Goal: Transaction & Acquisition: Purchase product/service

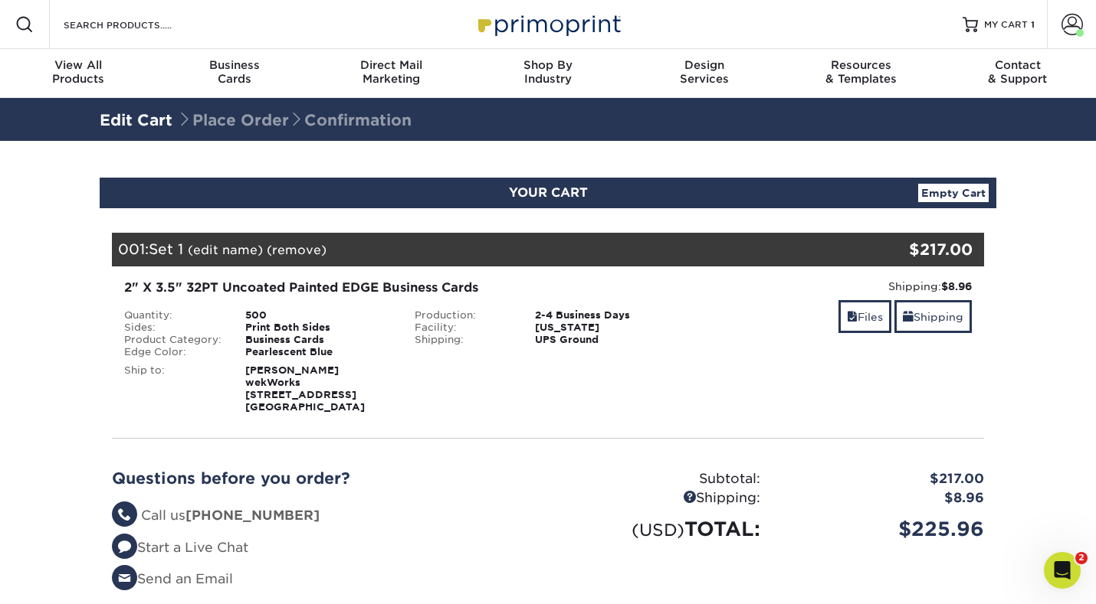
click at [278, 254] on link "(remove)" at bounding box center [297, 250] width 60 height 15
click at [580, 247] on link "Yes" at bounding box center [579, 250] width 21 height 15
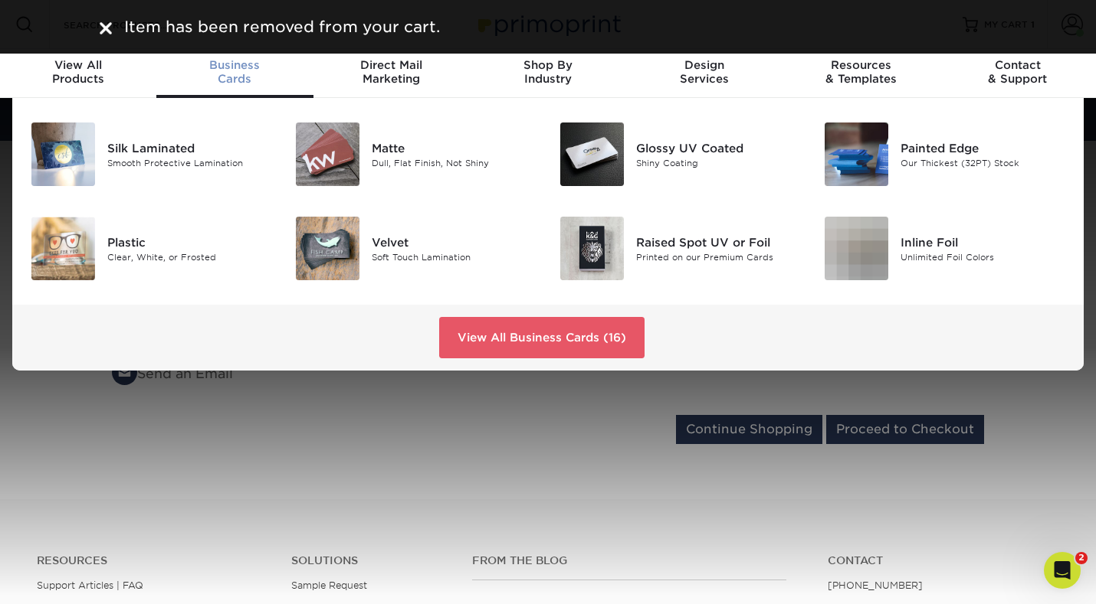
click at [230, 77] on div "Business Cards" at bounding box center [234, 72] width 156 height 28
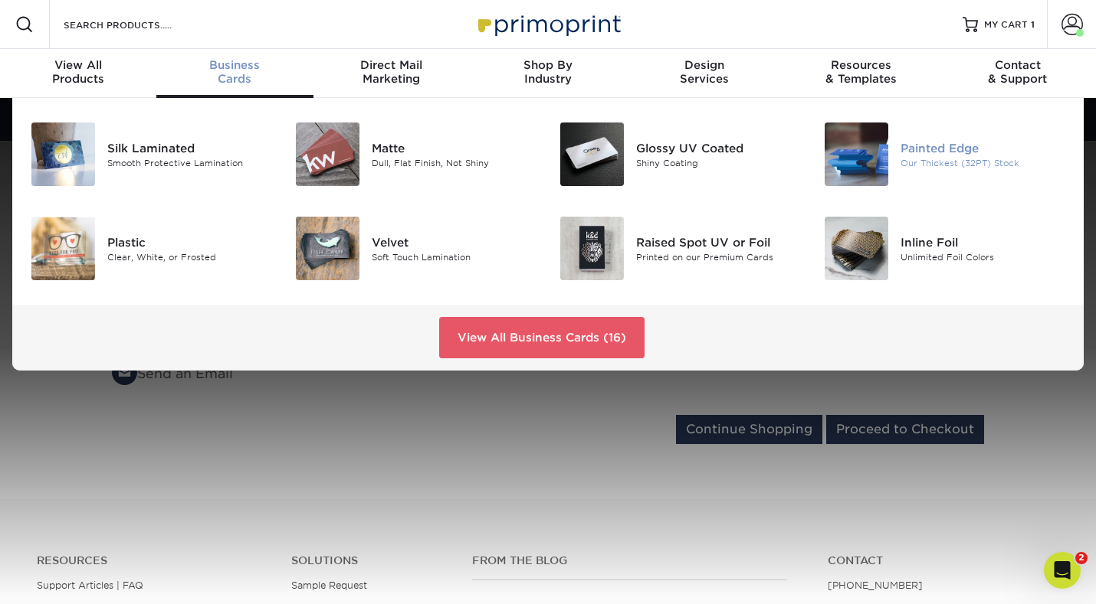
click at [971, 156] on div "Painted Edge" at bounding box center [982, 147] width 165 height 17
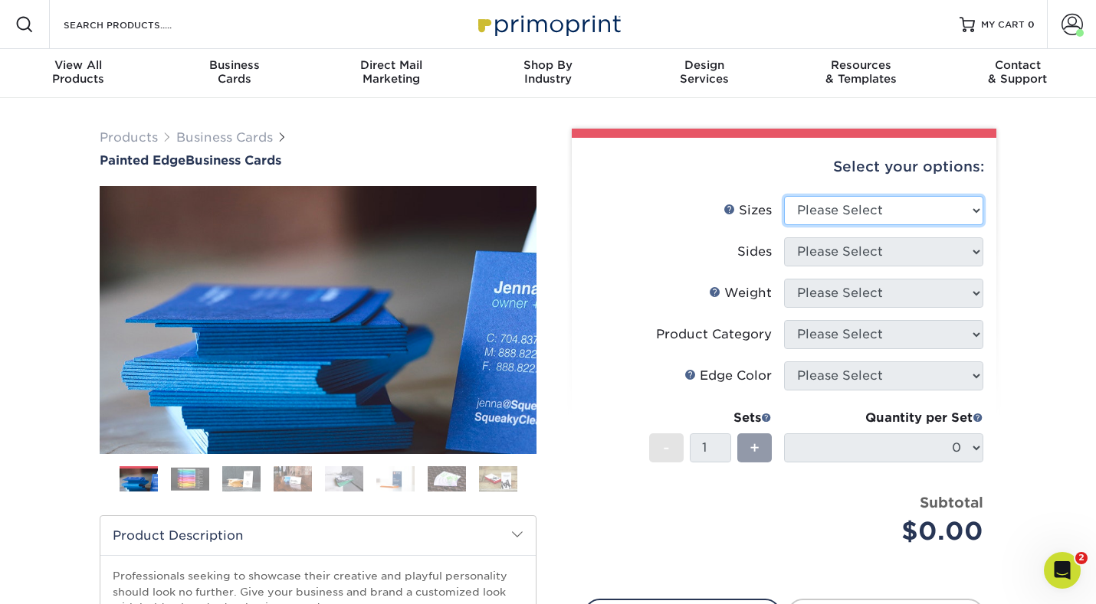
select select "2.00x3.50"
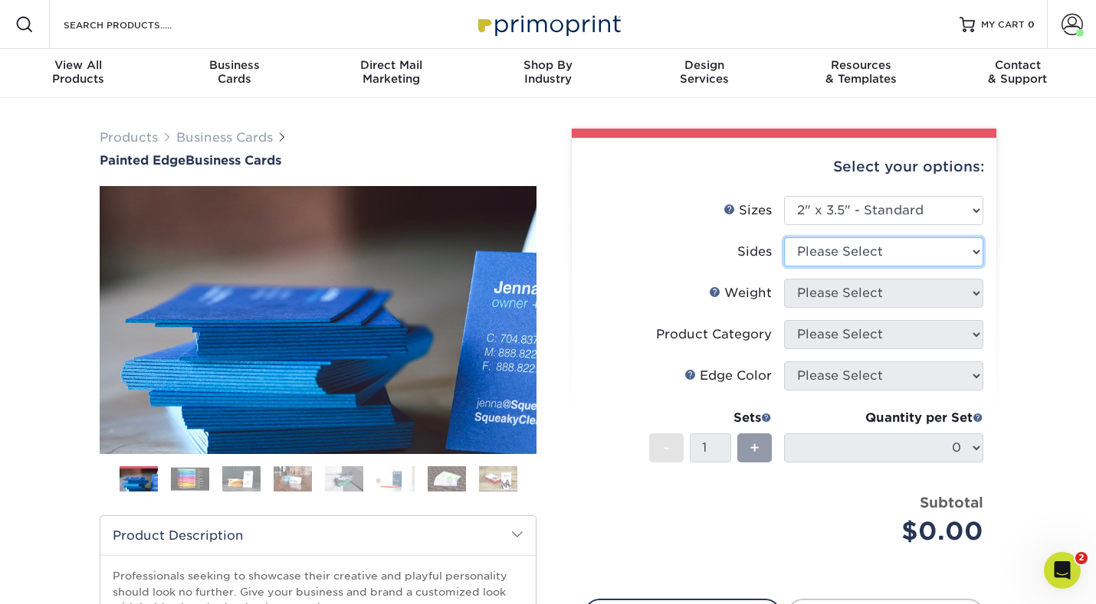
select select "13abbda7-1d64-4f25-8bb2-c179b224825d"
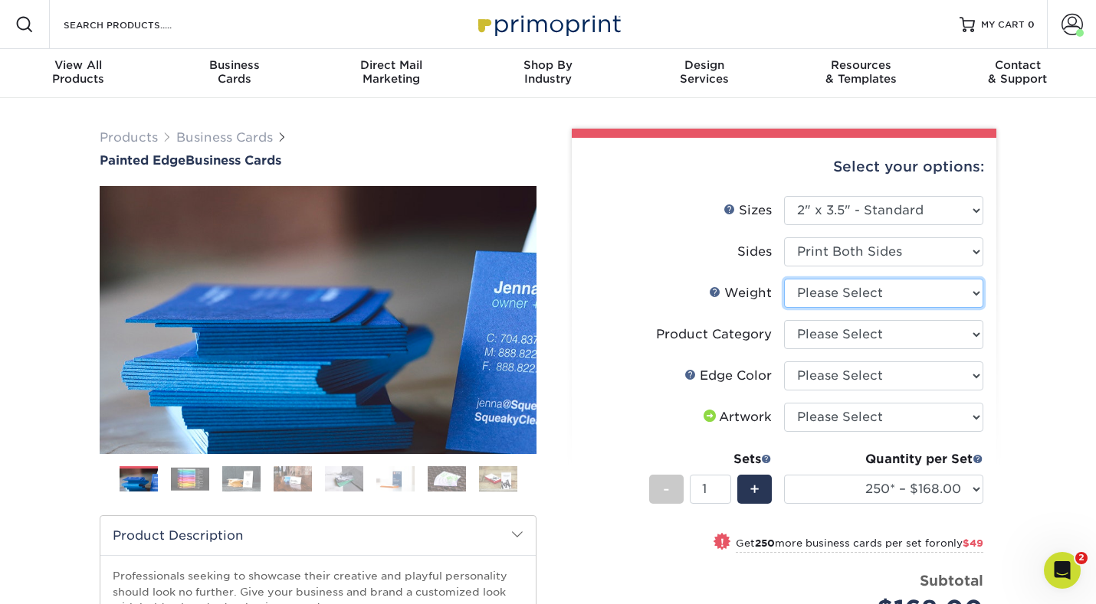
select select "32PTUC"
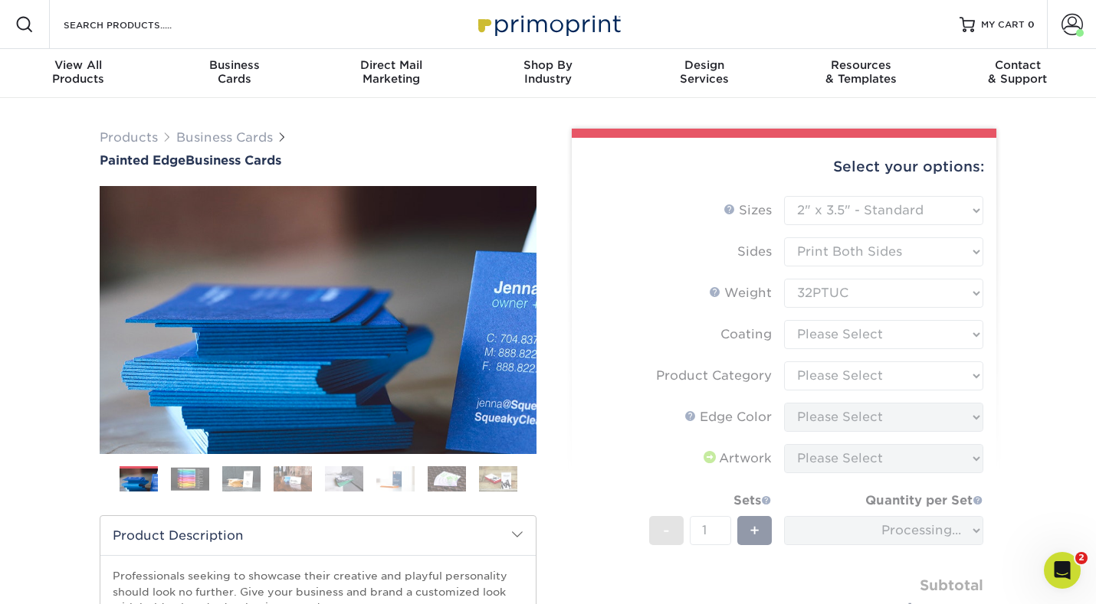
click at [903, 335] on form "Sizes Help Sizes Please Select 2" x 3.5" - Standard 2.125" x 3.375" - European …" at bounding box center [784, 430] width 400 height 468
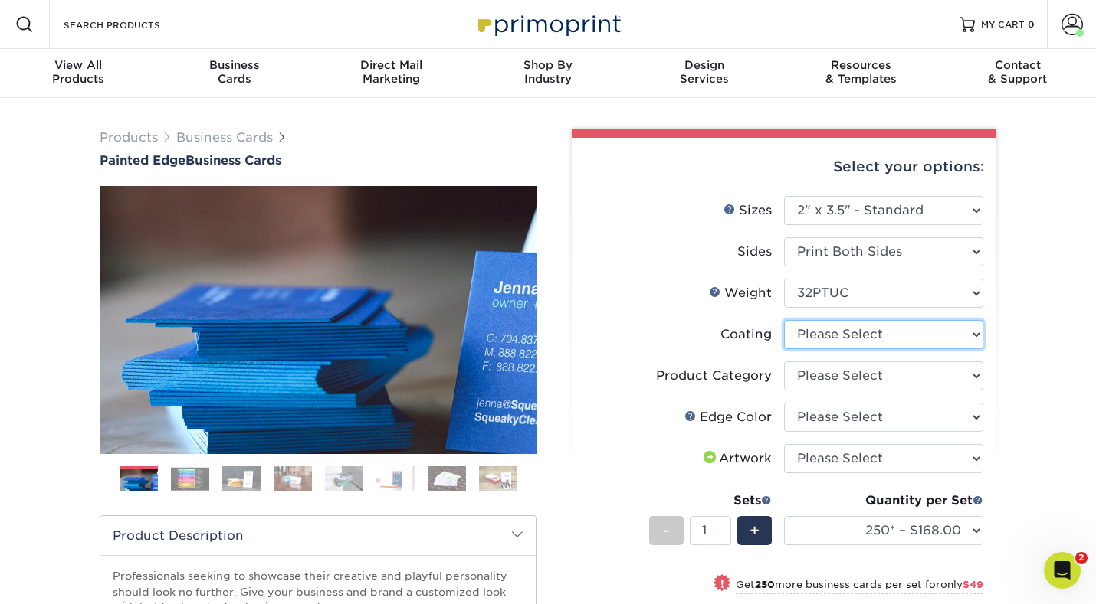
select select "3e7618de-abca-4bda-9f97-8b9129e913d8"
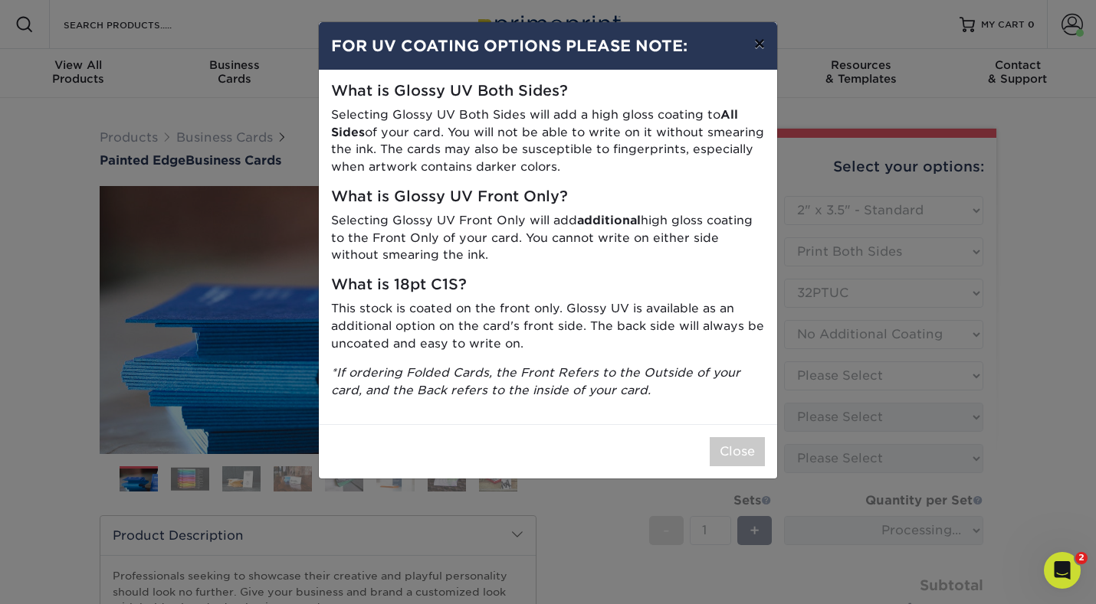
click at [760, 45] on button "×" at bounding box center [759, 43] width 35 height 43
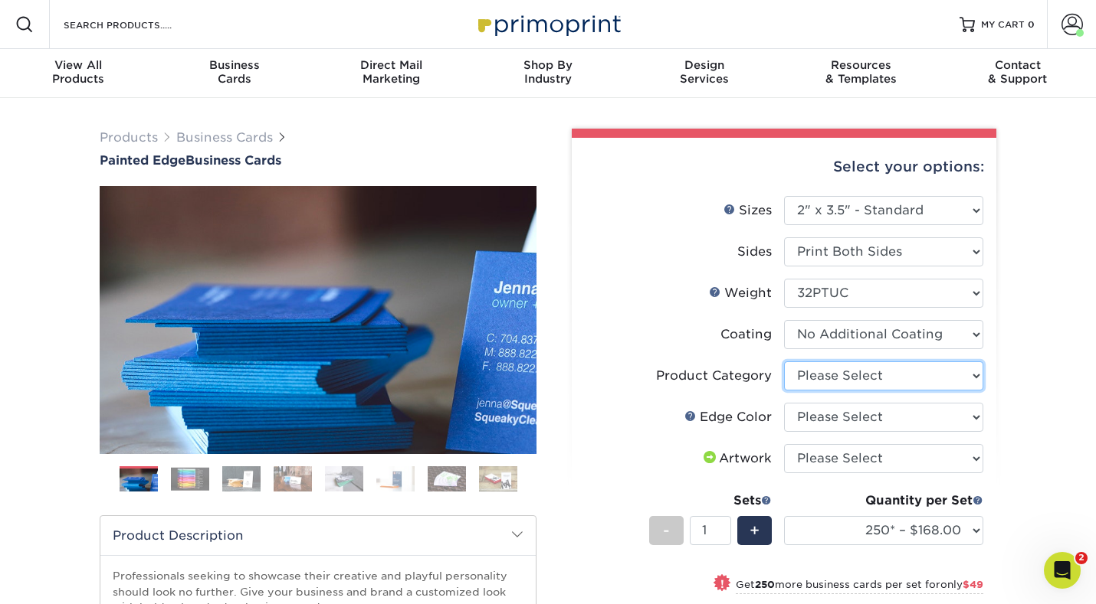
select select "3b5148f1-0588-4f88-a218-97bcfdce65c1"
click at [184, 483] on img at bounding box center [190, 479] width 38 height 24
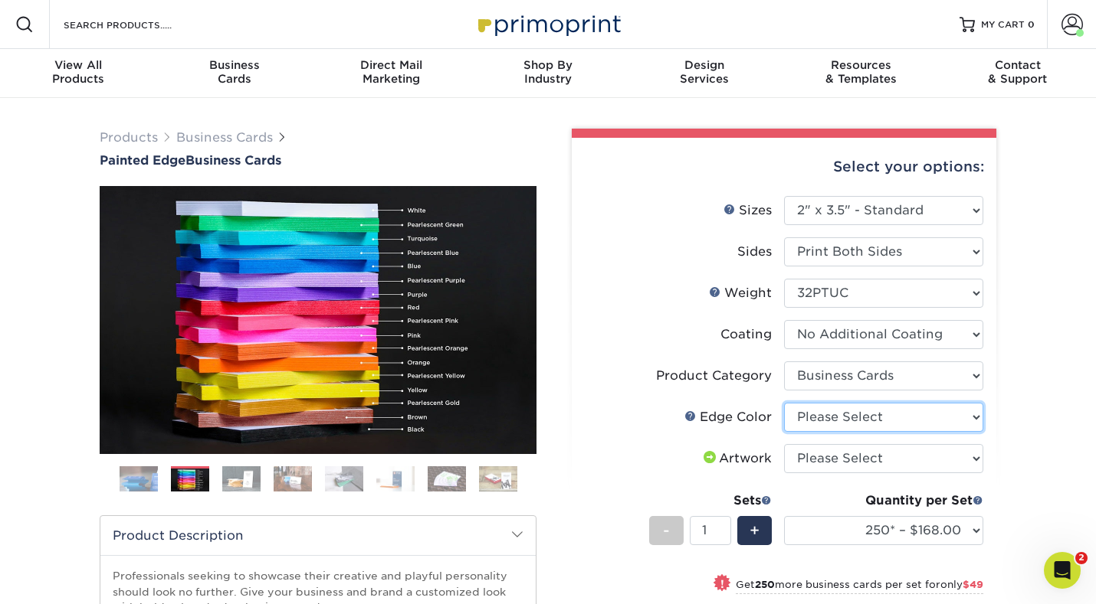
select select "211cd225-22d2-46f5-b9be-c5fa0d34557d"
select select "upload"
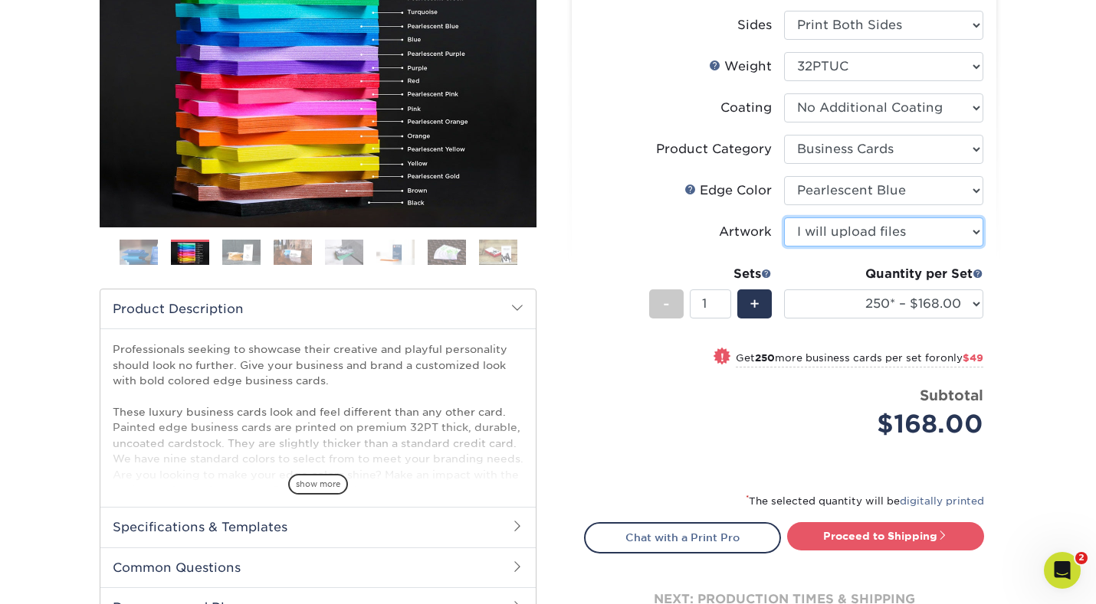
scroll to position [238, 0]
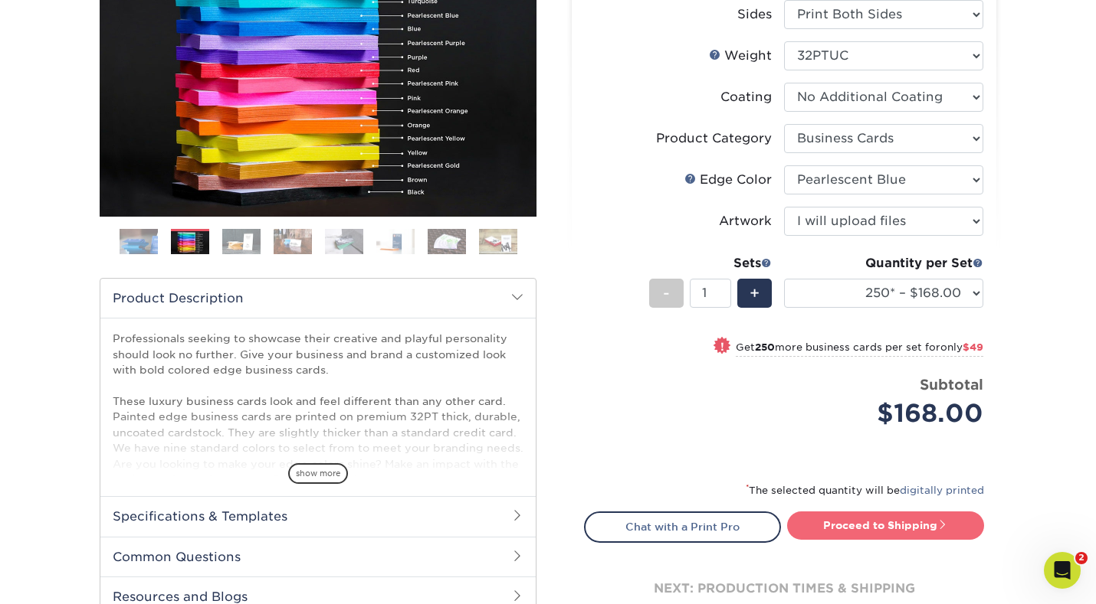
click at [847, 526] on link "Proceed to Shipping" at bounding box center [885, 526] width 197 height 28
type input "Set 1"
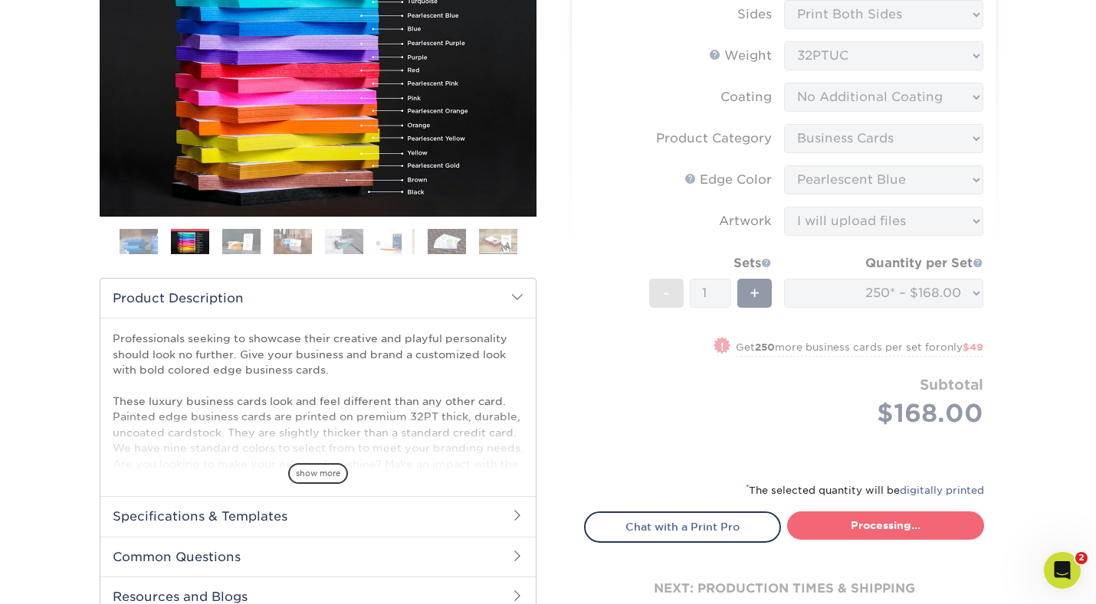
select select "b1d50ed3-fc81-464d-a1d8-d1915fbce704"
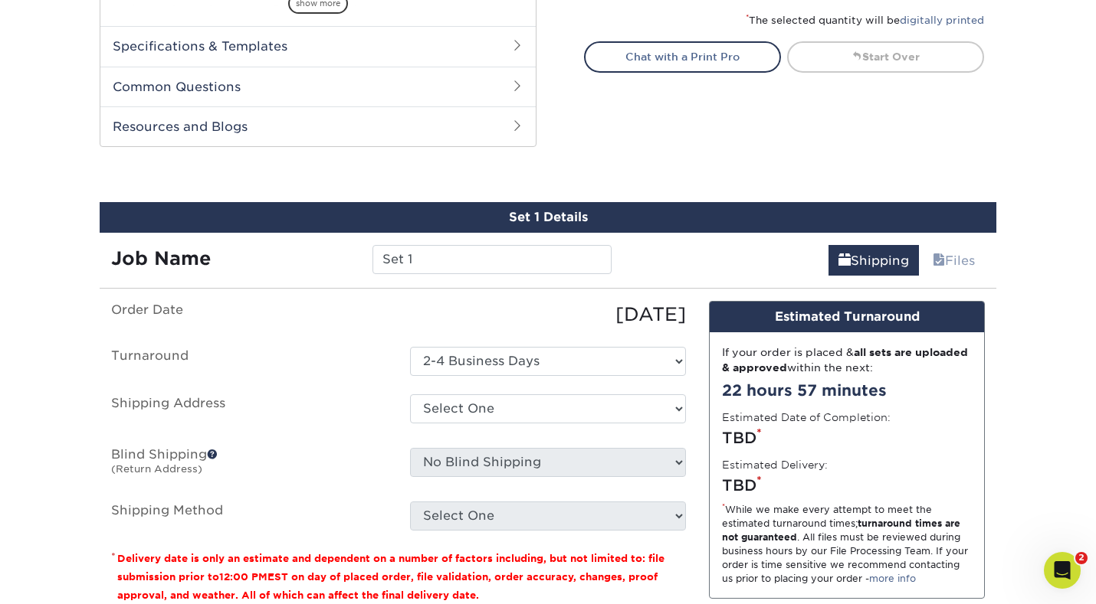
scroll to position [790, 0]
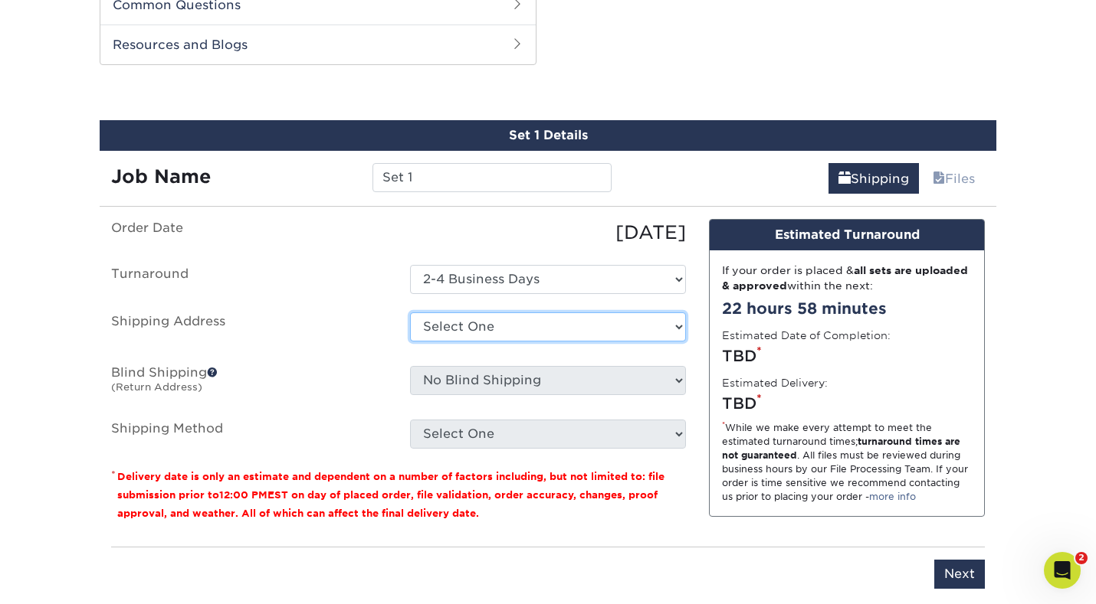
select select "279332"
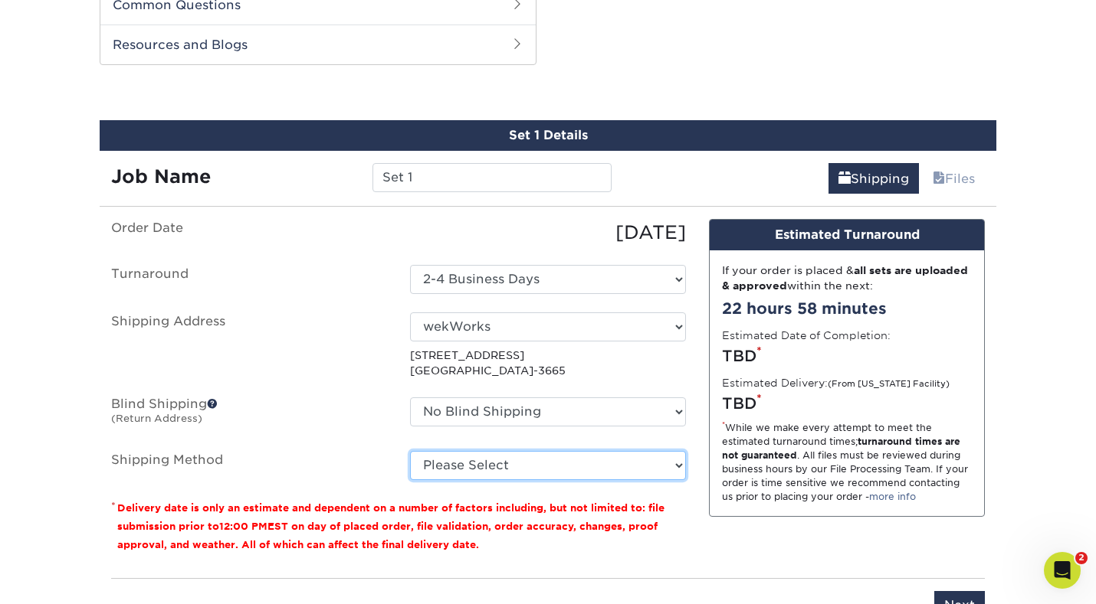
select select "03"
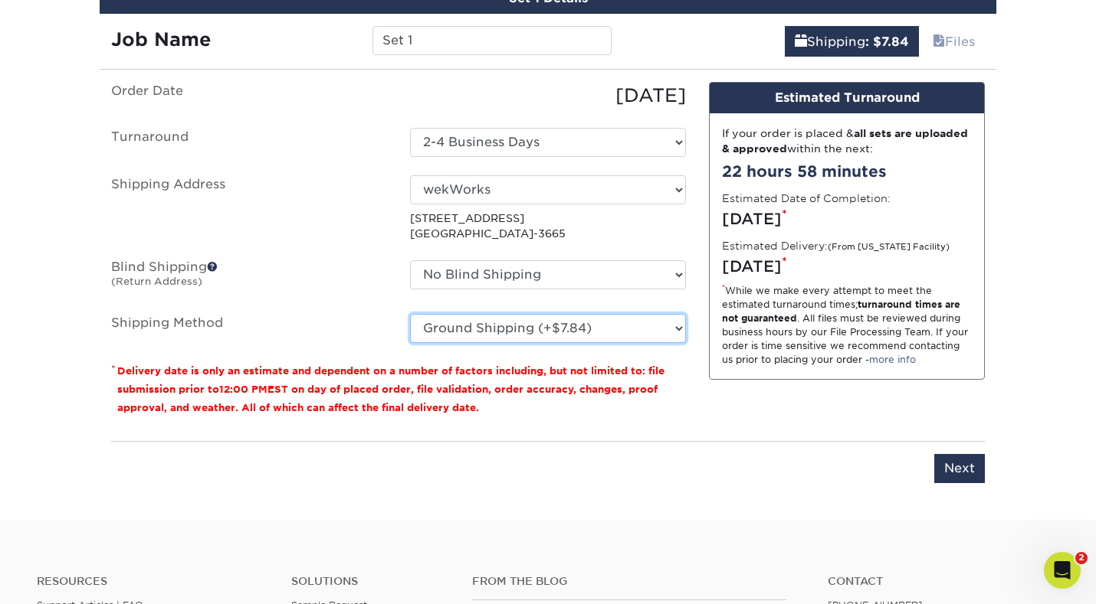
scroll to position [928, 0]
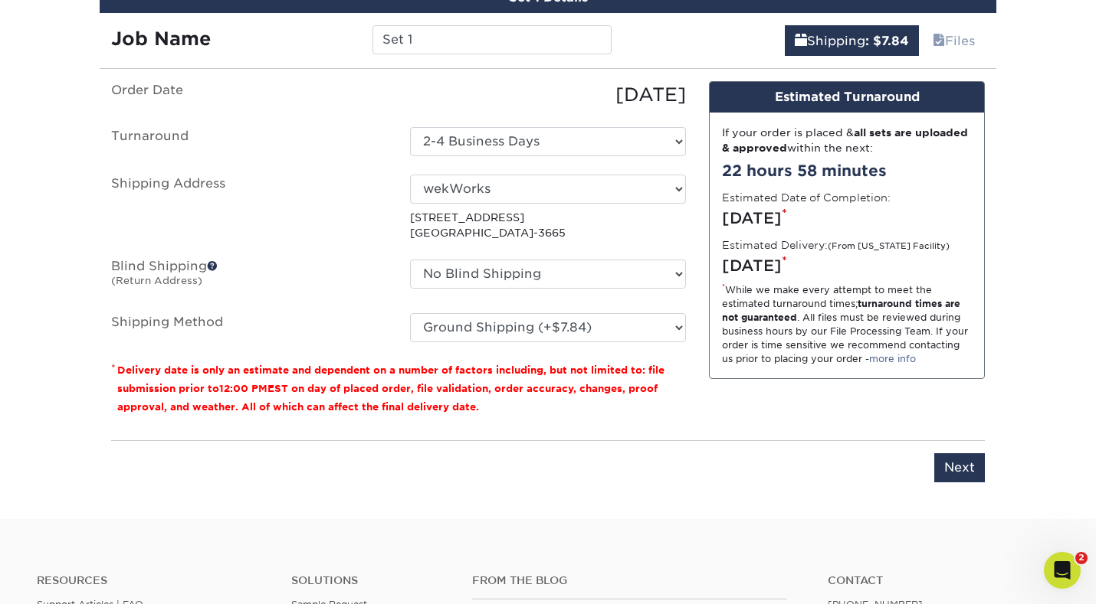
click at [211, 267] on span at bounding box center [212, 265] width 11 height 11
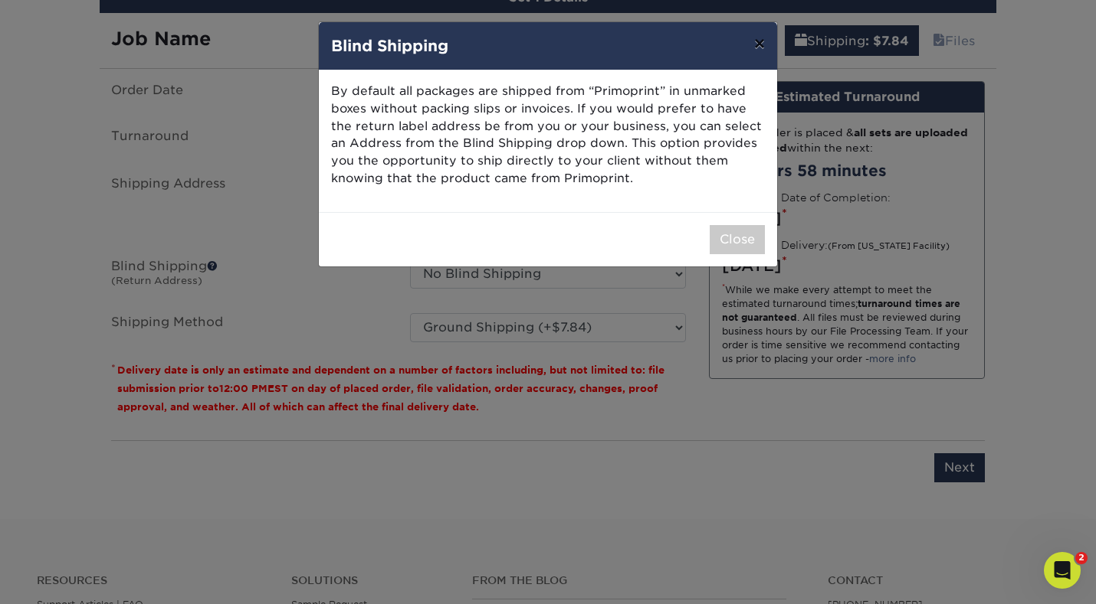
click at [758, 45] on button "×" at bounding box center [759, 43] width 35 height 43
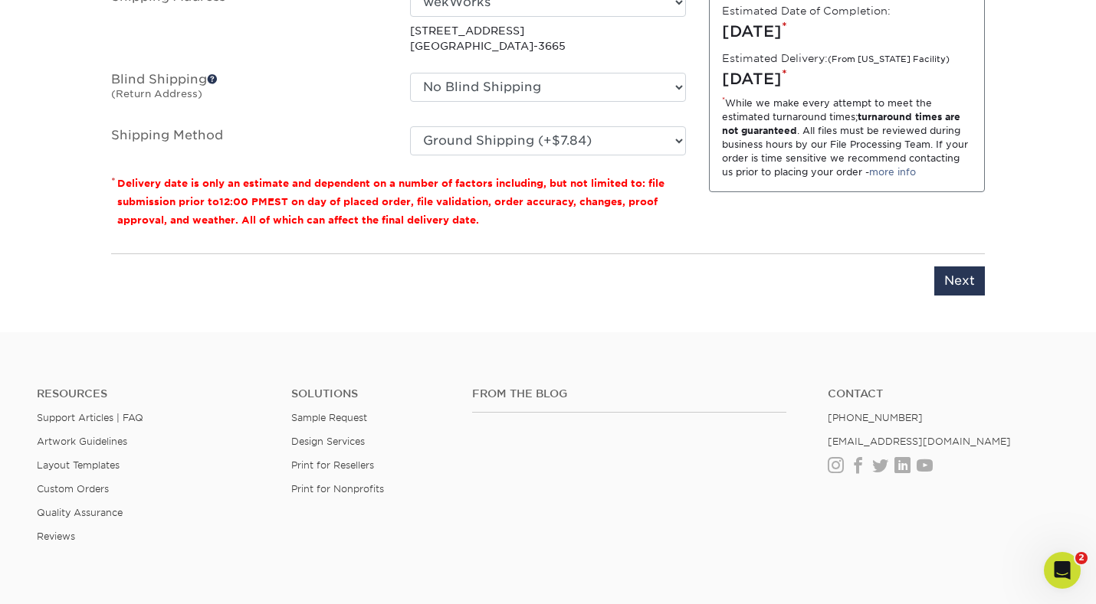
scroll to position [1130, 0]
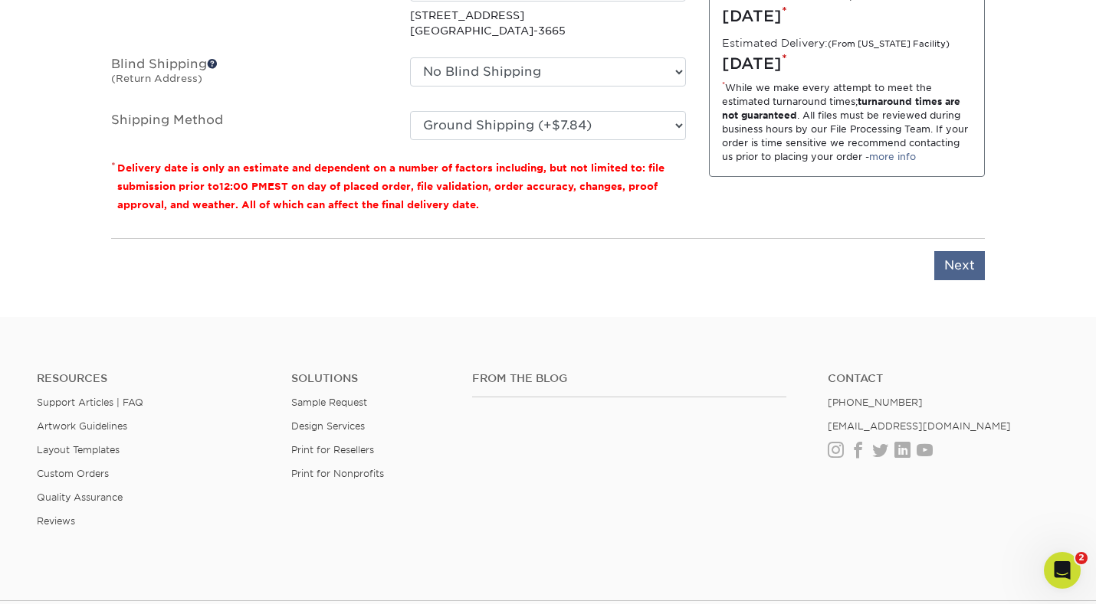
click at [952, 260] on input "Next" at bounding box center [959, 265] width 51 height 29
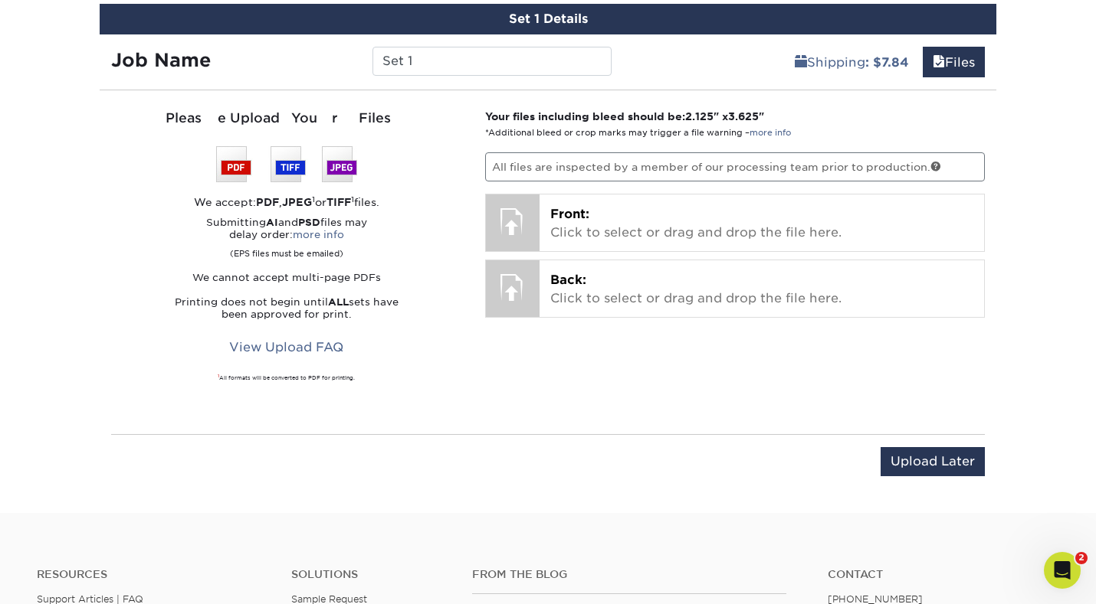
scroll to position [907, 0]
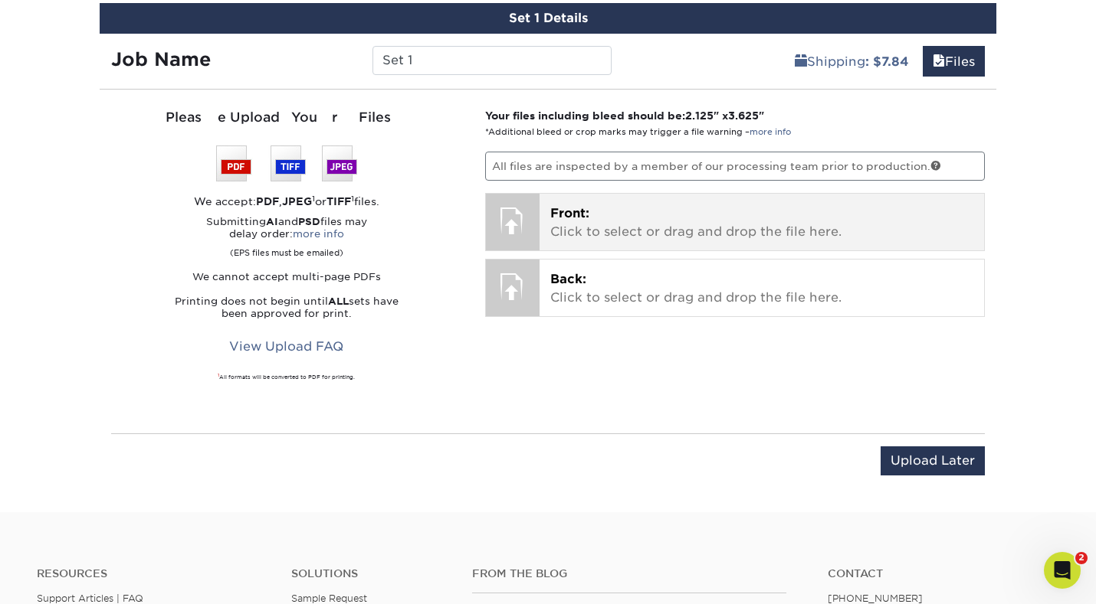
click at [633, 236] on p "Front: Click to select or drag and drop the file here." at bounding box center [762, 223] width 424 height 37
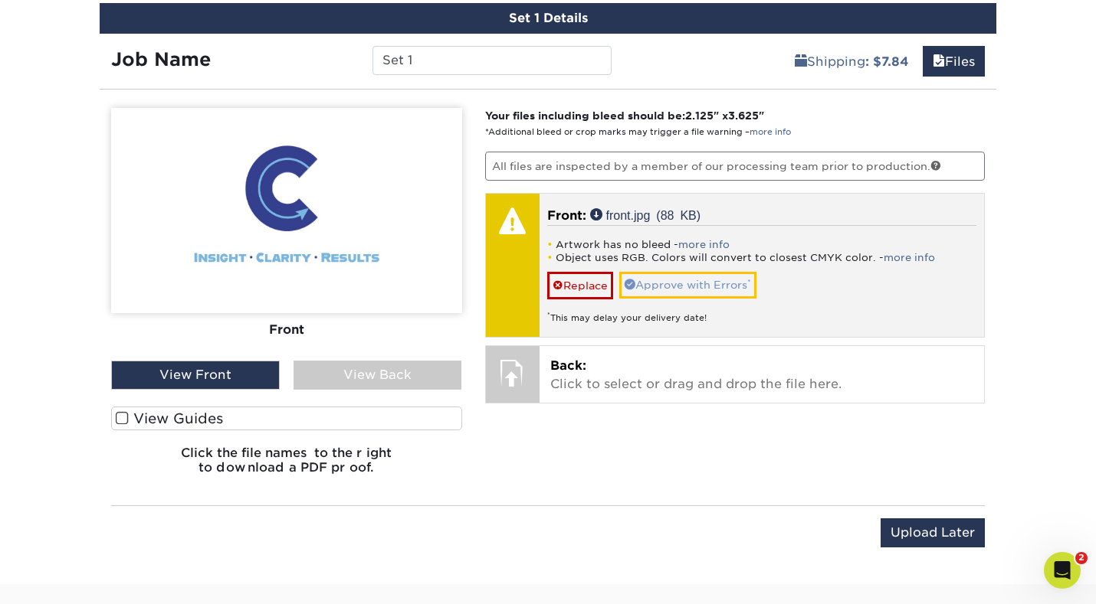
click at [665, 286] on link "Approve with Errors *" at bounding box center [687, 285] width 137 height 26
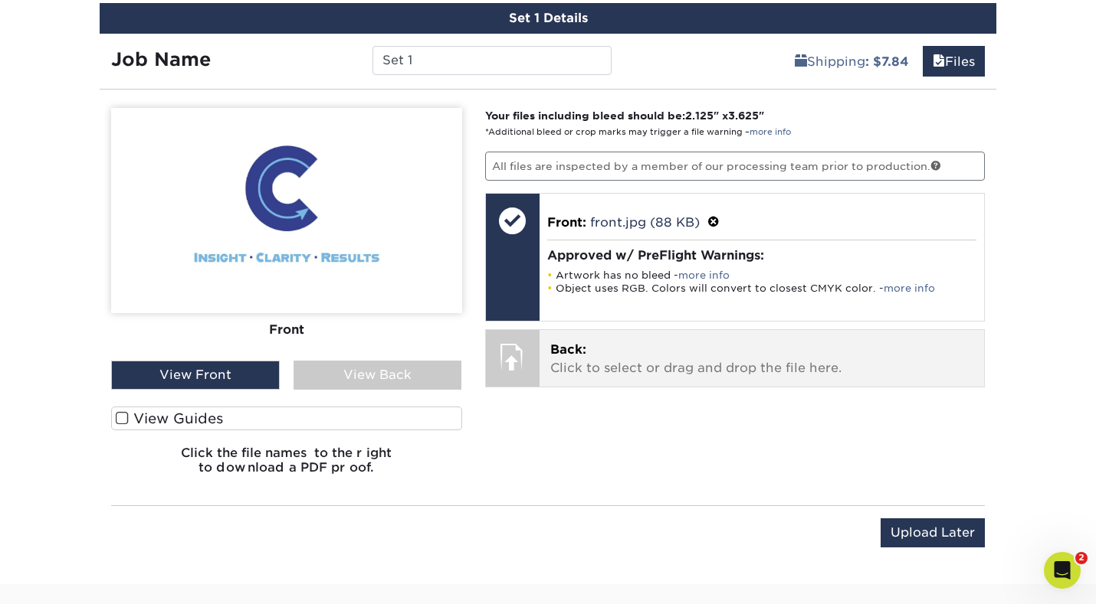
click at [703, 361] on p "Back: Click to select or drag and drop the file here." at bounding box center [762, 359] width 424 height 37
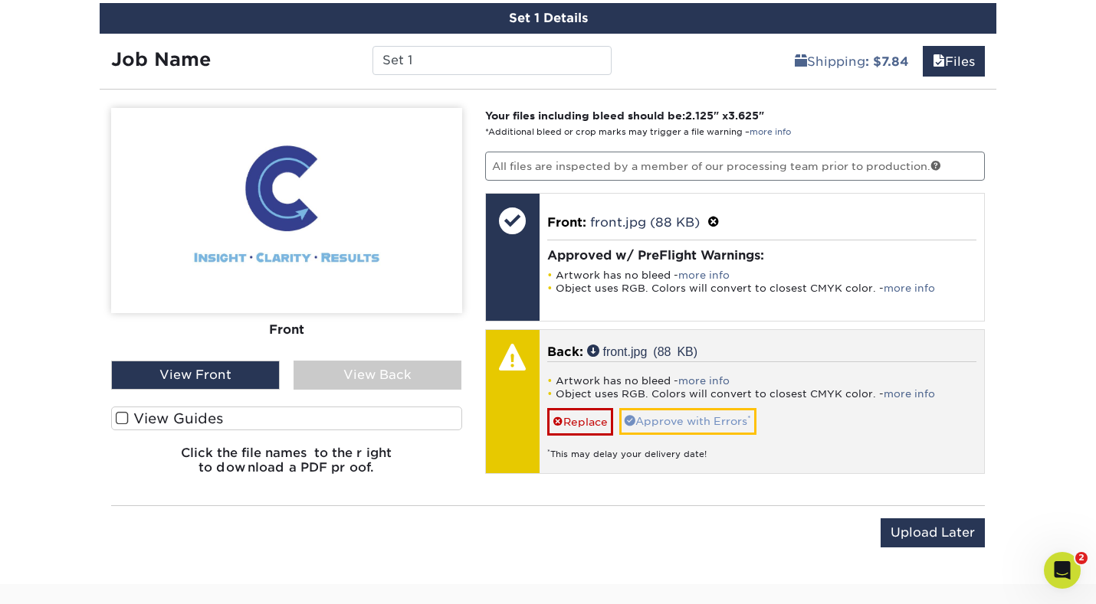
click at [667, 419] on link "Approve with Errors *" at bounding box center [687, 421] width 137 height 26
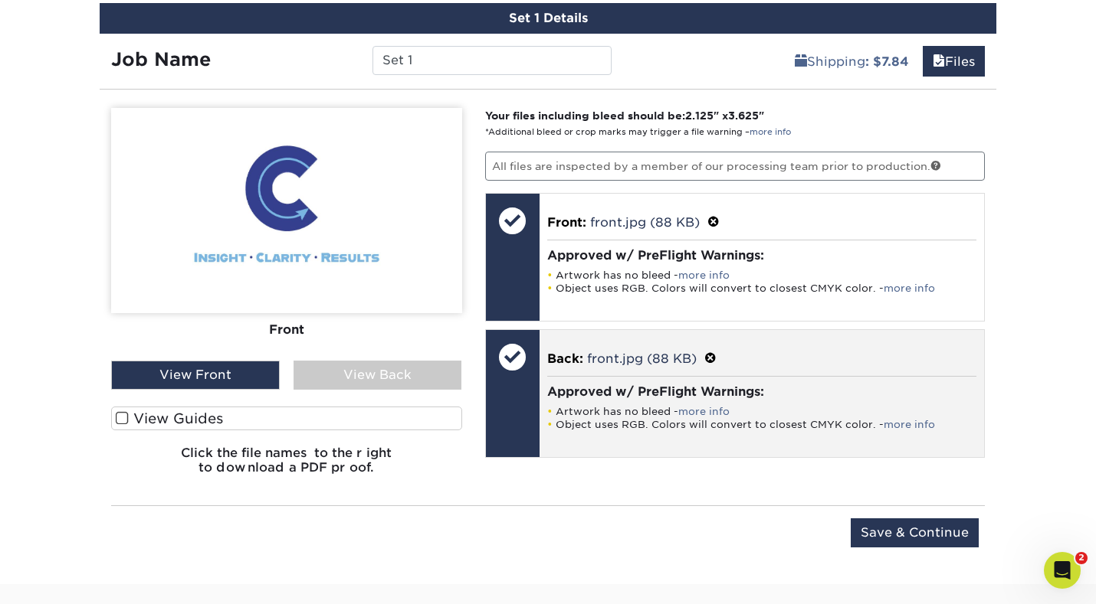
click at [643, 414] on li "Artwork has no bleed - more info" at bounding box center [762, 411] width 430 height 13
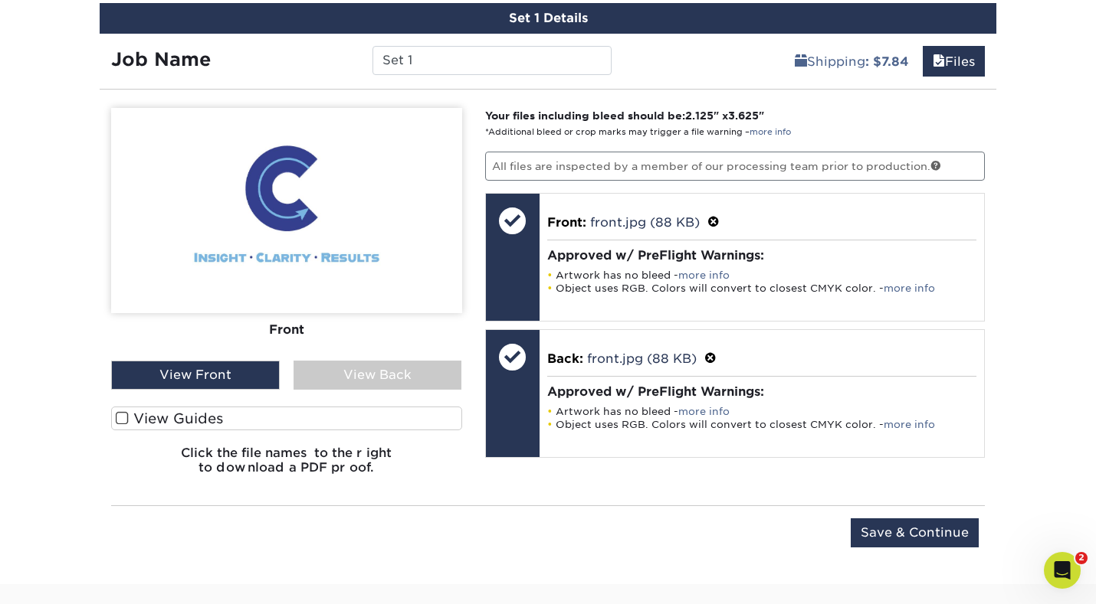
click at [382, 374] on div "View Back" at bounding box center [377, 375] width 169 height 29
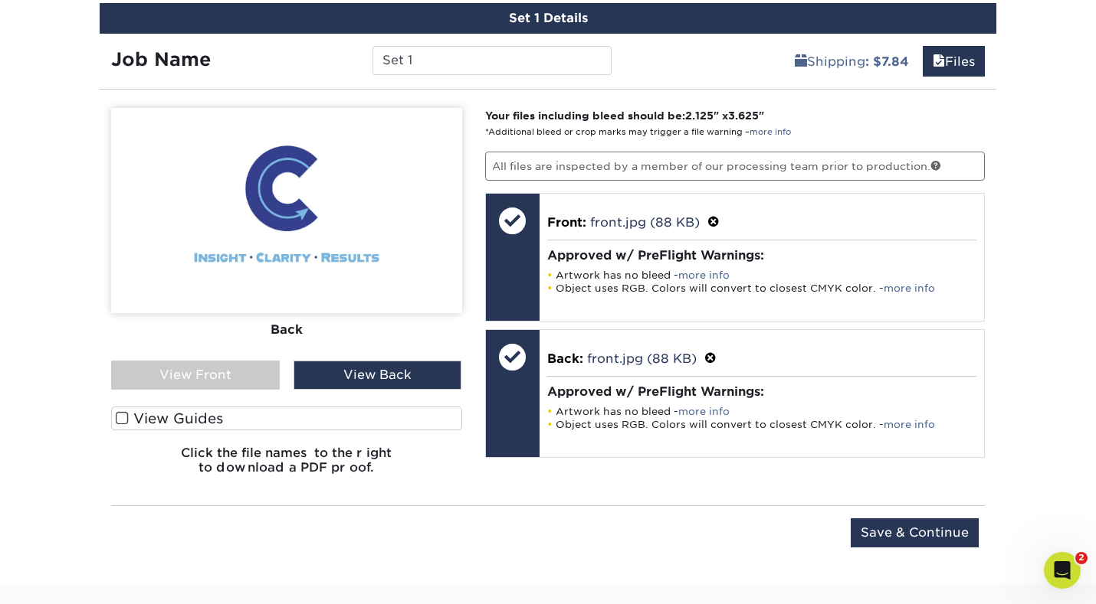
click at [380, 374] on div "View Back" at bounding box center [377, 375] width 169 height 29
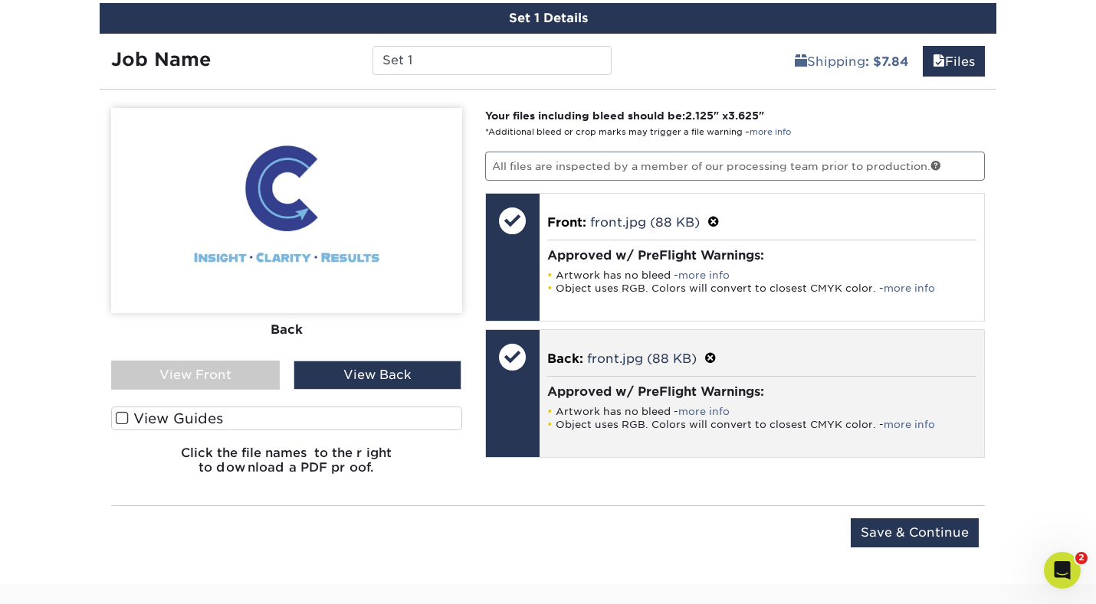
click at [710, 355] on span at bounding box center [710, 359] width 12 height 15
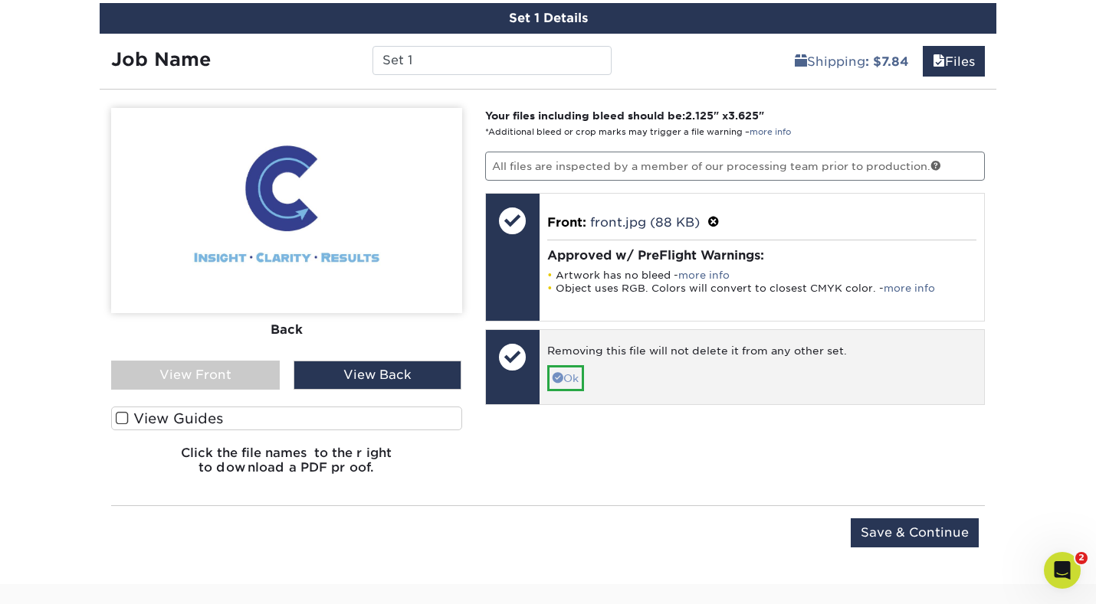
click at [574, 375] on link "Ok" at bounding box center [565, 378] width 37 height 26
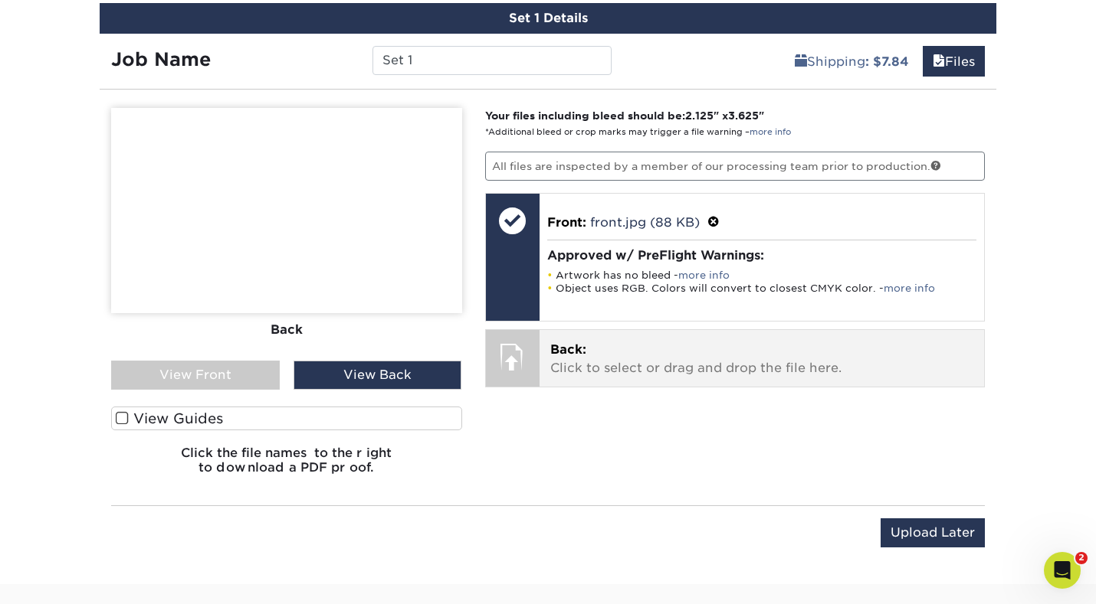
click at [610, 362] on p "Back: Click to select or drag and drop the file here." at bounding box center [762, 359] width 424 height 37
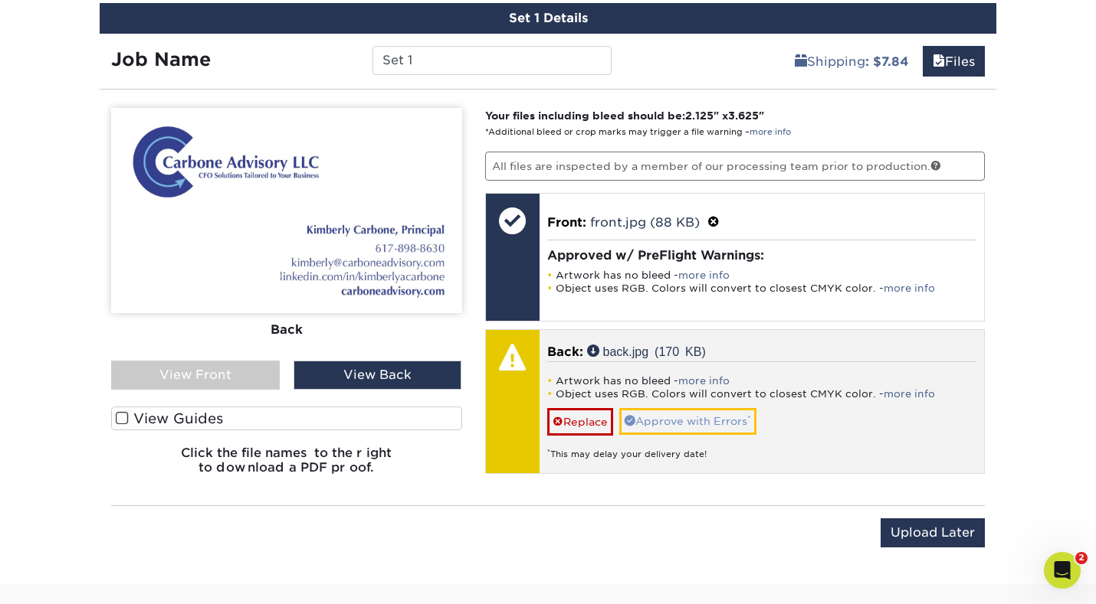
click at [665, 418] on link "Approve with Errors *" at bounding box center [687, 421] width 137 height 26
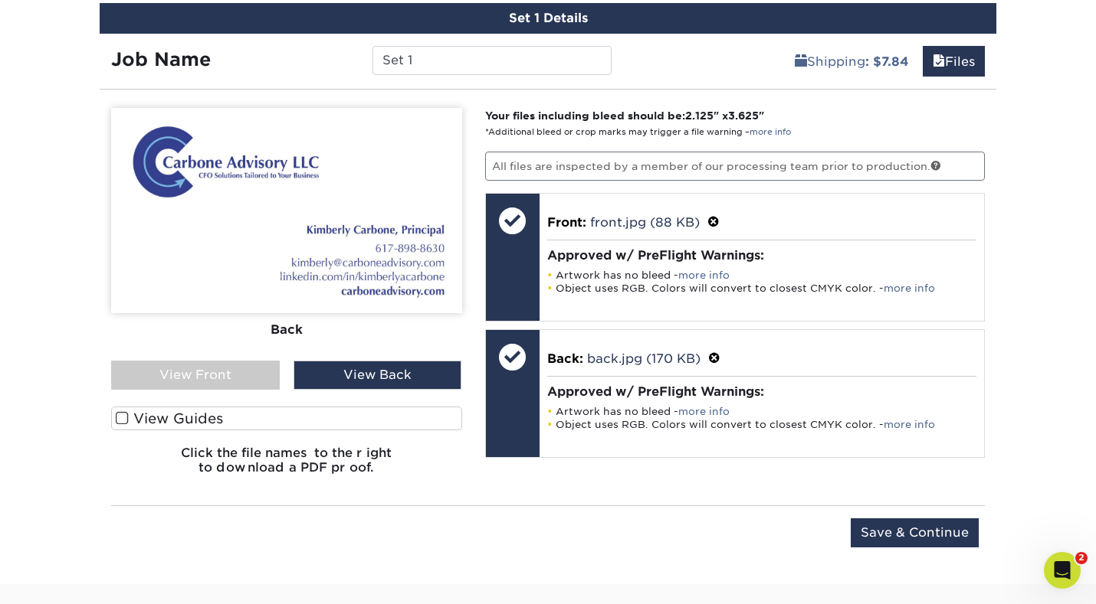
click at [328, 377] on div "View Back" at bounding box center [377, 375] width 169 height 29
click at [247, 378] on div "View Front" at bounding box center [195, 375] width 169 height 29
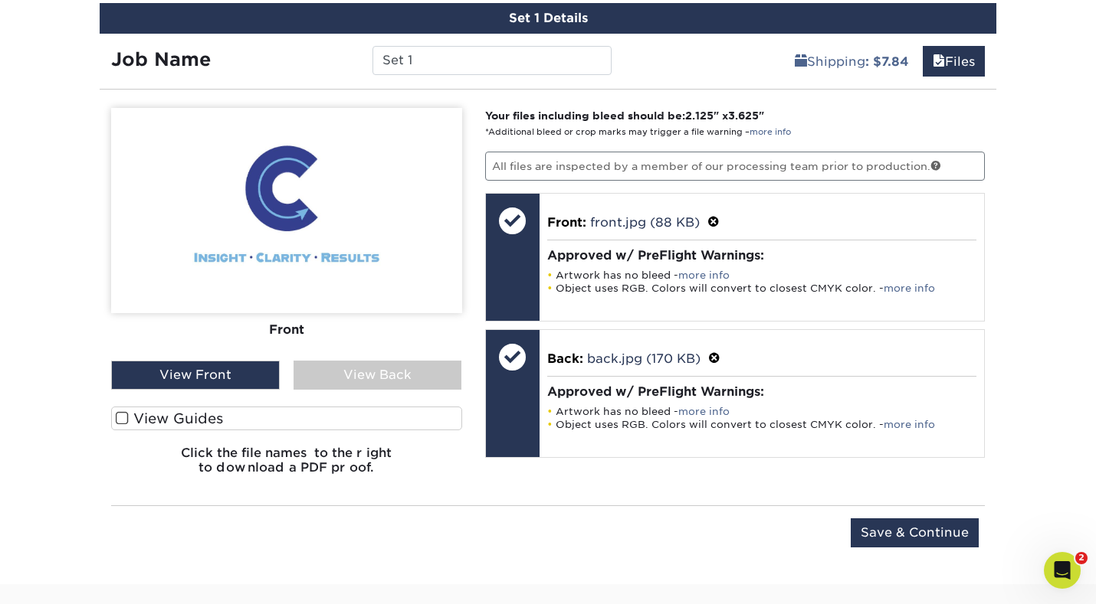
click at [348, 379] on div "View Back" at bounding box center [377, 375] width 169 height 29
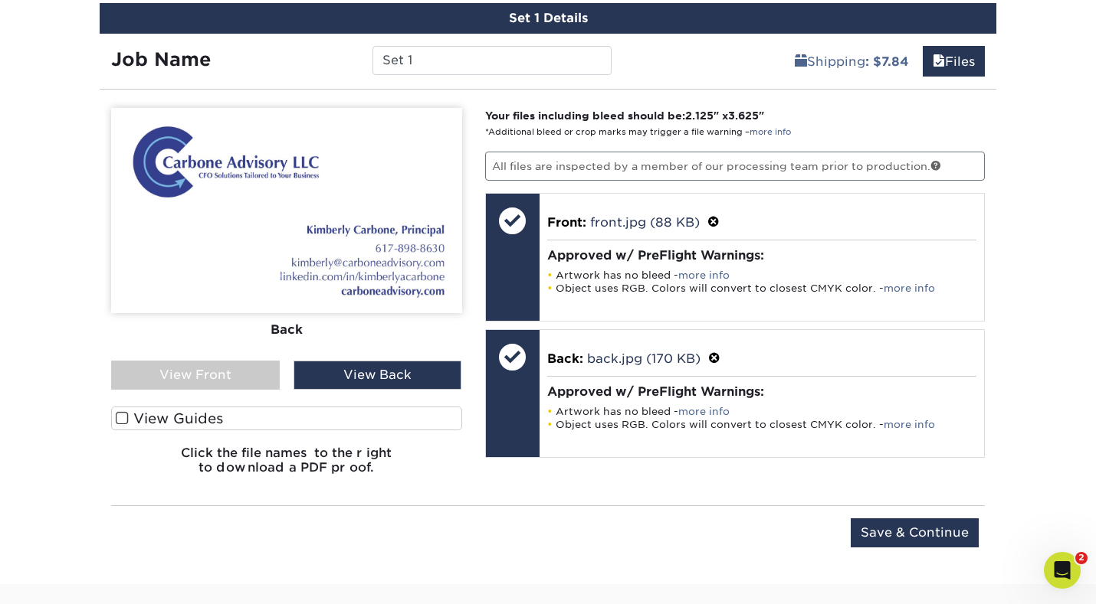
click at [247, 372] on div "View Front" at bounding box center [195, 375] width 169 height 29
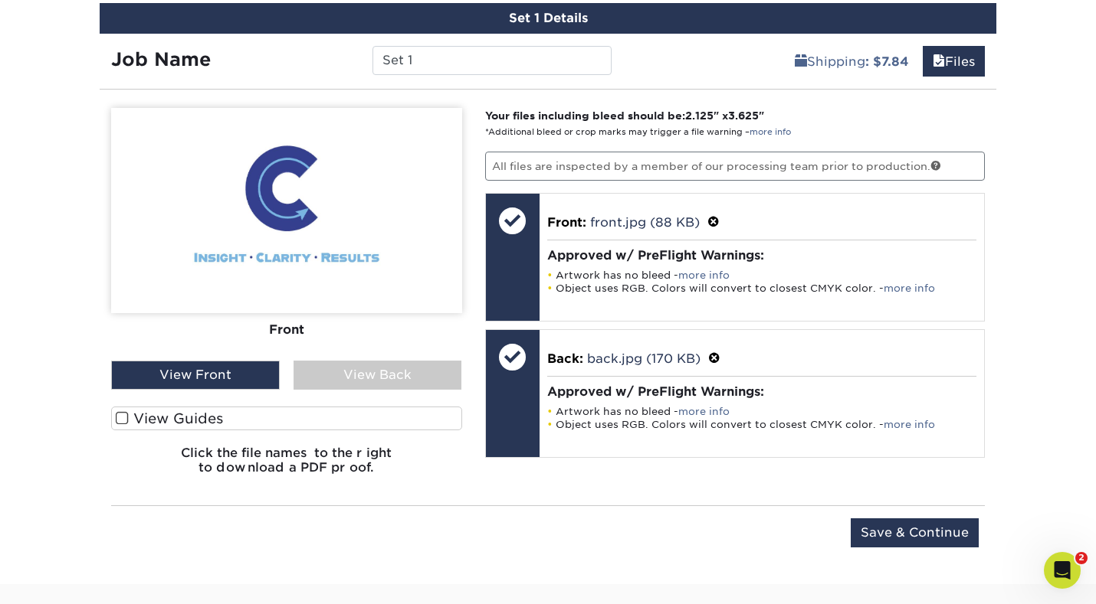
click at [343, 378] on div "View Back" at bounding box center [377, 375] width 169 height 29
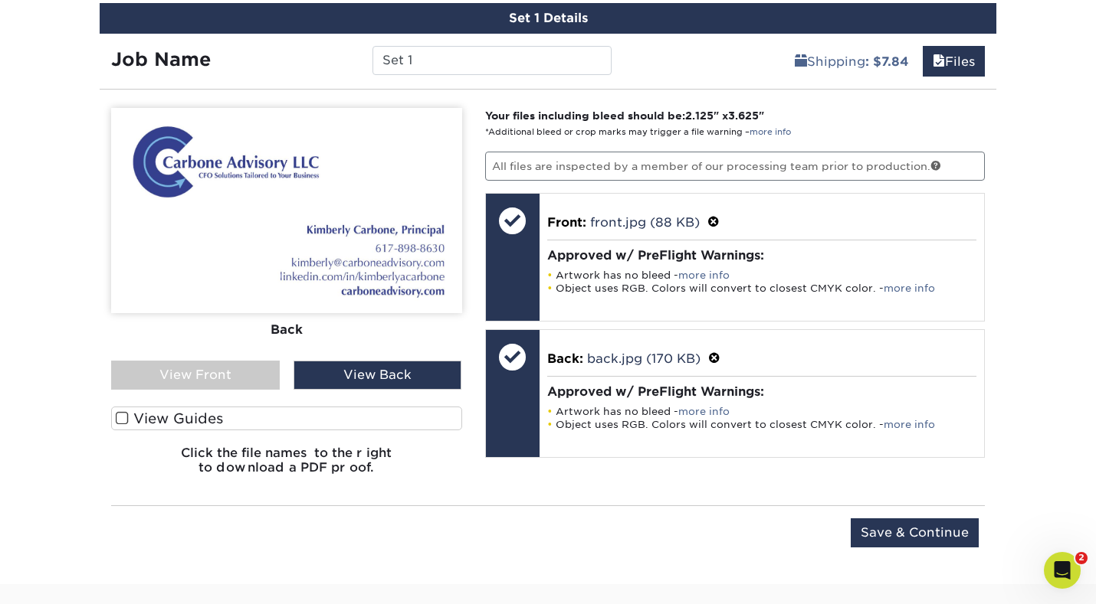
click at [118, 420] on span at bounding box center [122, 418] width 13 height 15
click at [0, 0] on input "View Guides" at bounding box center [0, 0] width 0 height 0
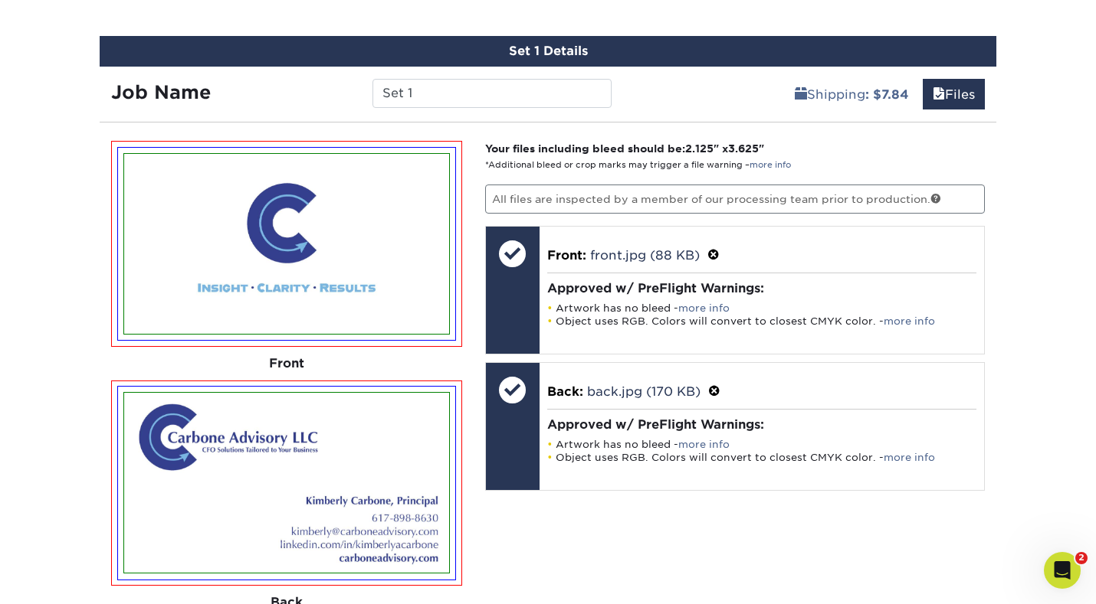
scroll to position [882, 0]
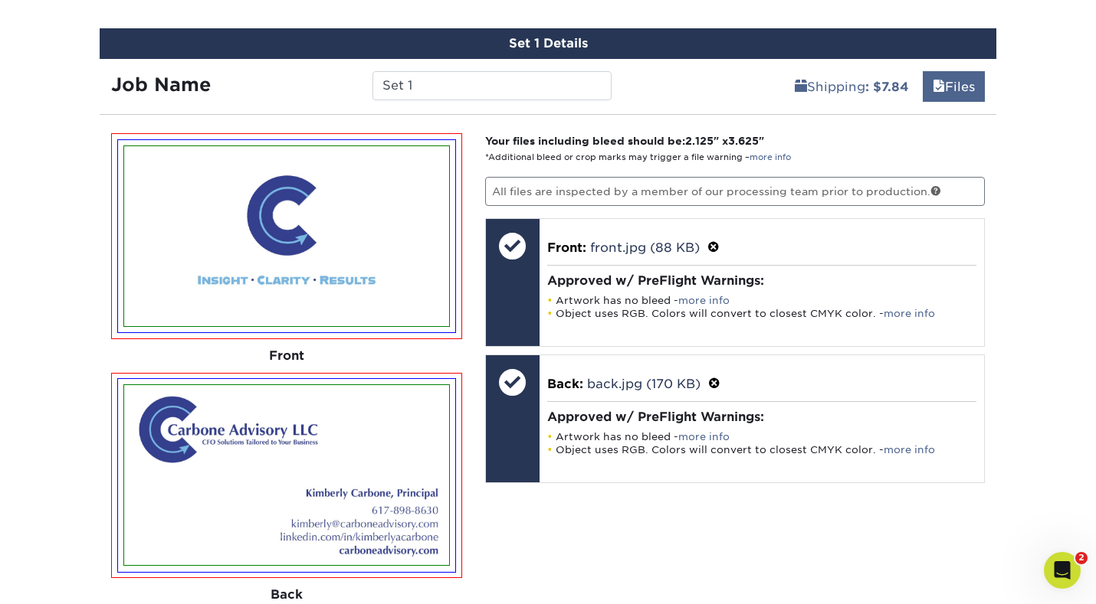
click at [961, 93] on link "Files" at bounding box center [953, 86] width 62 height 31
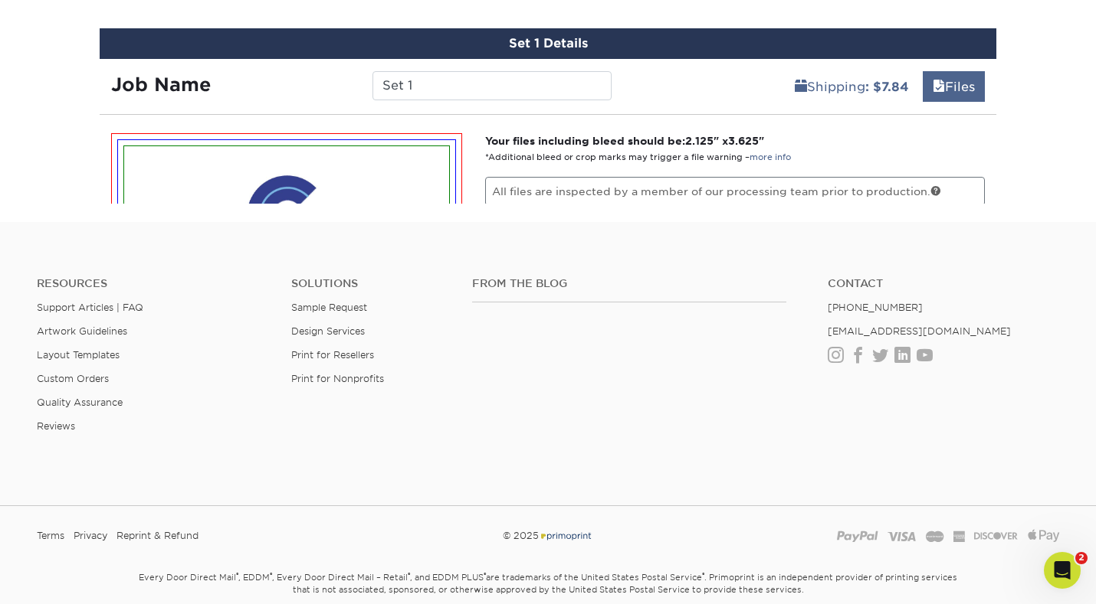
scroll to position [857, 0]
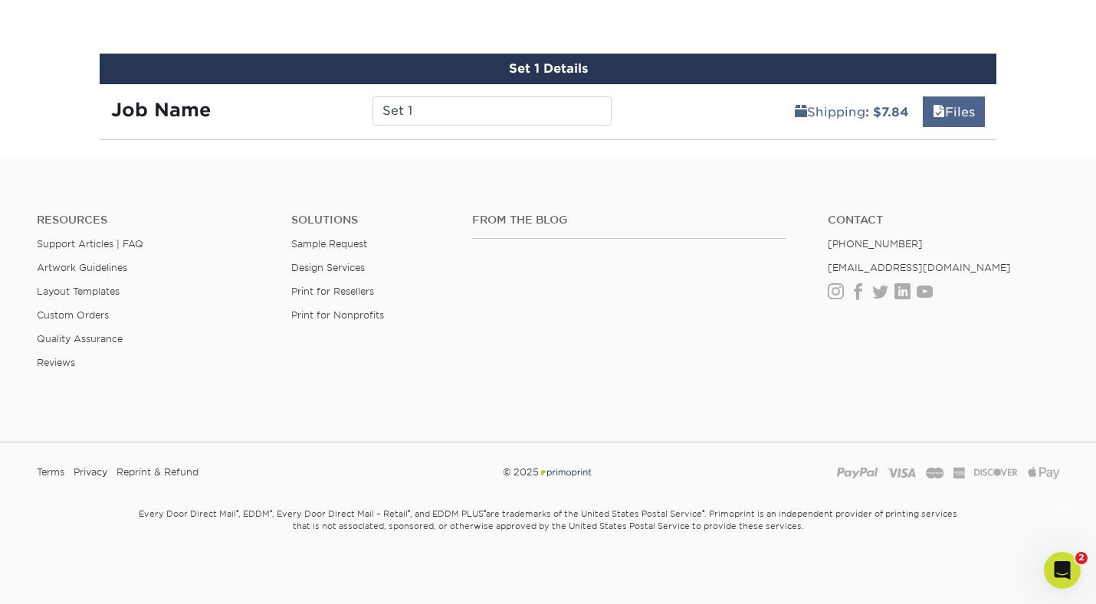
click at [958, 111] on link "Files" at bounding box center [953, 112] width 62 height 31
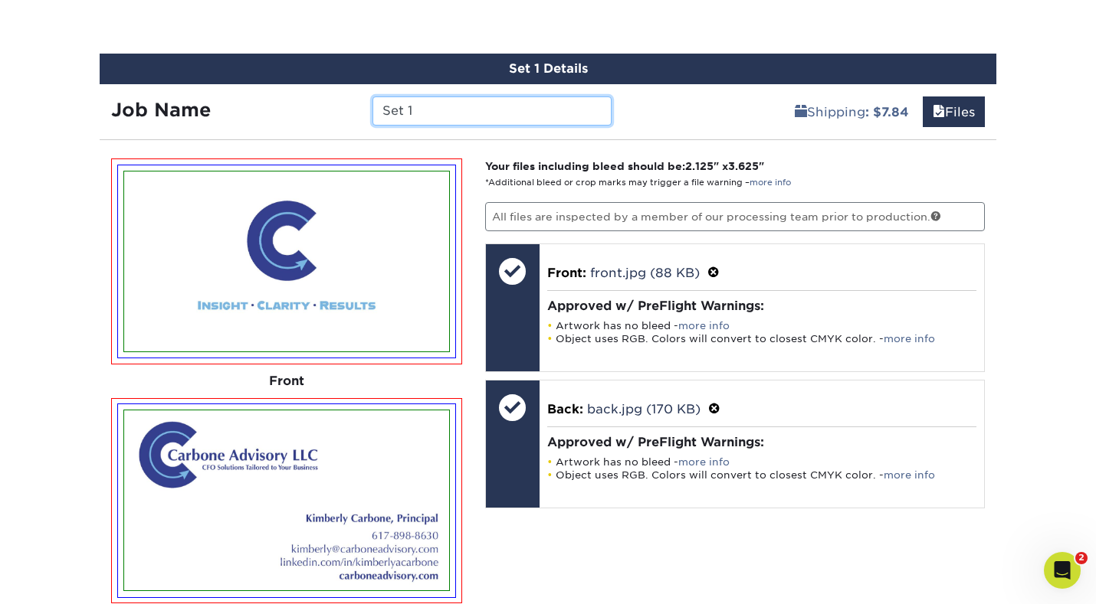
click at [486, 118] on input "Set 1" at bounding box center [491, 111] width 238 height 29
type input "Carbone Advisory"
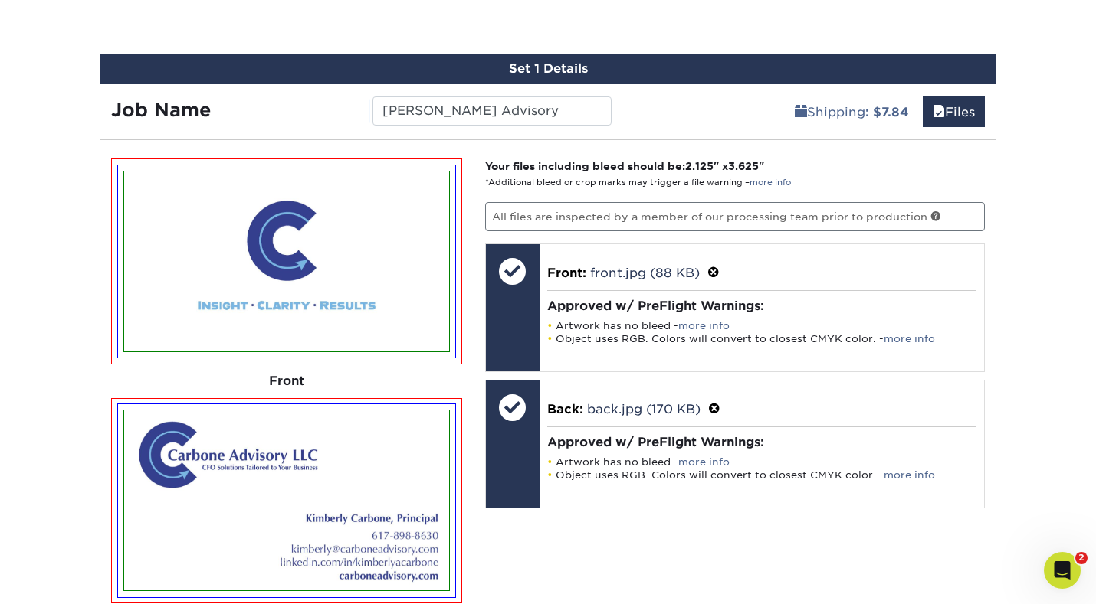
click at [713, 120] on div "Shipping : $7.84 Files" at bounding box center [810, 105] width 374 height 43
click at [949, 120] on link "Files" at bounding box center [953, 112] width 62 height 31
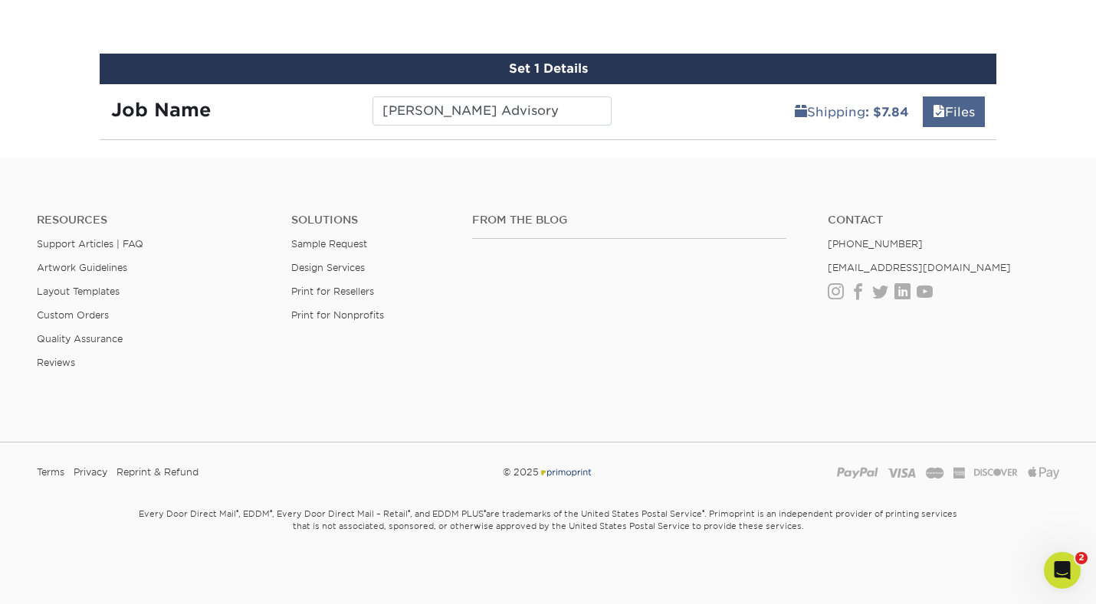
click at [949, 120] on link "Files" at bounding box center [953, 112] width 62 height 31
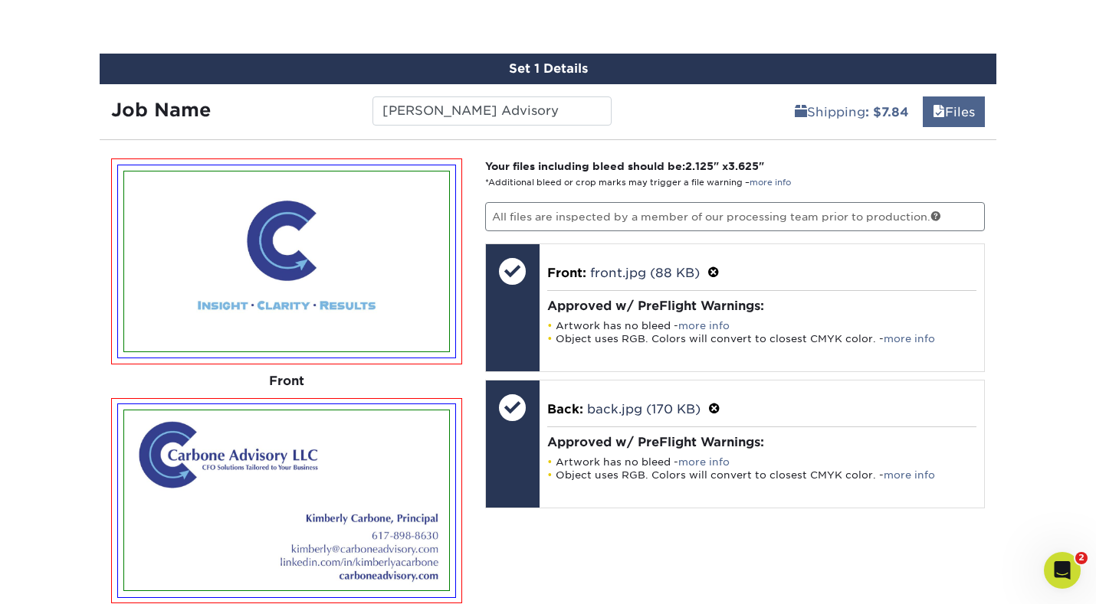
click at [949, 120] on link "Files" at bounding box center [953, 112] width 62 height 31
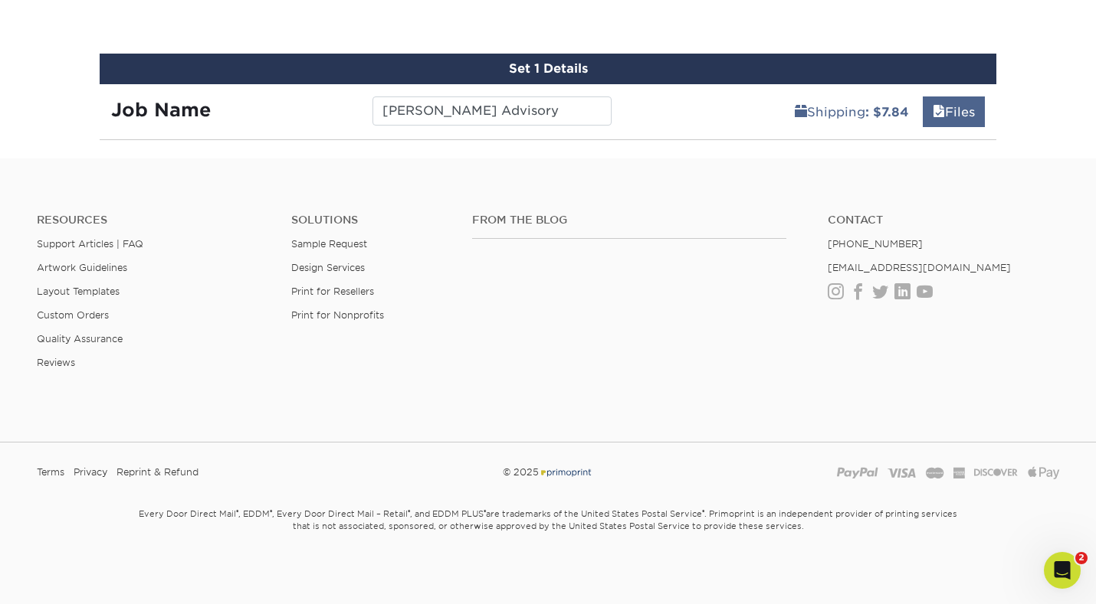
click at [949, 120] on link "Files" at bounding box center [953, 112] width 62 height 31
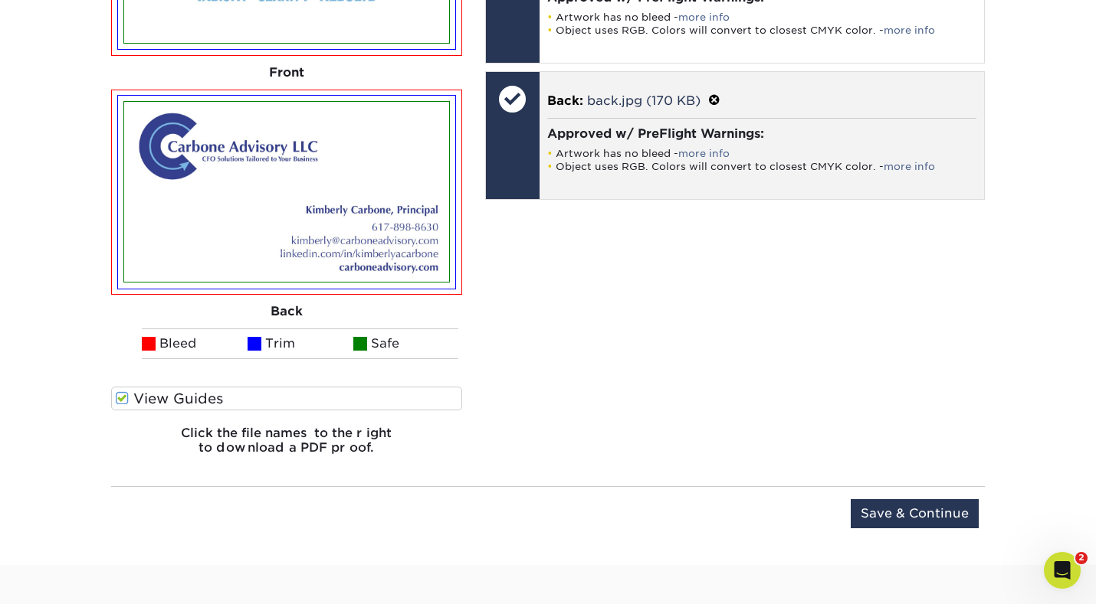
scroll to position [1168, 0]
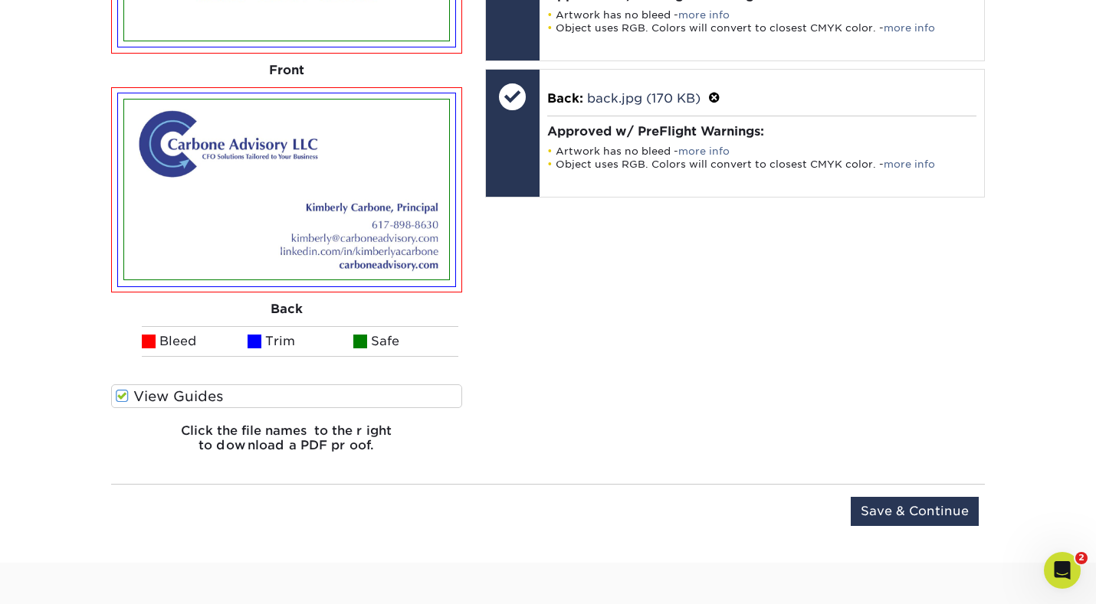
click at [726, 375] on div "Your files including bleed should be: 2.125 " x 3.625 " *Additional bleed or cr…" at bounding box center [734, 157] width 523 height 618
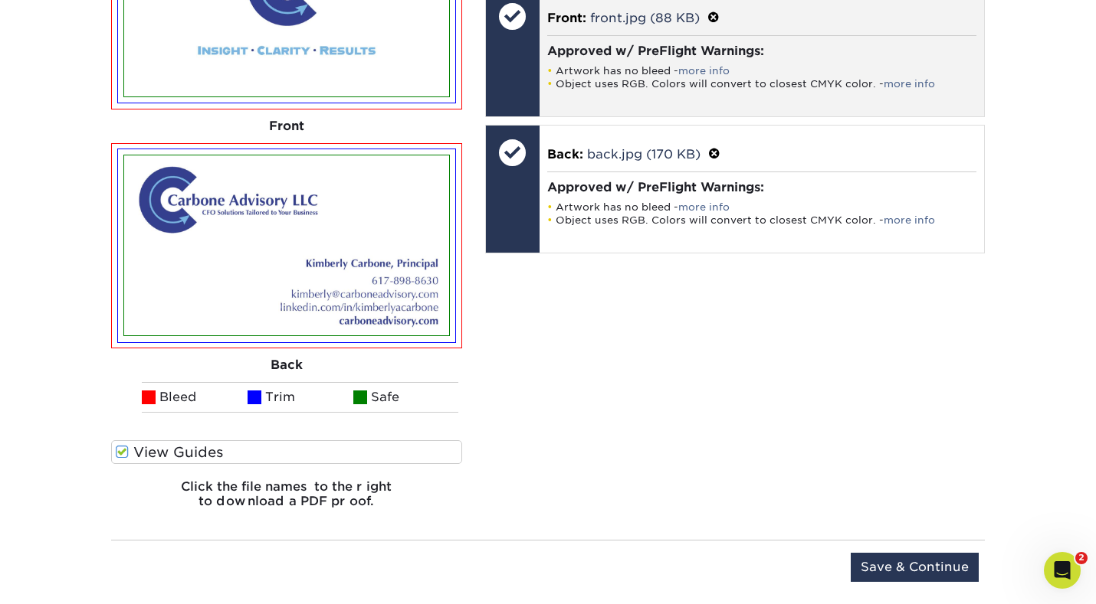
scroll to position [1149, 0]
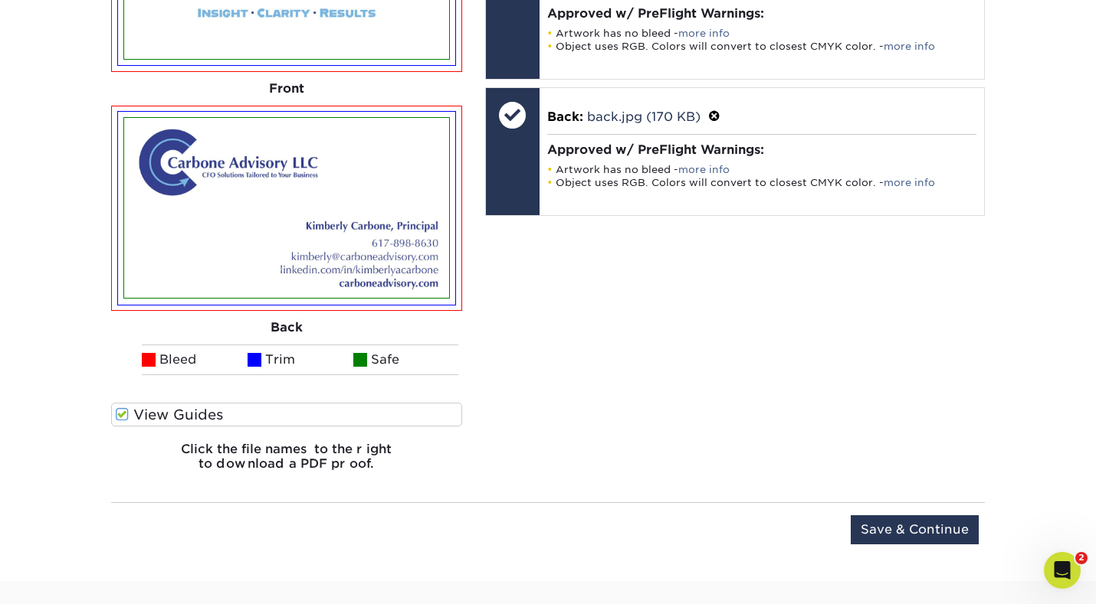
click at [405, 421] on label "View Guides" at bounding box center [286, 415] width 351 height 24
click at [0, 0] on input "View Guides" at bounding box center [0, 0] width 0 height 0
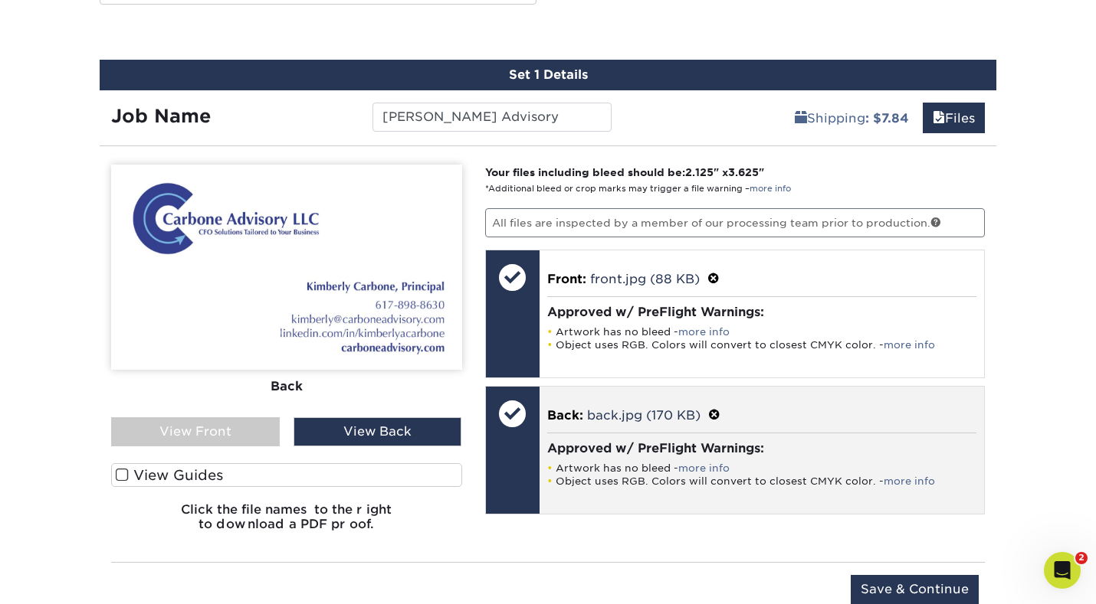
scroll to position [834, 0]
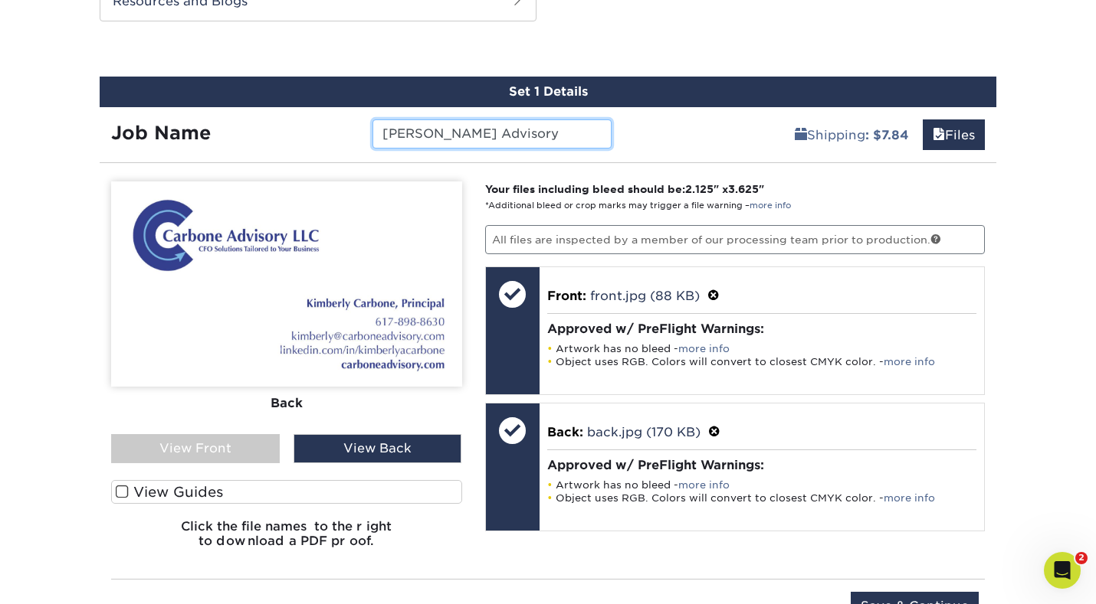
click at [524, 129] on input "Carbone Advisory" at bounding box center [491, 134] width 238 height 29
click at [703, 175] on div "Please Upload Your Files We accept: PDF , JPEG 1 or TIFF 1 files. Submitting AI…" at bounding box center [548, 370] width 896 height 391
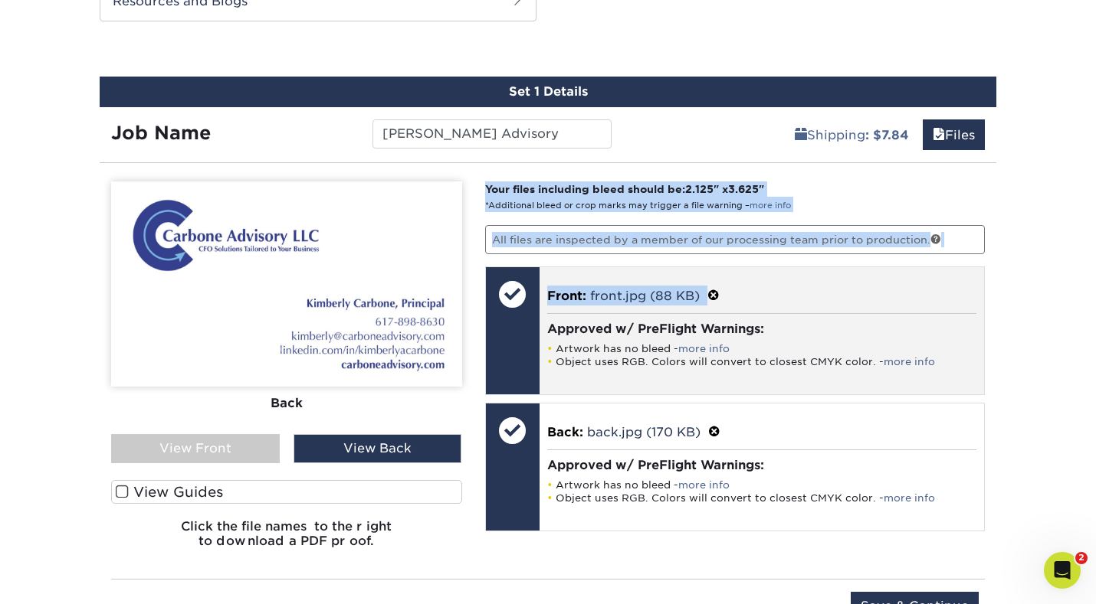
click at [899, 288] on p "Front: front.jpg (88 KB)" at bounding box center [762, 296] width 430 height 20
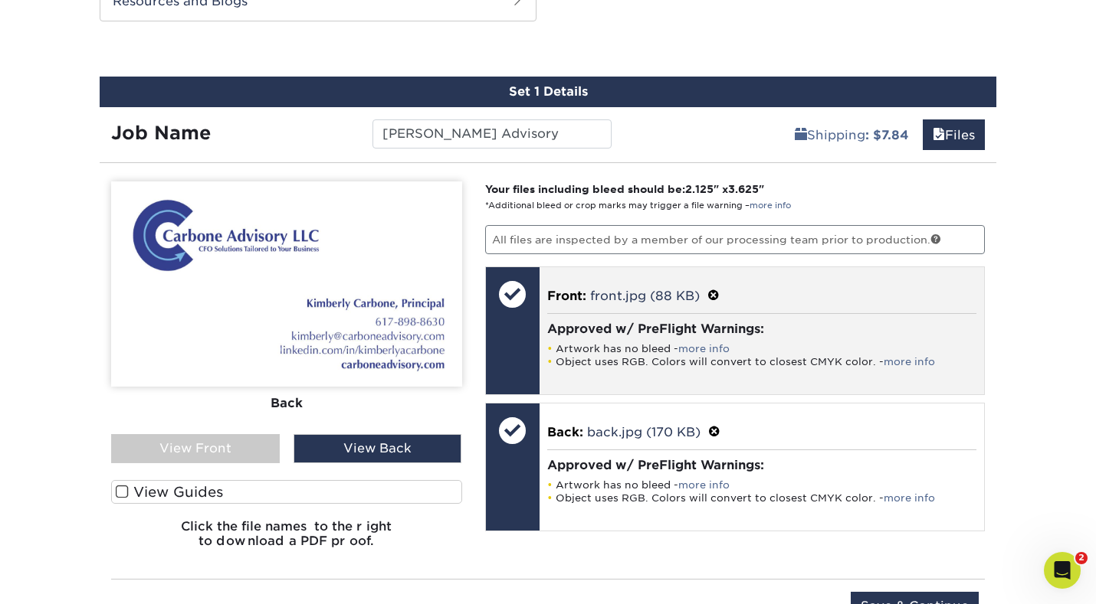
click at [943, 349] on li "Artwork has no bleed - more info" at bounding box center [762, 348] width 430 height 13
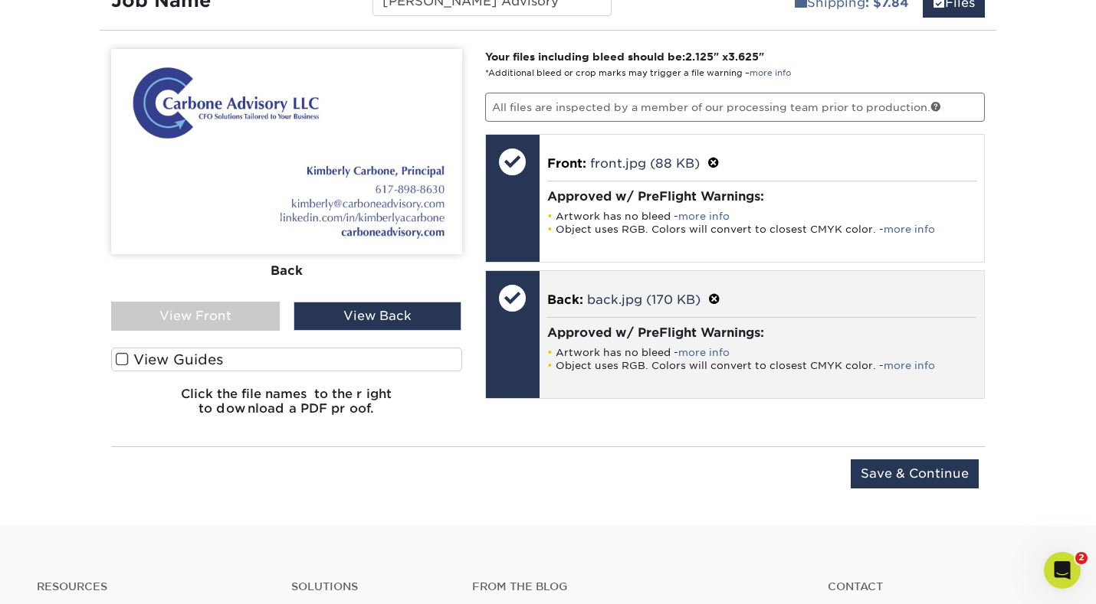
scroll to position [983, 0]
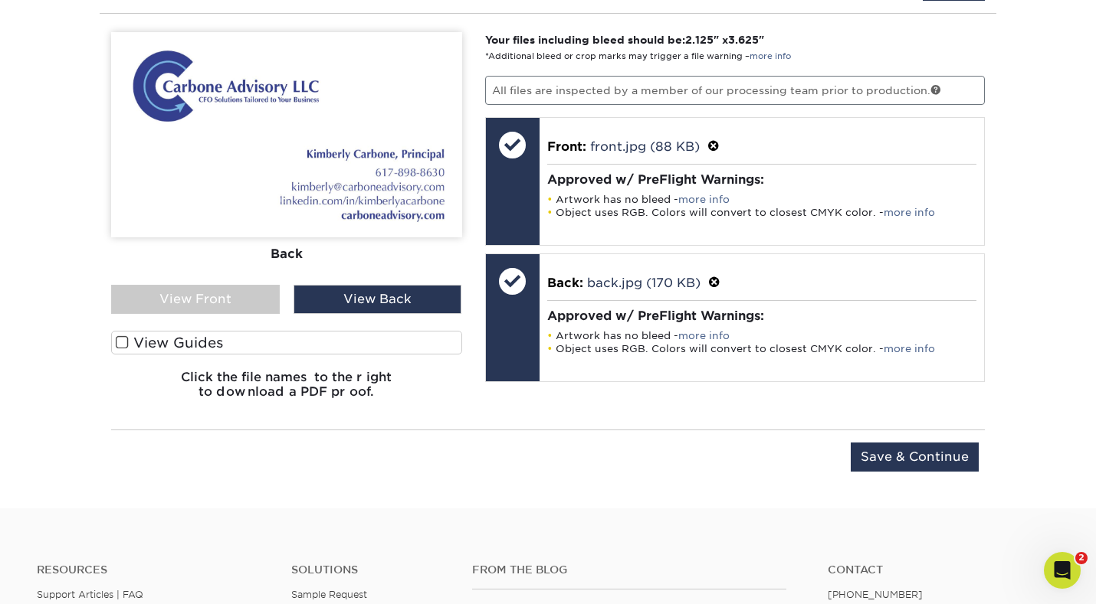
click at [394, 201] on img at bounding box center [286, 134] width 351 height 205
click at [382, 296] on div "View Back" at bounding box center [377, 299] width 169 height 29
click at [120, 340] on span at bounding box center [122, 343] width 13 height 15
click at [0, 0] on input "View Guides" at bounding box center [0, 0] width 0 height 0
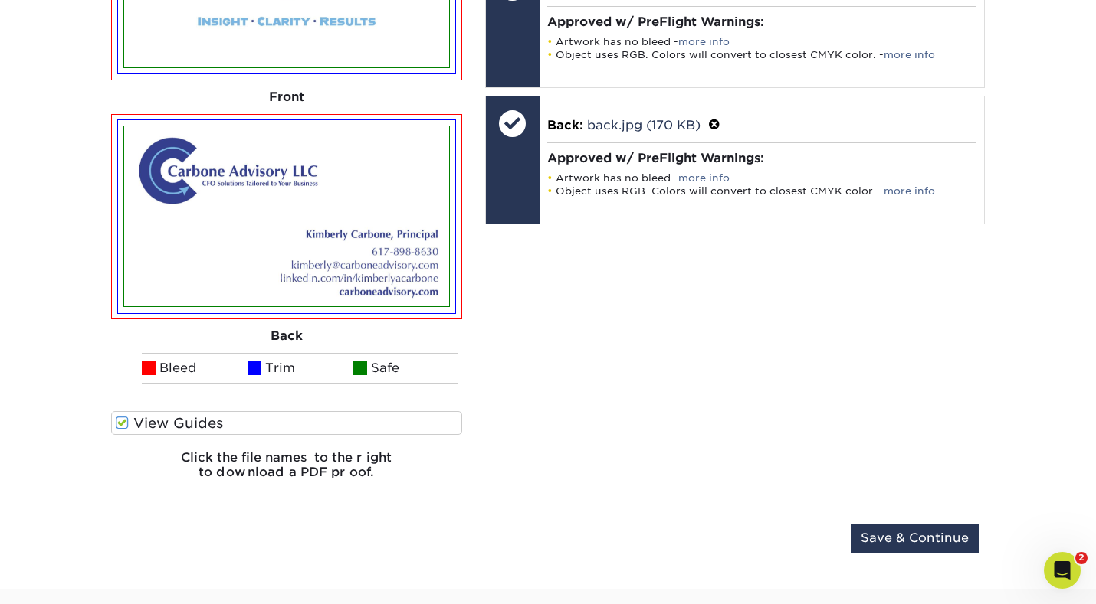
scroll to position [1166, 0]
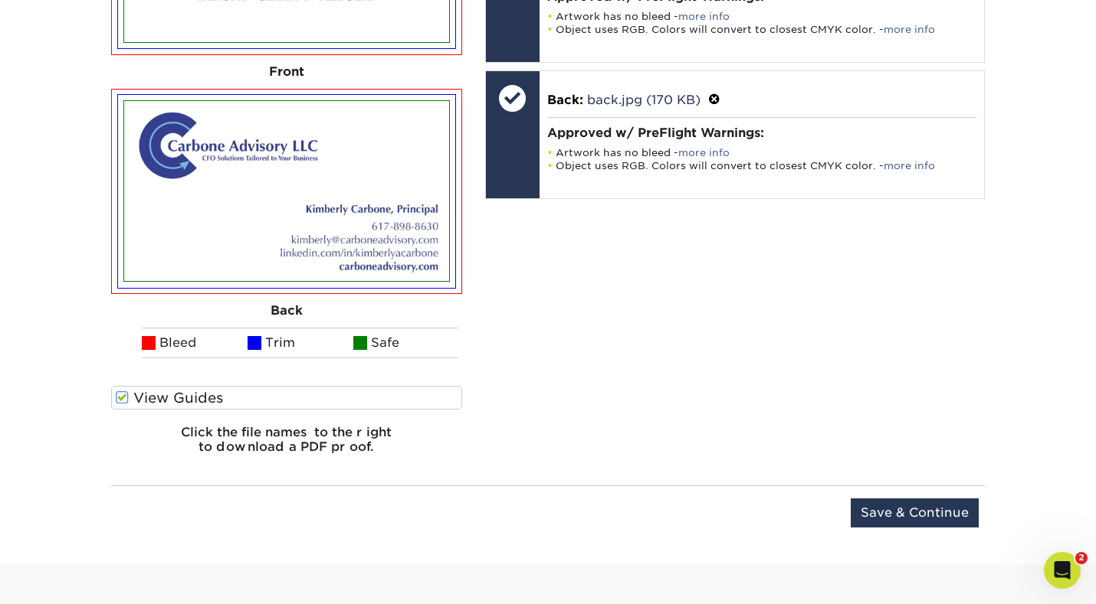
click at [287, 448] on h6 "Click the file names to the right to download a PDF proof." at bounding box center [286, 445] width 351 height 41
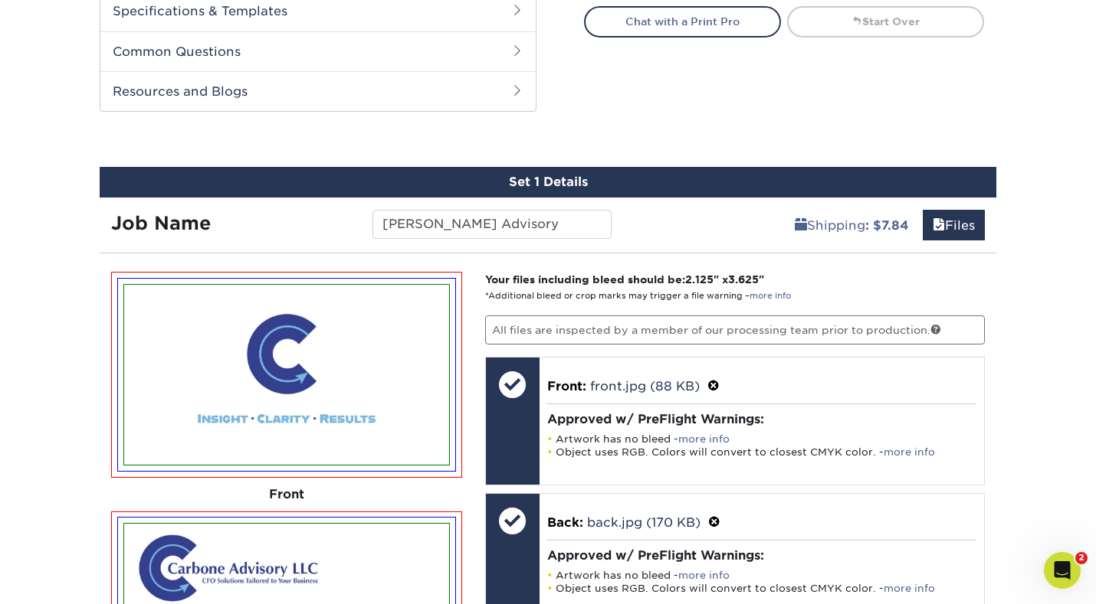
scroll to position [742, 0]
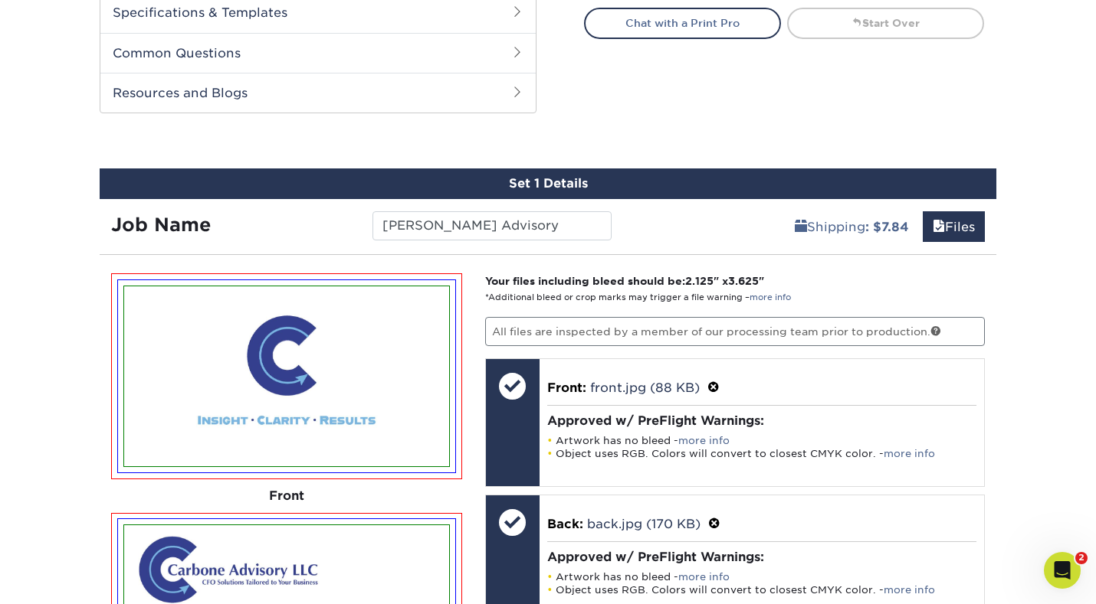
click at [258, 241] on div "Set 1 Details Job Name Carbone Advisory Shipping : $7.84 Files You've choosen m…" at bounding box center [548, 570] width 896 height 802
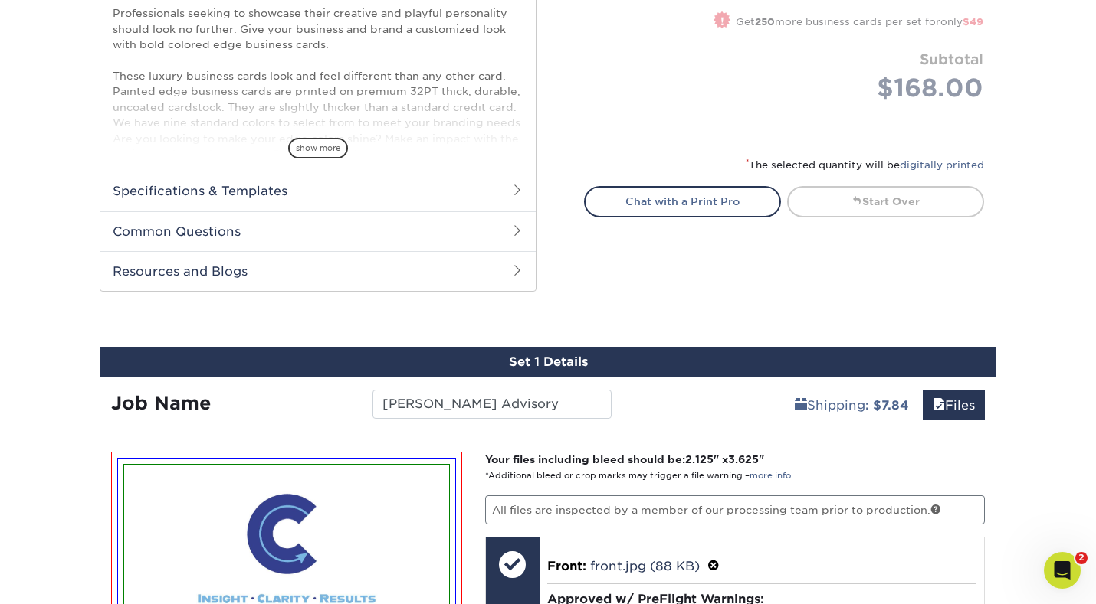
scroll to position [588, 0]
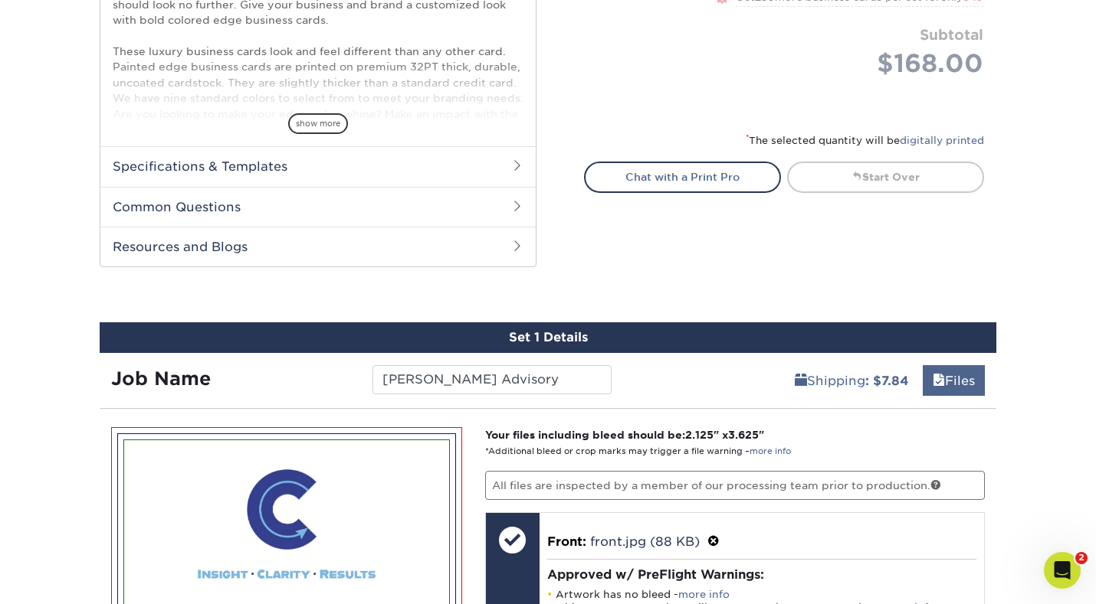
click at [958, 388] on link "Files" at bounding box center [953, 380] width 62 height 31
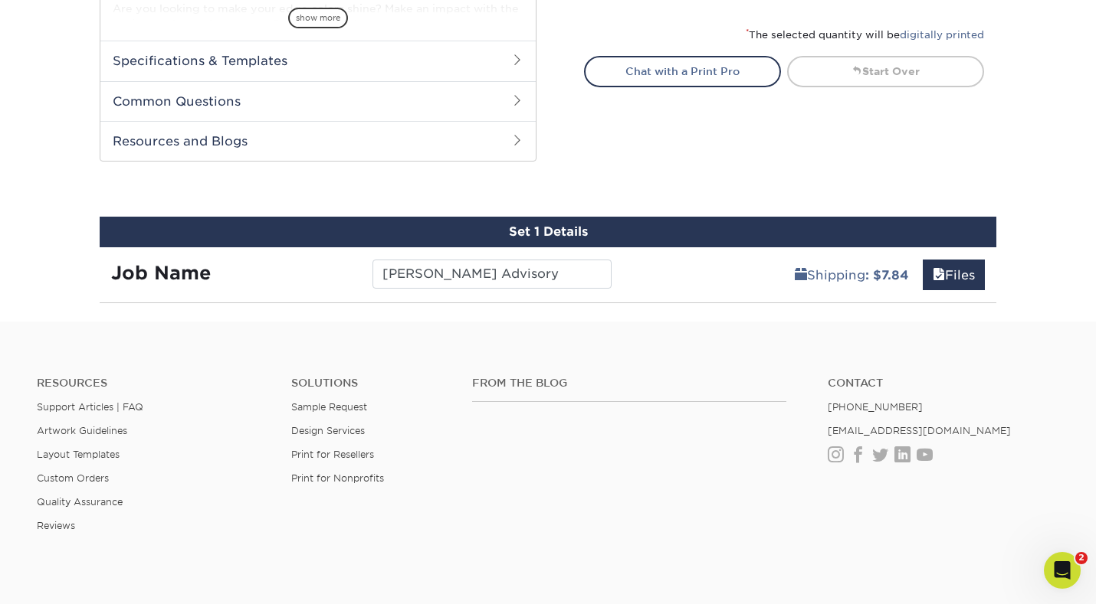
scroll to position [696, 0]
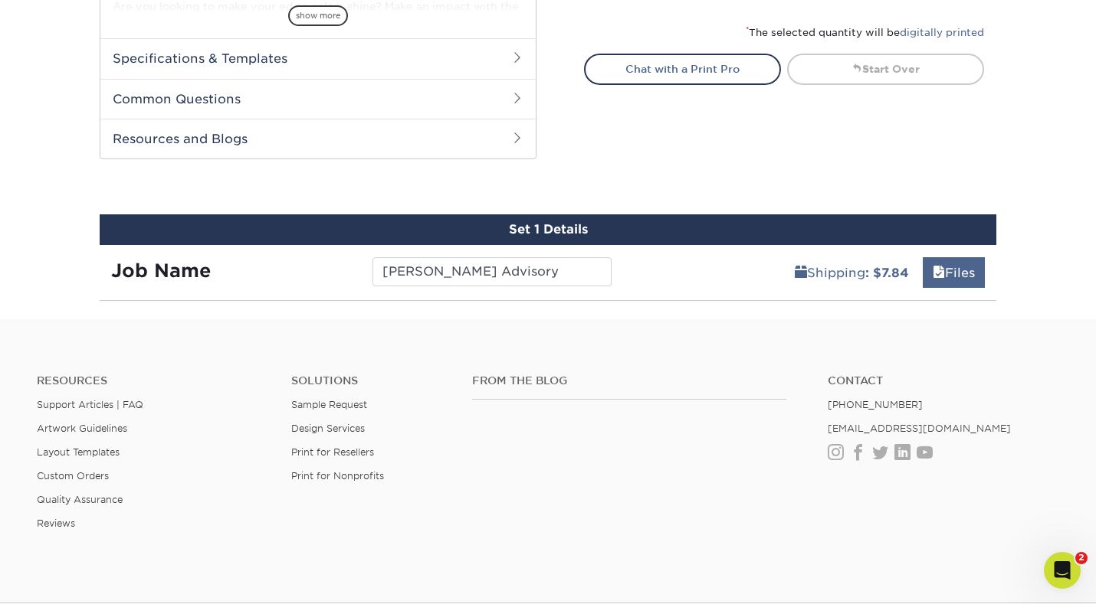
click at [949, 278] on link "Files" at bounding box center [953, 272] width 62 height 31
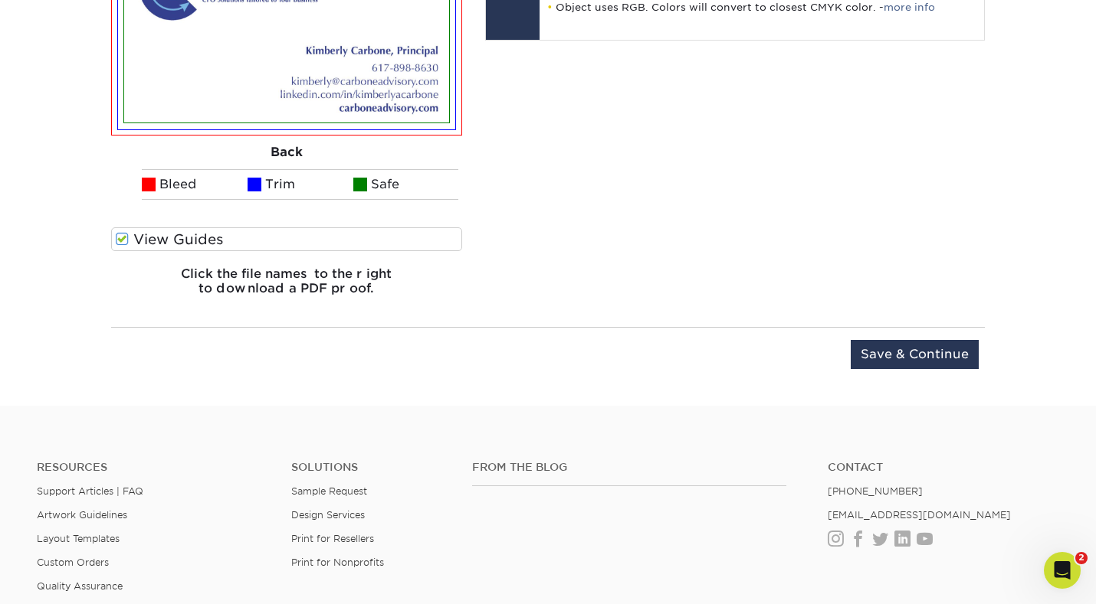
scroll to position [1338, 0]
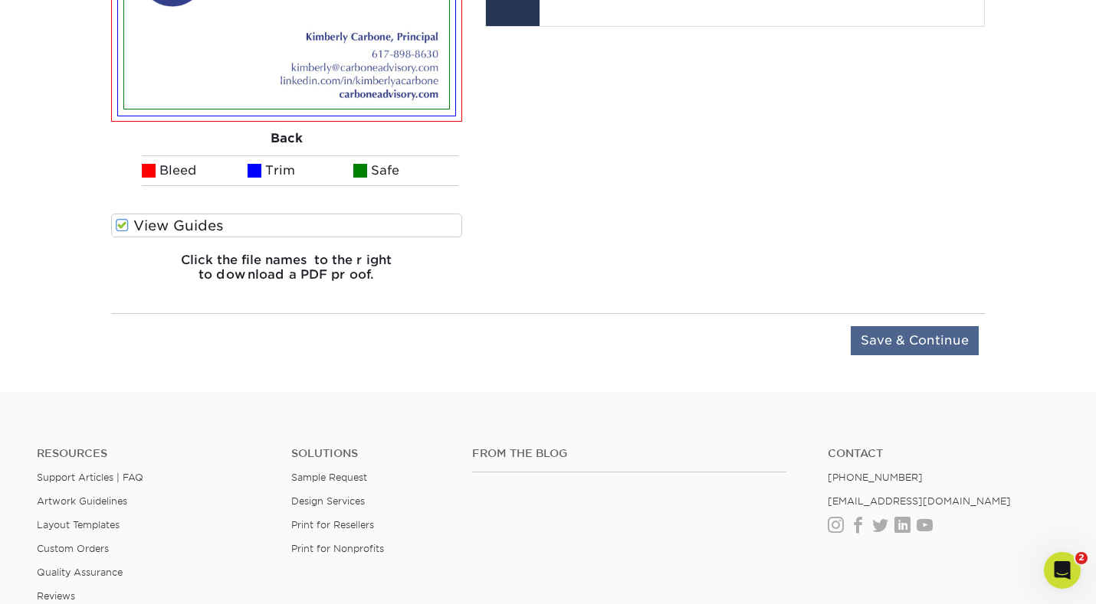
click at [893, 341] on input "Save & Continue" at bounding box center [914, 340] width 128 height 29
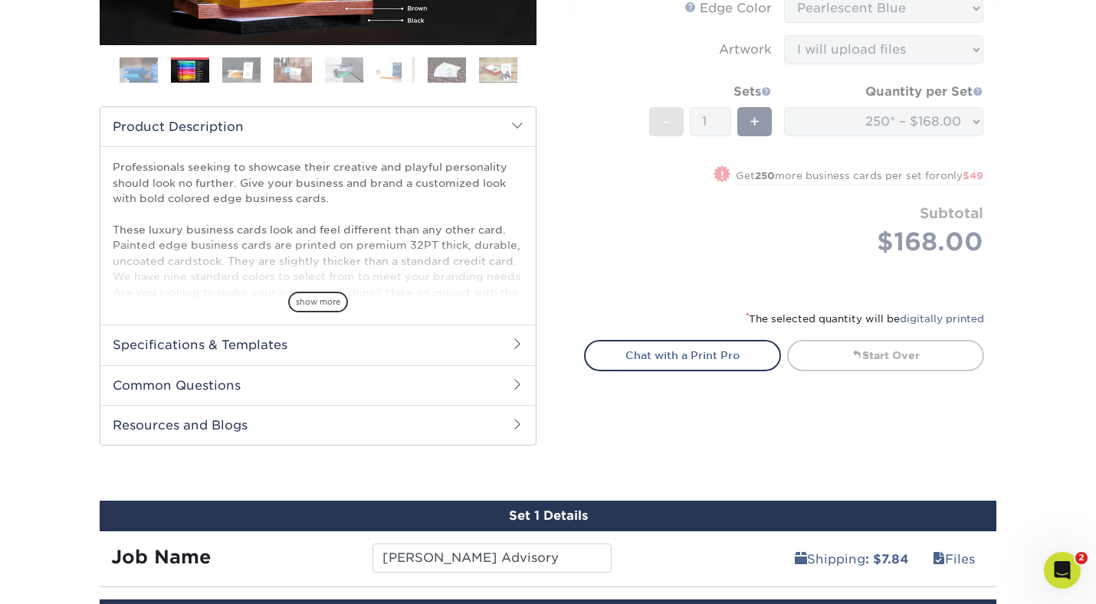
scroll to position [857, 0]
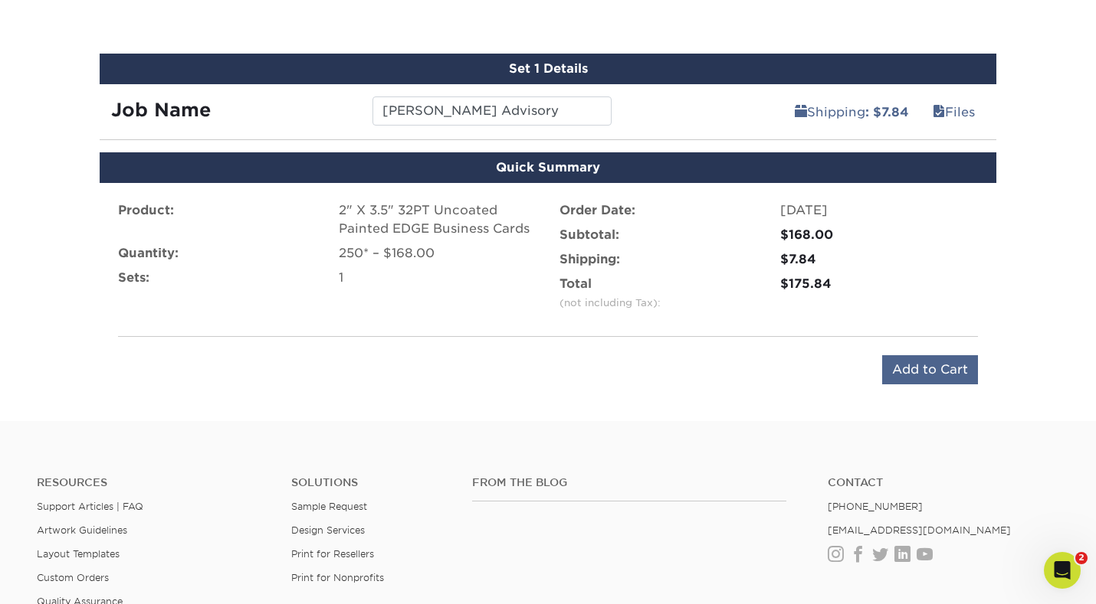
click at [916, 375] on input "Add to Cart" at bounding box center [930, 369] width 96 height 29
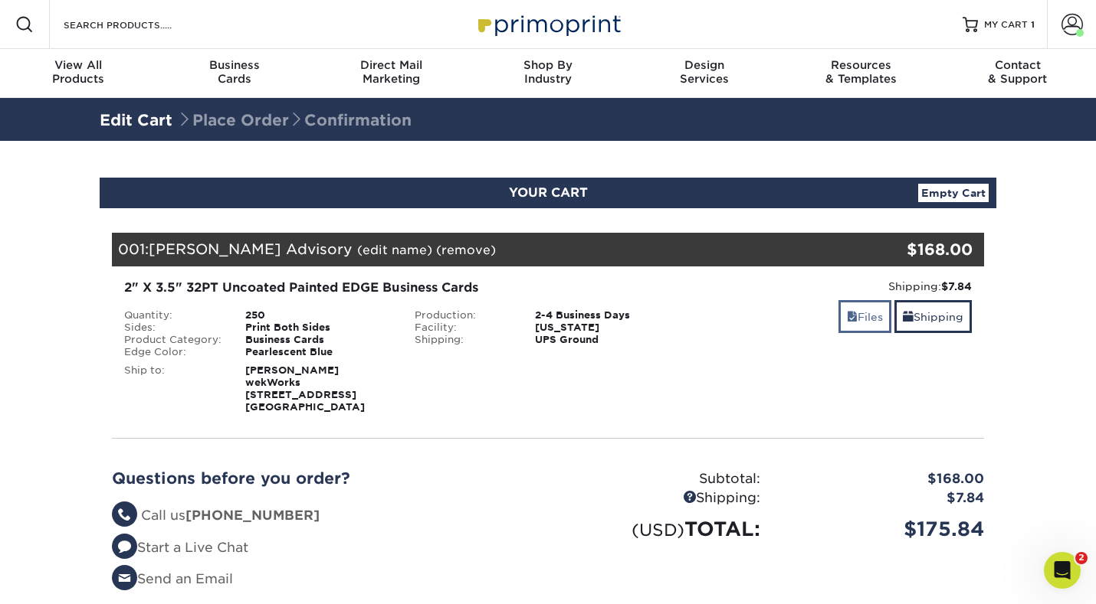
click at [857, 318] on link "Files" at bounding box center [864, 316] width 53 height 33
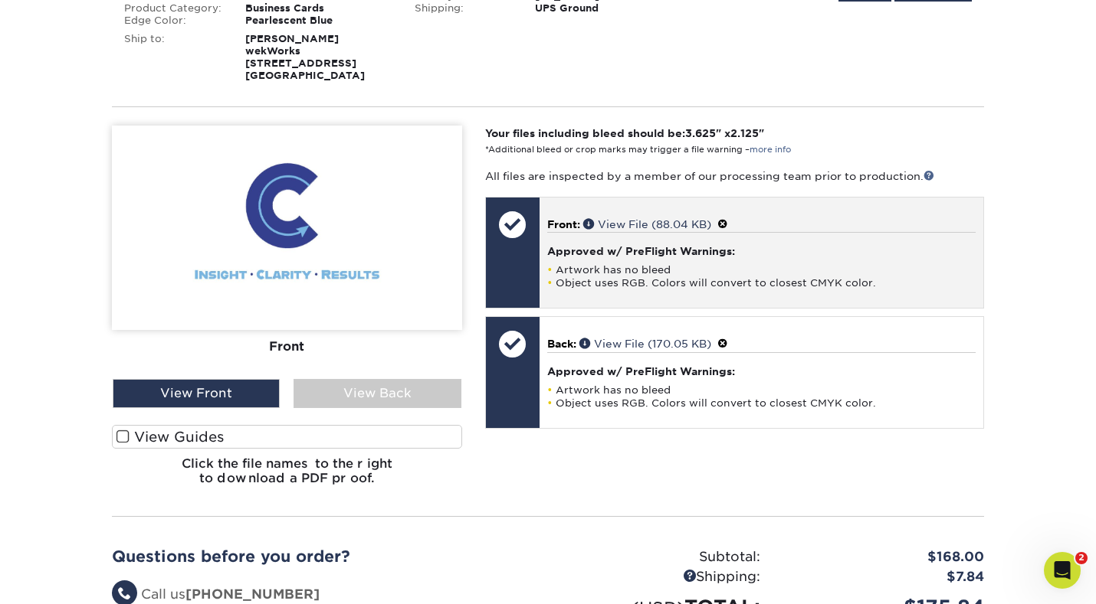
scroll to position [335, 0]
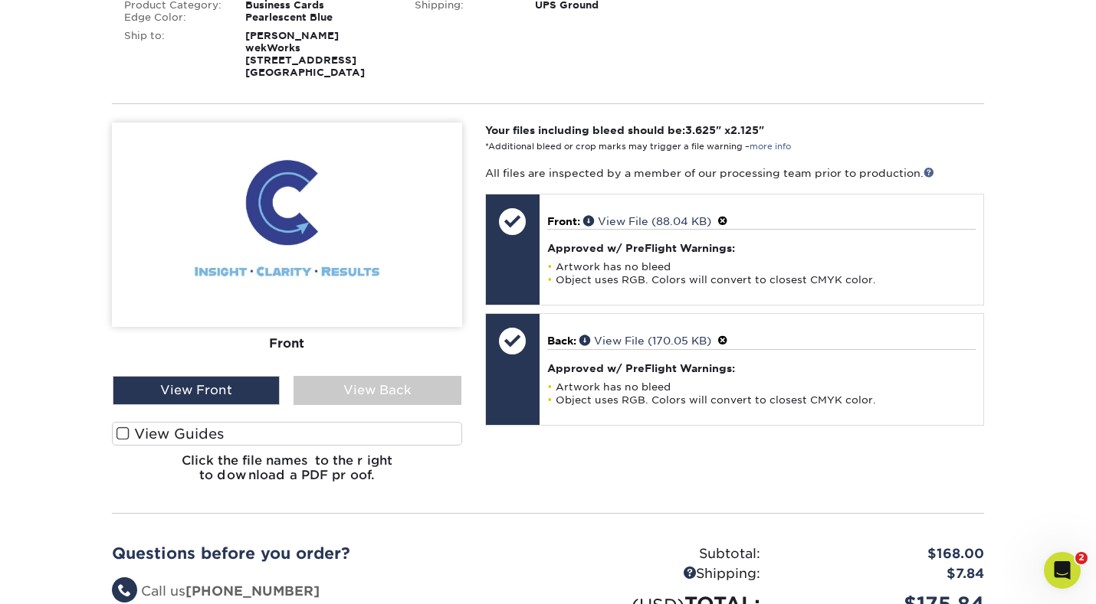
click at [120, 433] on span at bounding box center [122, 434] width 13 height 15
click at [0, 0] on input "View Guides" at bounding box center [0, 0] width 0 height 0
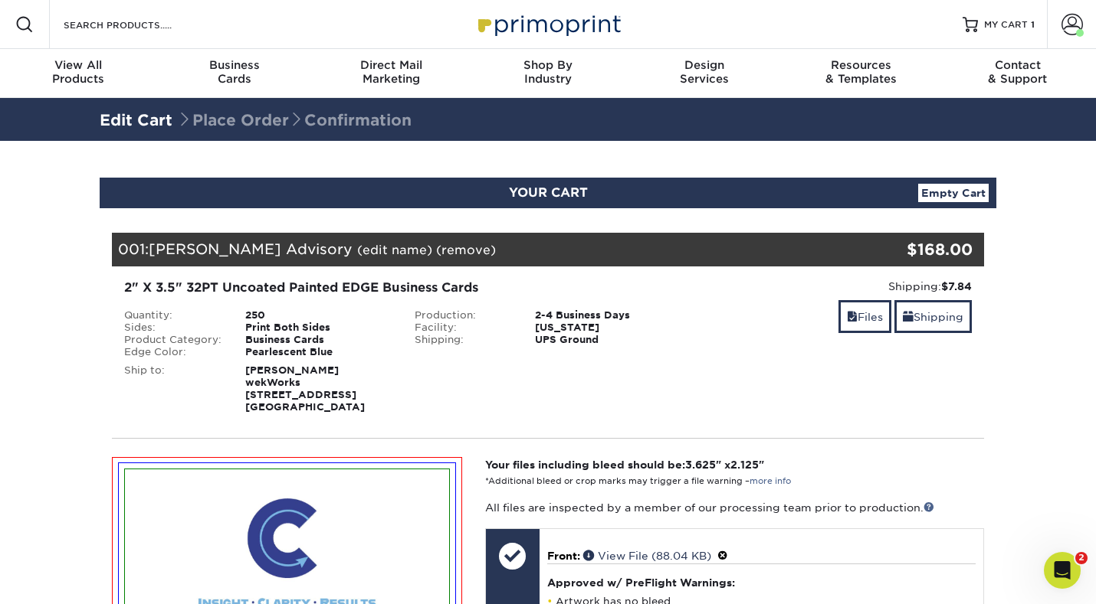
scroll to position [0, 0]
click at [857, 318] on link "Files" at bounding box center [864, 316] width 53 height 33
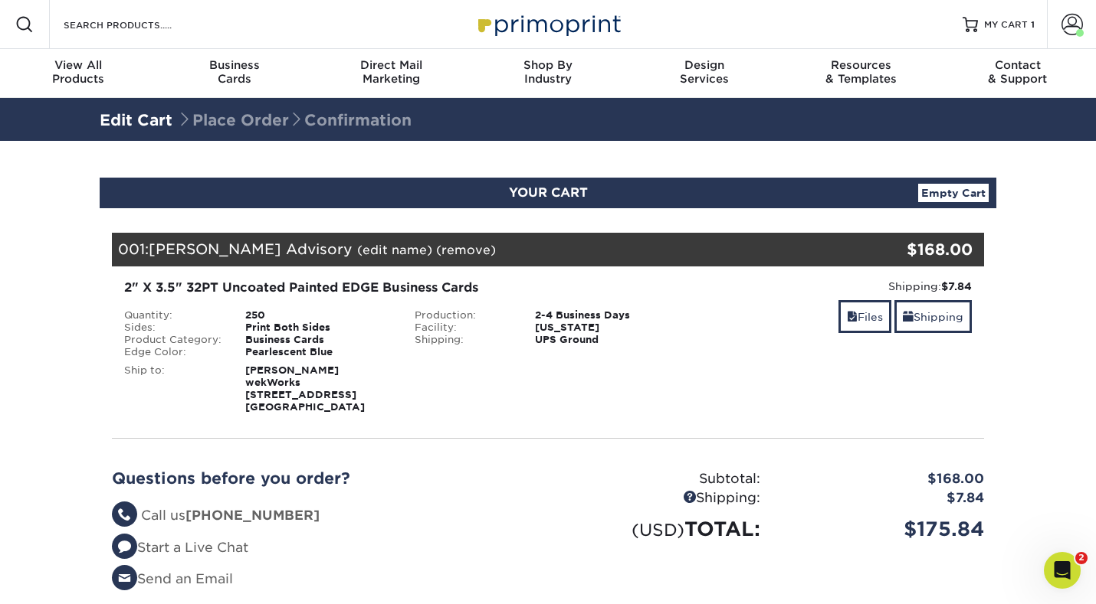
click at [251, 320] on div "250" at bounding box center [318, 316] width 169 height 12
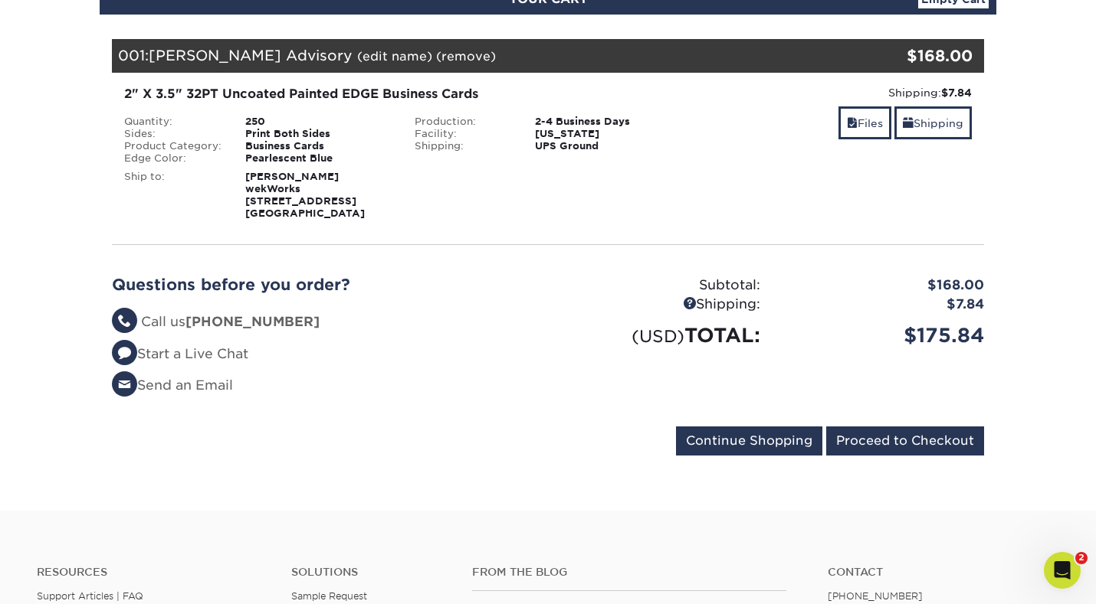
scroll to position [237, 0]
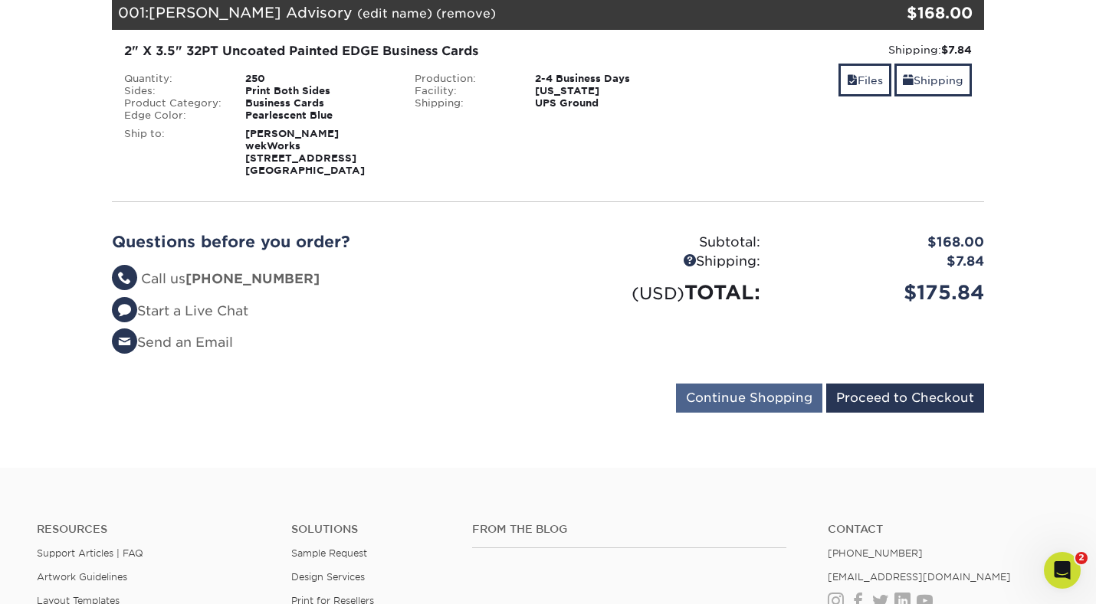
click at [748, 396] on input "Continue Shopping" at bounding box center [749, 398] width 146 height 29
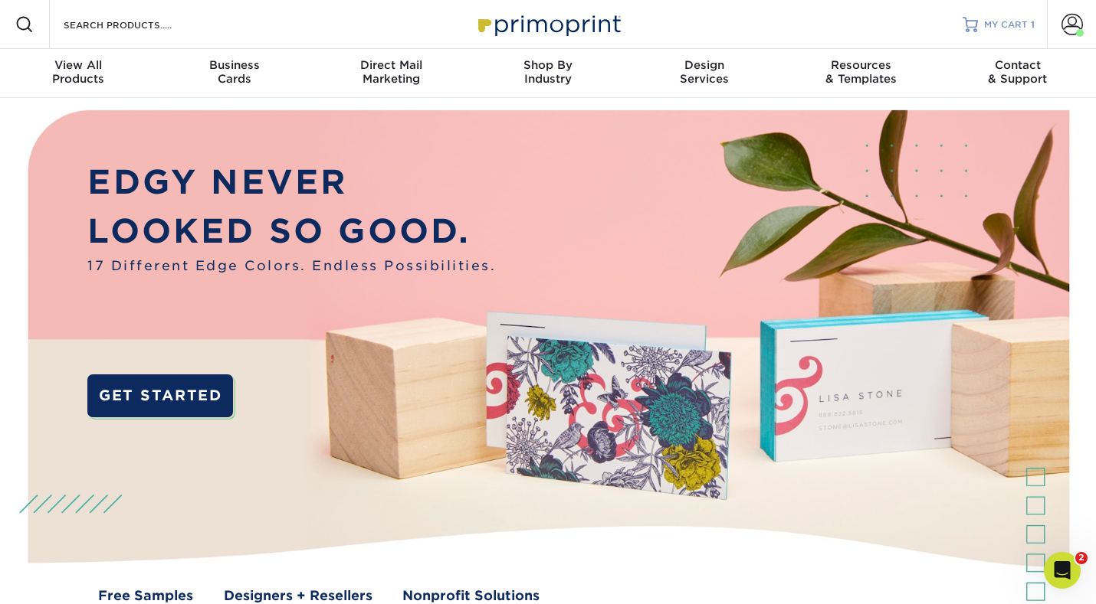
click at [1004, 21] on span "MY CART" at bounding box center [1006, 24] width 44 height 13
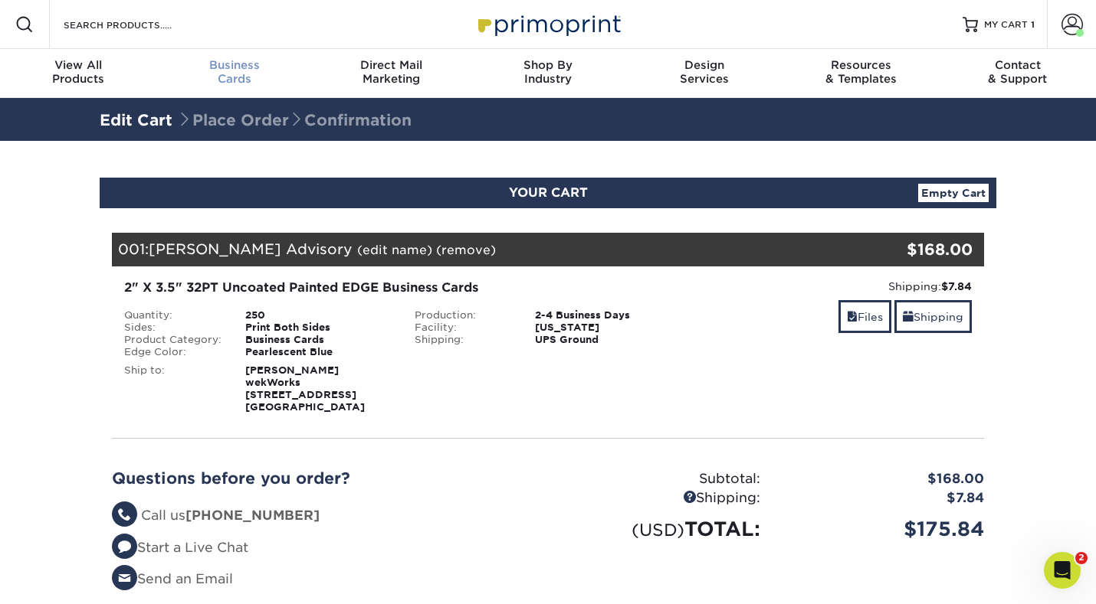
click at [229, 70] on span "Business" at bounding box center [234, 65] width 156 height 14
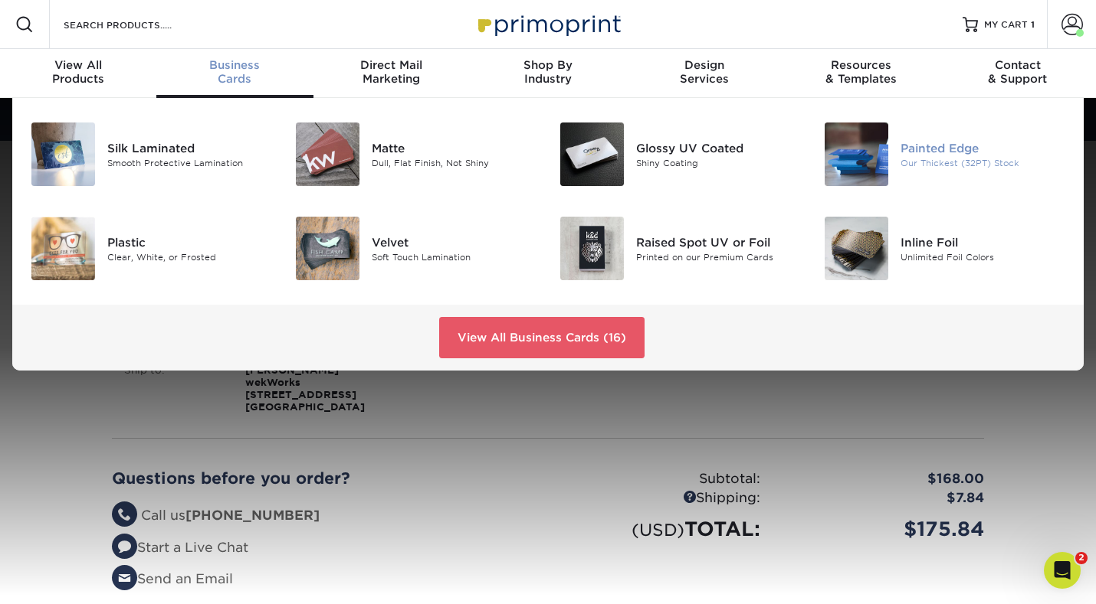
click at [948, 160] on div "Our Thickest (32PT) Stock" at bounding box center [982, 162] width 165 height 13
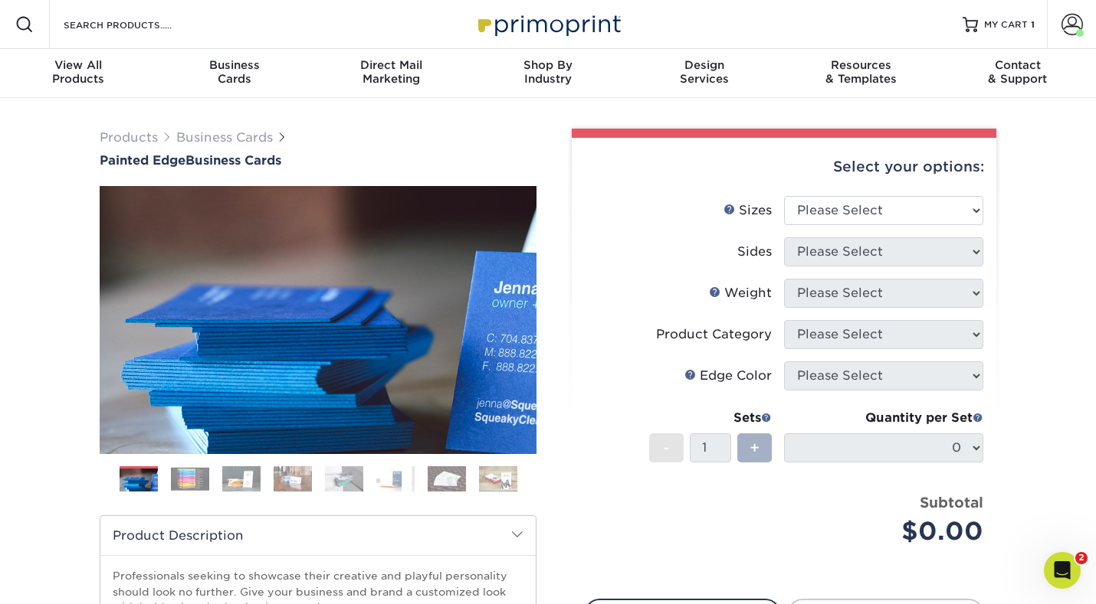
click at [755, 447] on span "+" at bounding box center [754, 448] width 10 height 23
select select "2.00x3.50"
select select "13abbda7-1d64-4f25-8bb2-c179b224825d"
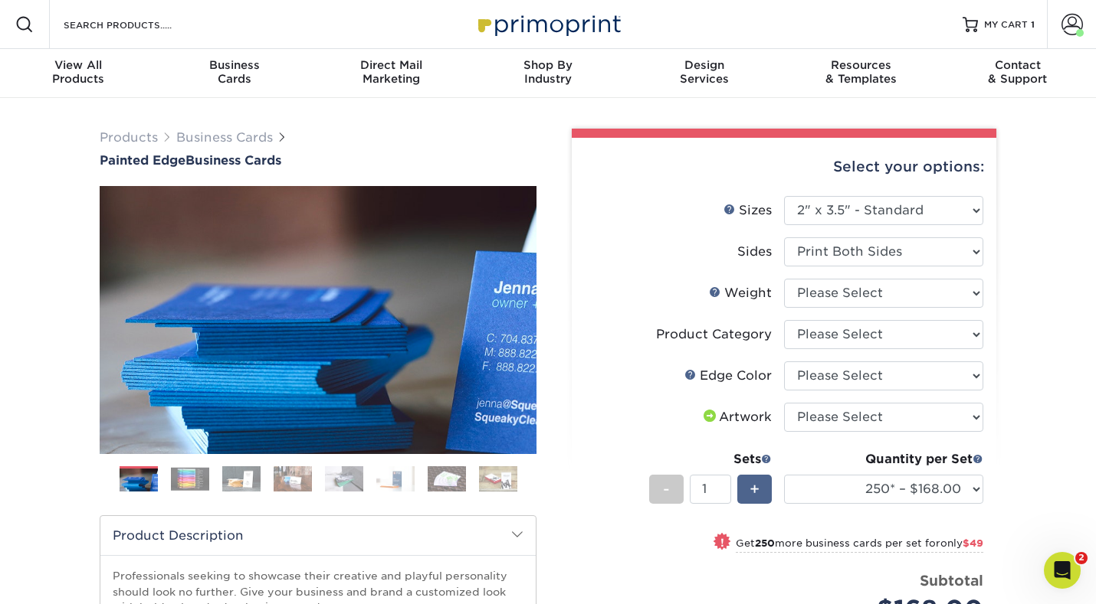
click at [764, 496] on div "+" at bounding box center [754, 489] width 34 height 29
type input "2"
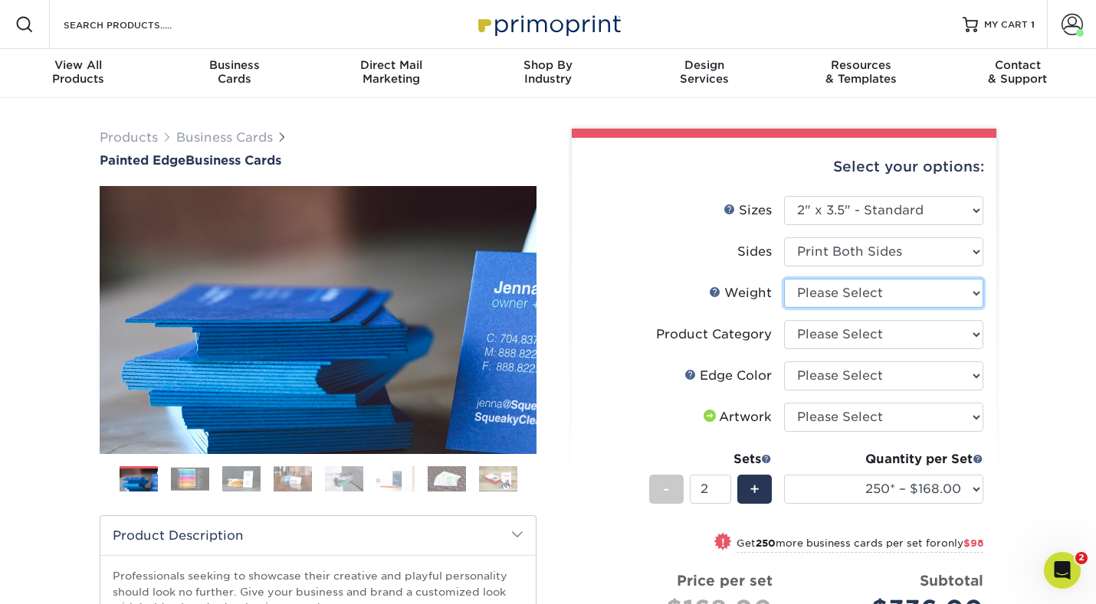
select select "32PTUC"
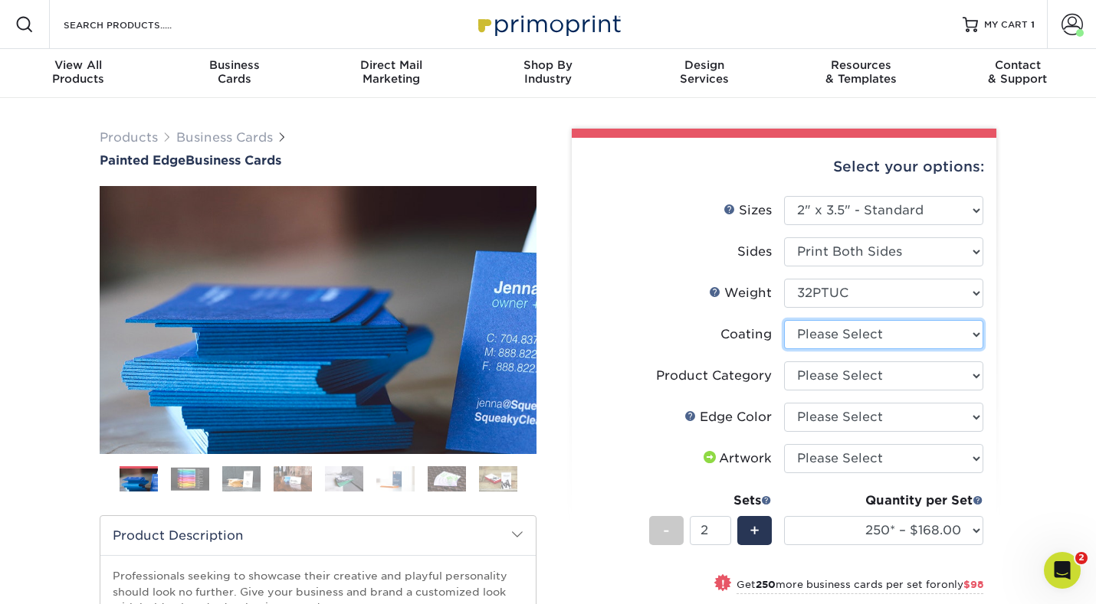
select select "3e7618de-abca-4bda-9f97-8b9129e913d8"
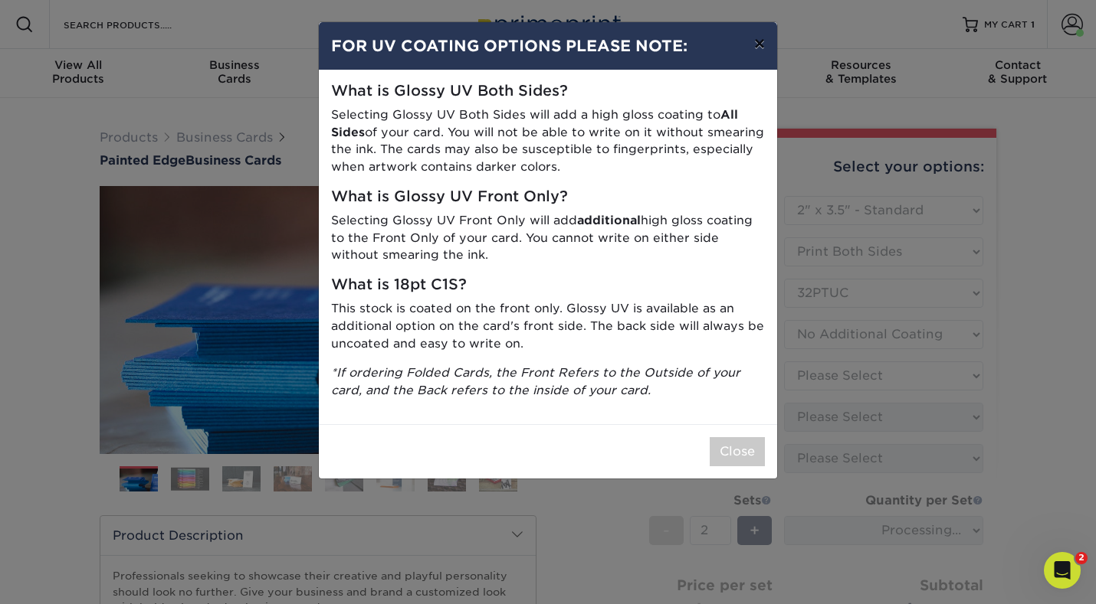
click at [758, 46] on button "×" at bounding box center [759, 43] width 35 height 43
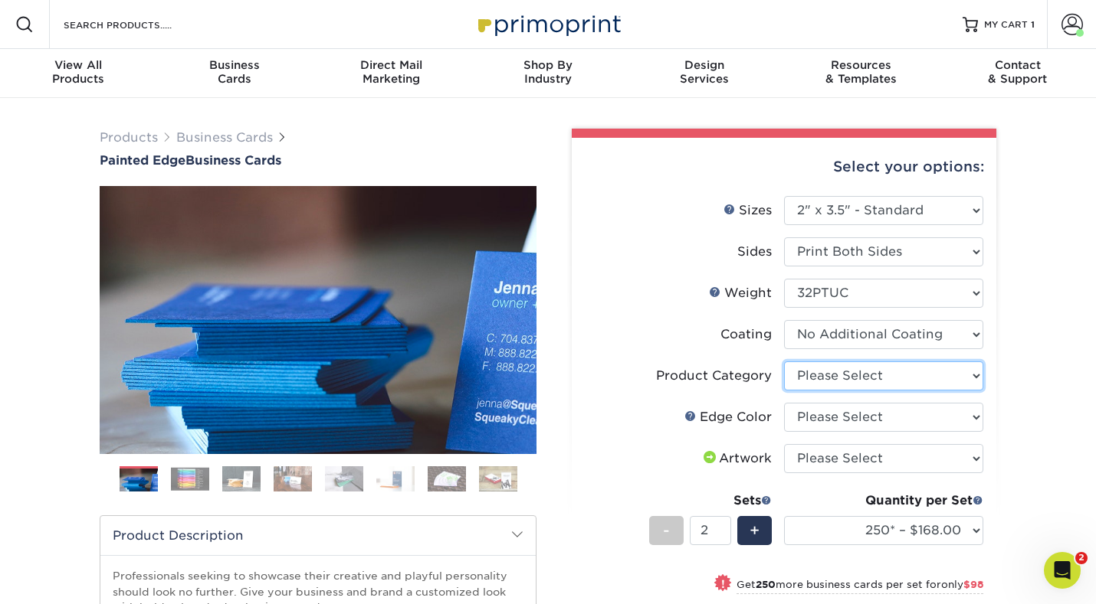
select select "3b5148f1-0588-4f88-a218-97bcfdce65c1"
click at [756, 535] on span "+" at bounding box center [754, 530] width 10 height 23
click at [657, 536] on div "-" at bounding box center [666, 530] width 34 height 29
type input "2"
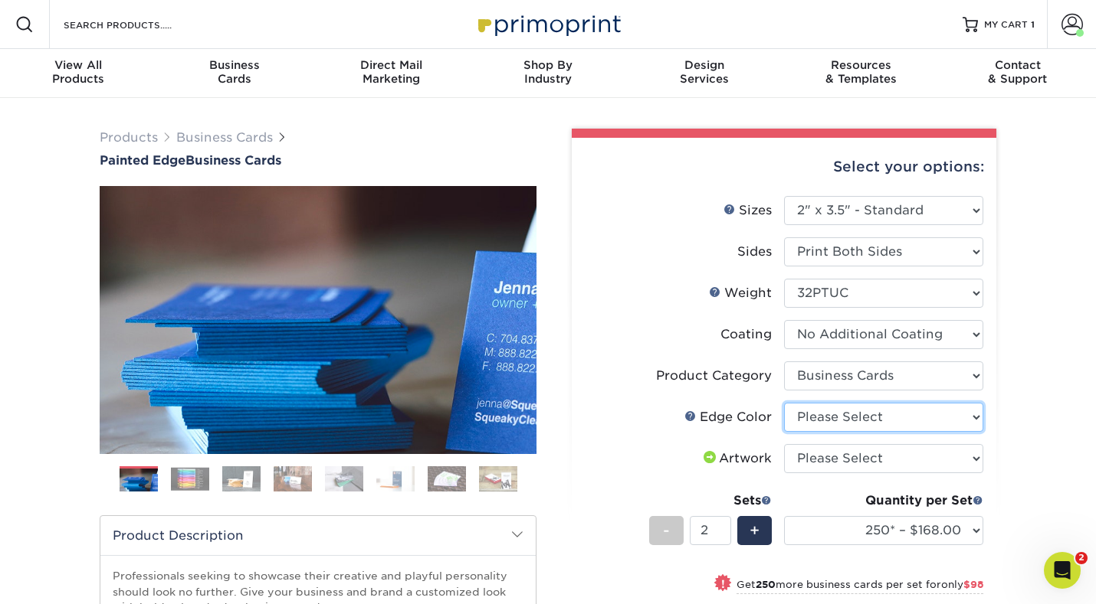
select select "211cd225-22d2-46f5-b9be-c5fa0d34557d"
select select "upload"
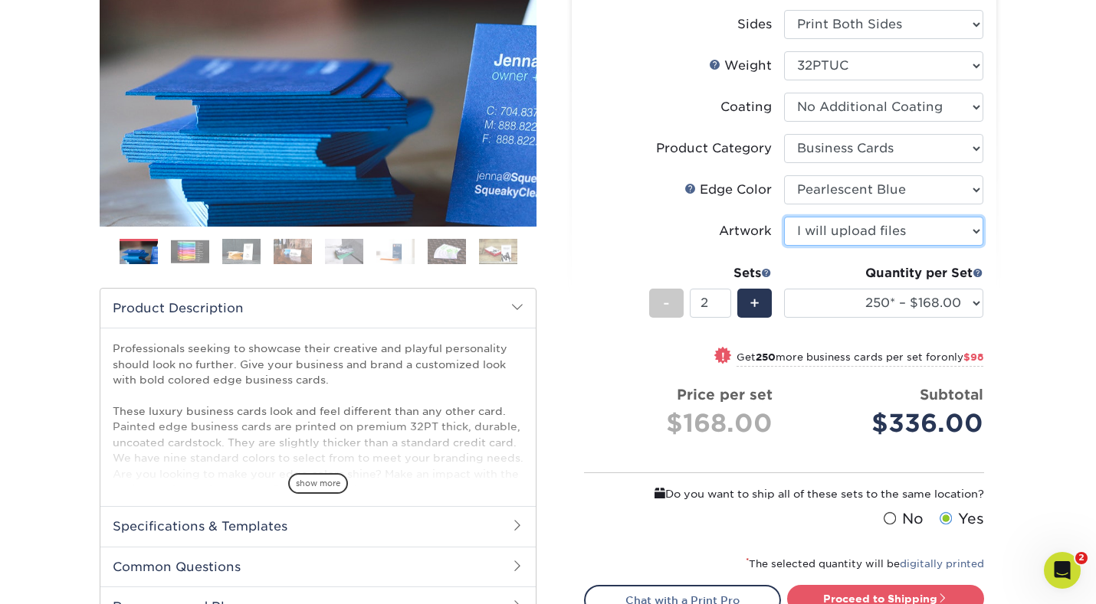
scroll to position [220, 0]
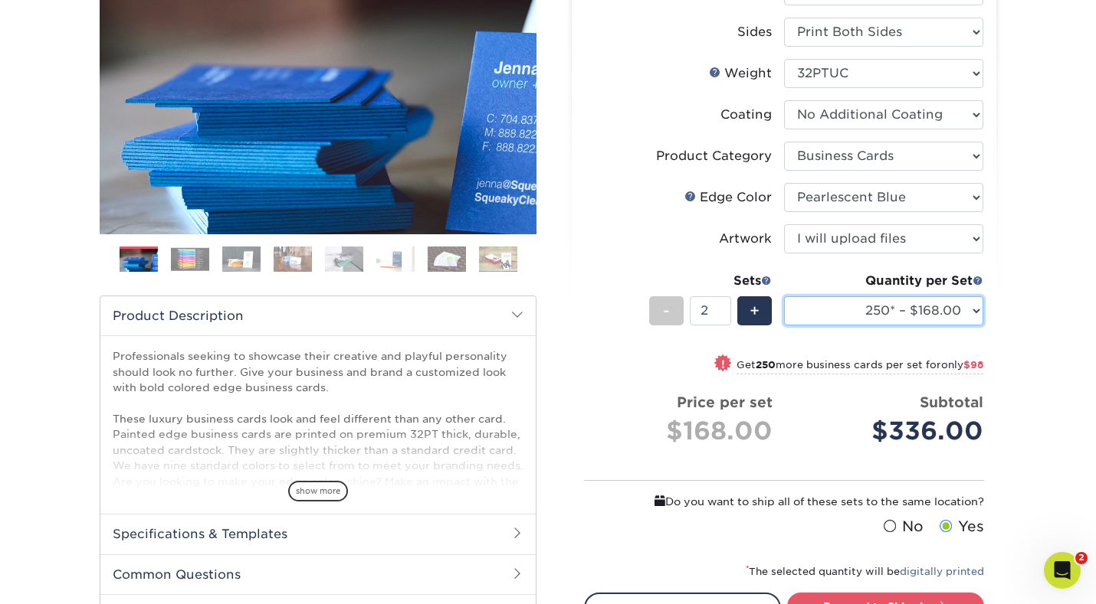
select select "500* – $217.00"
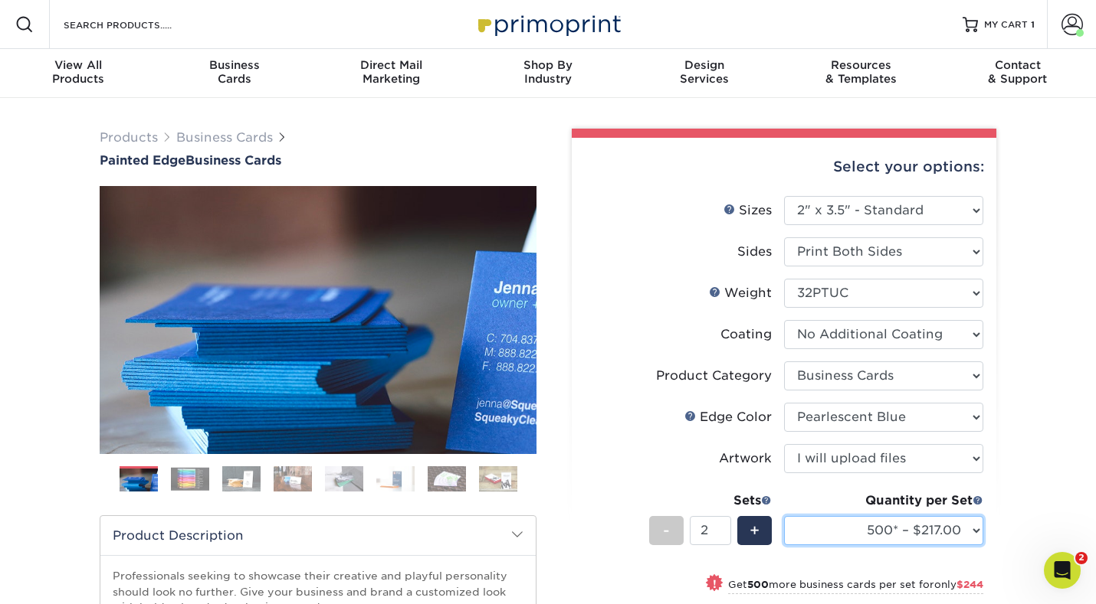
scroll to position [0, 0]
click at [1017, 28] on span "MY CART" at bounding box center [1006, 24] width 44 height 13
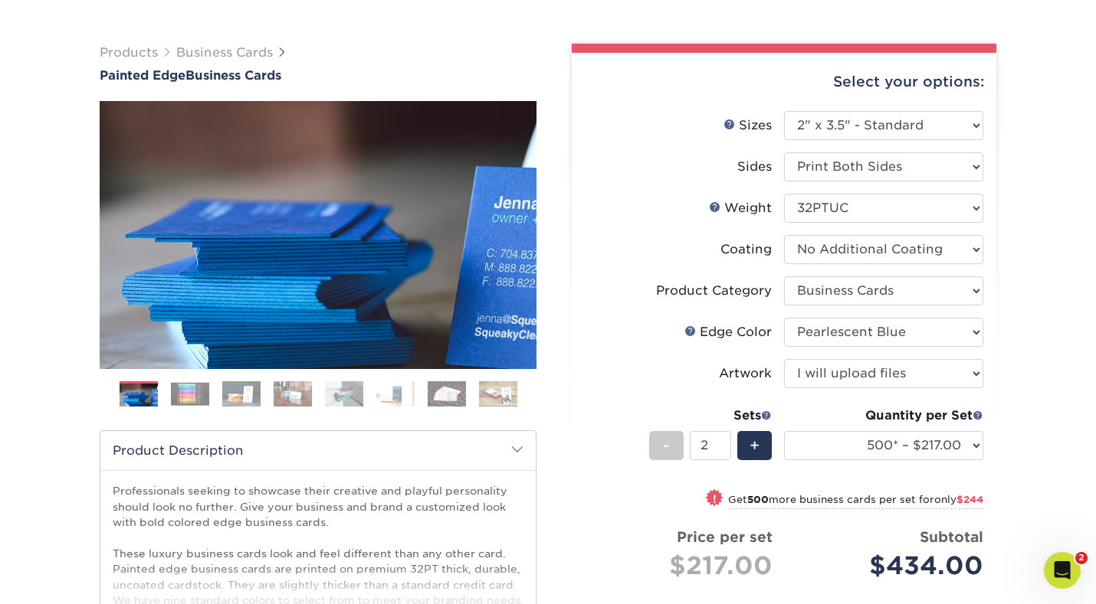
scroll to position [87, 0]
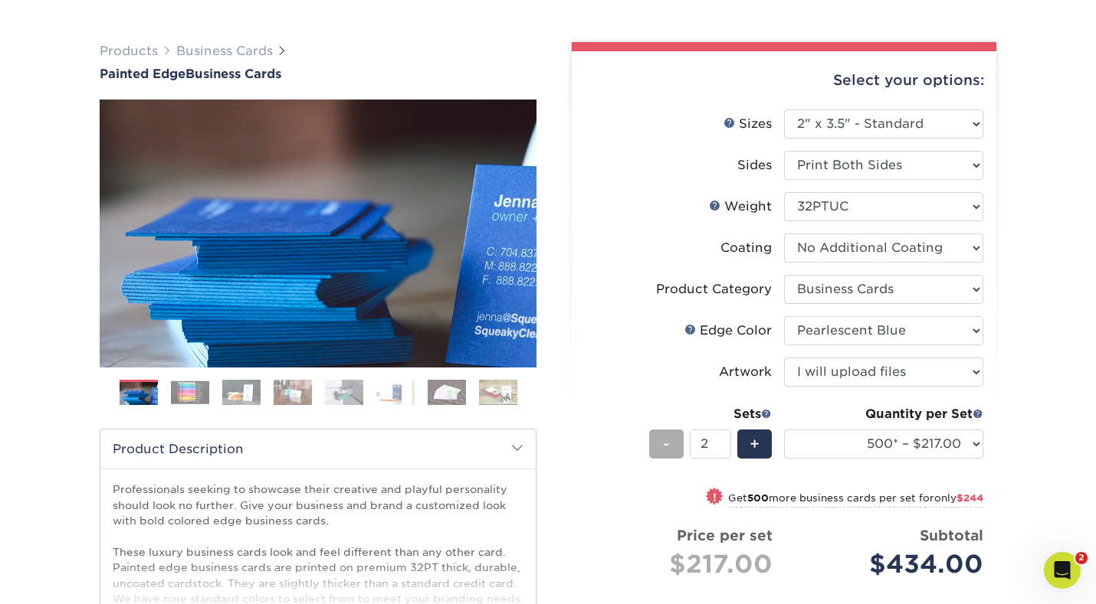
click at [661, 444] on div "-" at bounding box center [666, 444] width 34 height 29
type input "1"
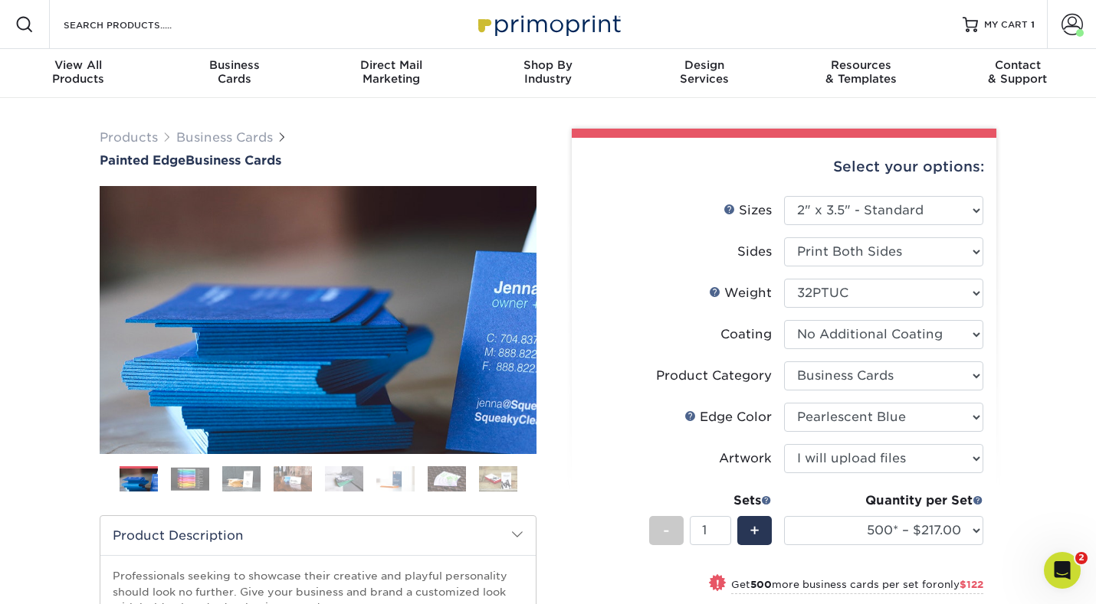
scroll to position [54, 0]
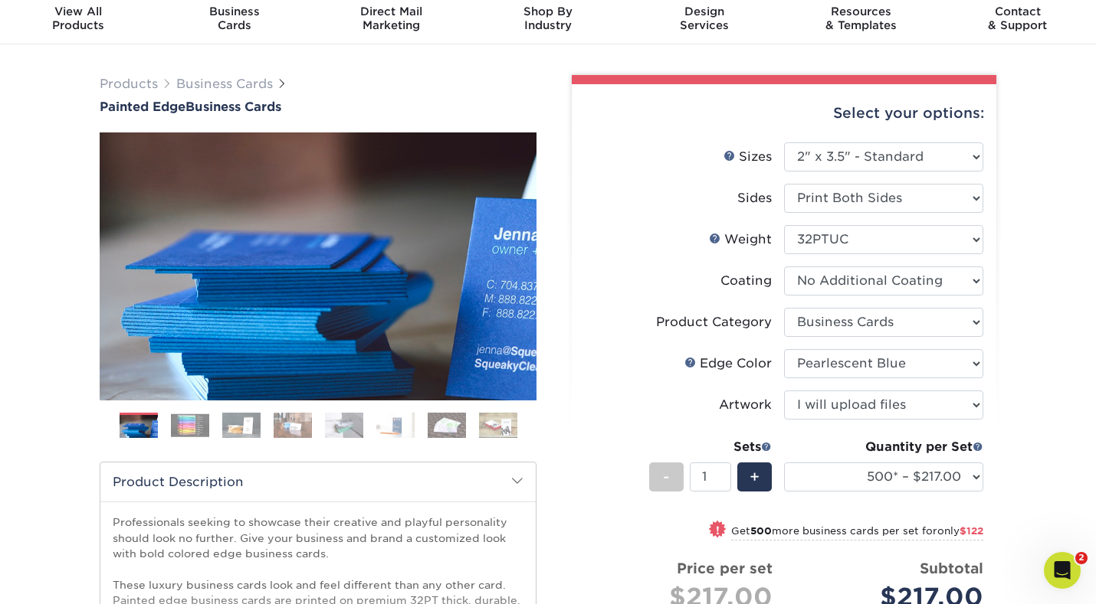
click at [183, 426] on img at bounding box center [190, 426] width 38 height 24
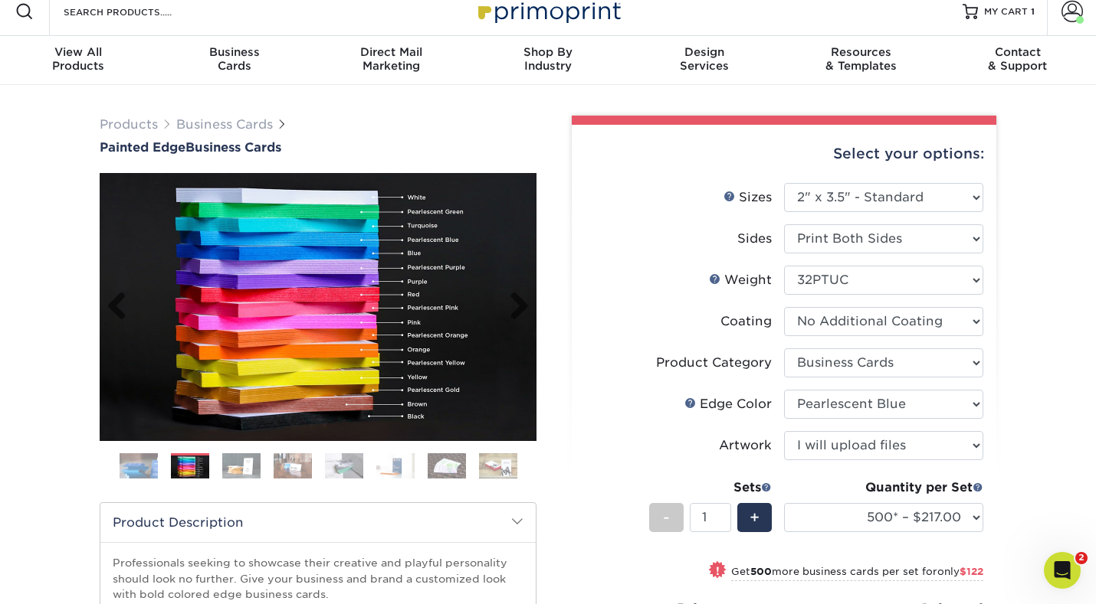
scroll to position [12, 0]
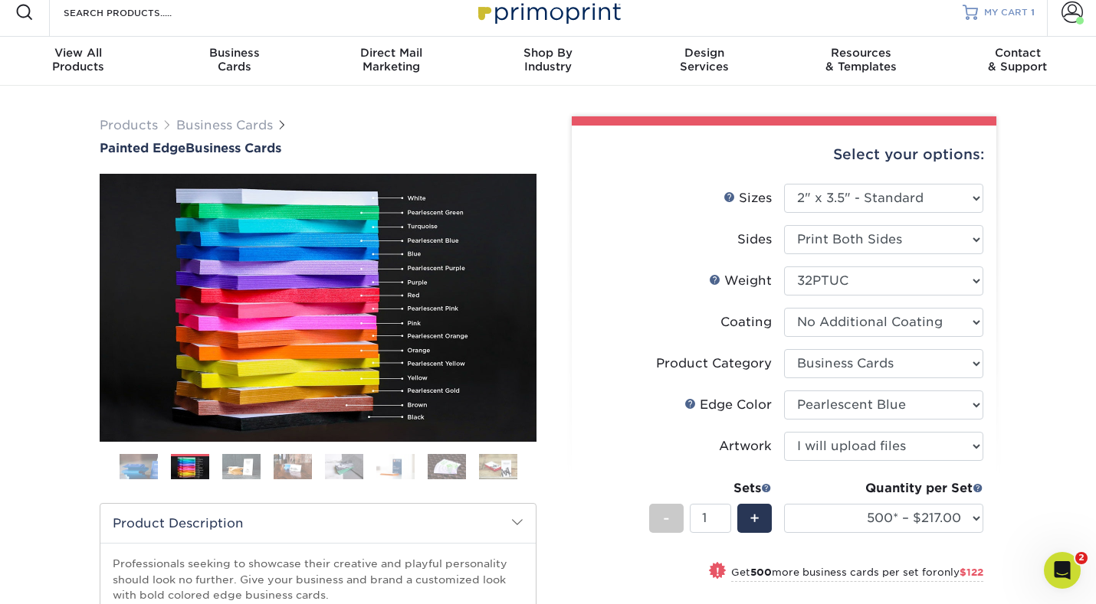
click at [1003, 8] on span "MY CART" at bounding box center [1006, 12] width 44 height 13
select select "500* – $217.00"
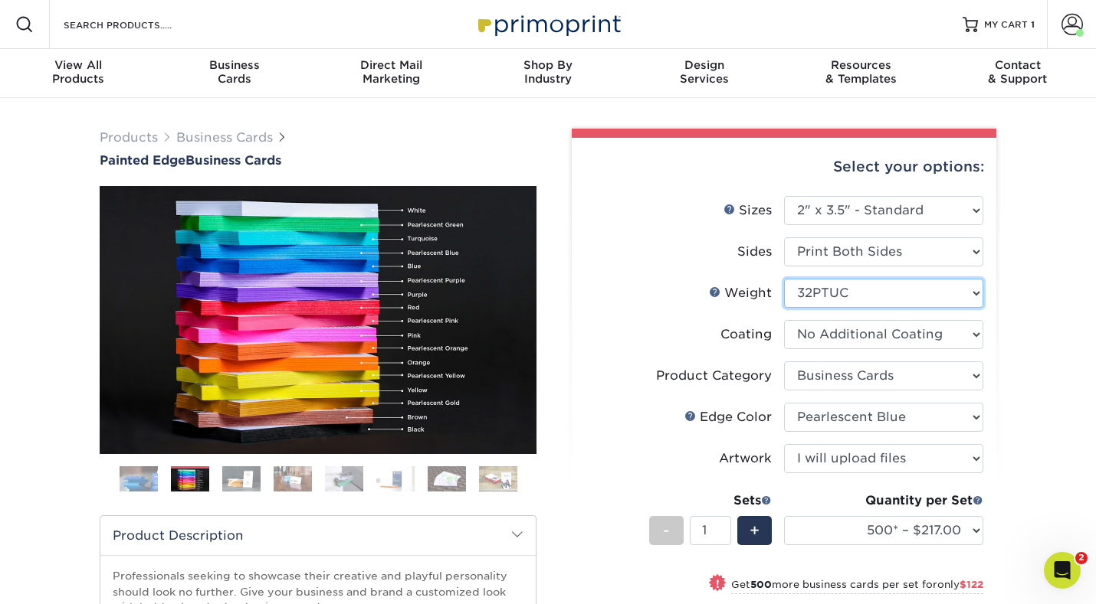
scroll to position [0, 0]
click at [230, 69] on span "Business" at bounding box center [234, 65] width 156 height 14
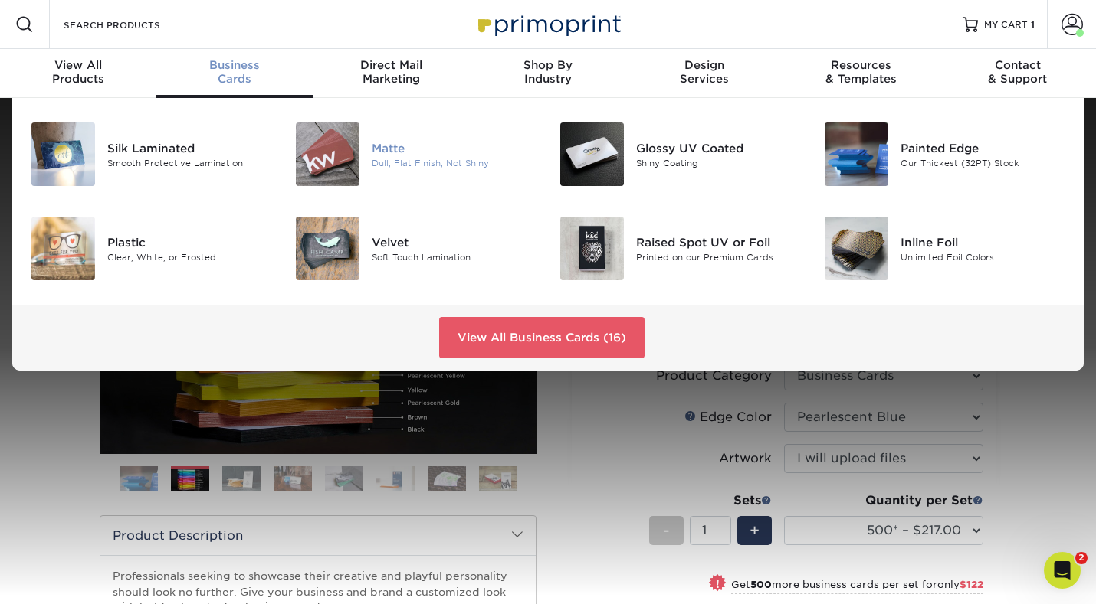
click at [437, 154] on div "Matte" at bounding box center [454, 147] width 165 height 17
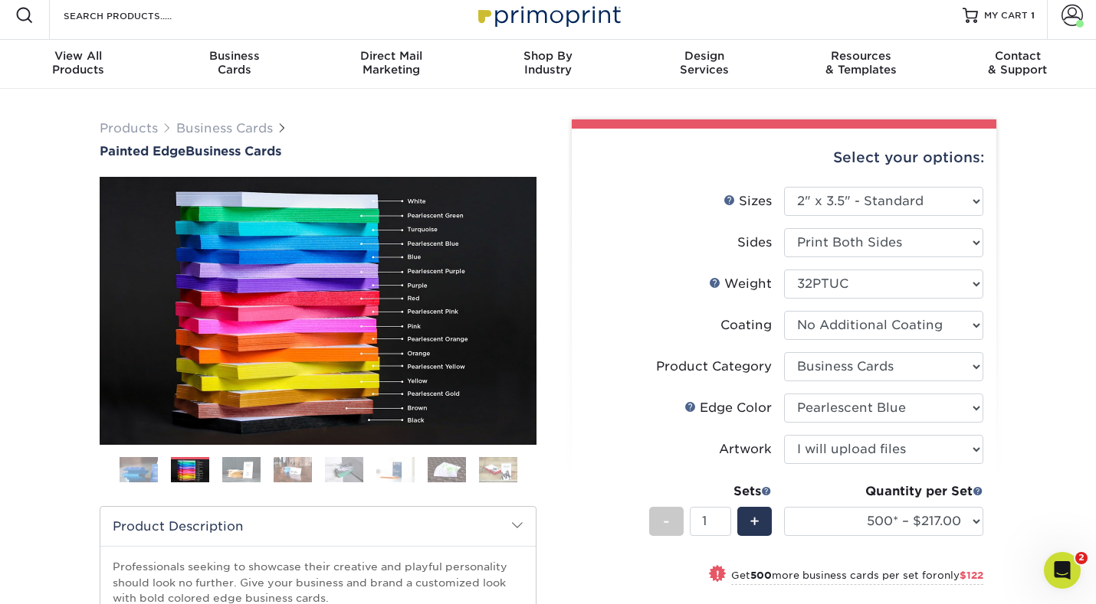
scroll to position [8, 0]
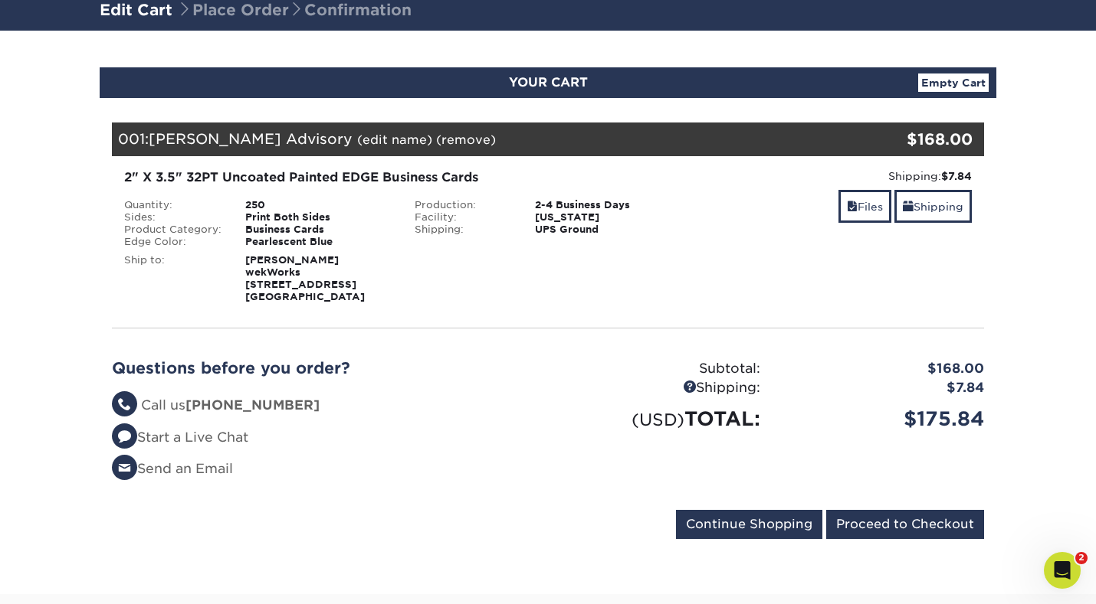
scroll to position [113, 0]
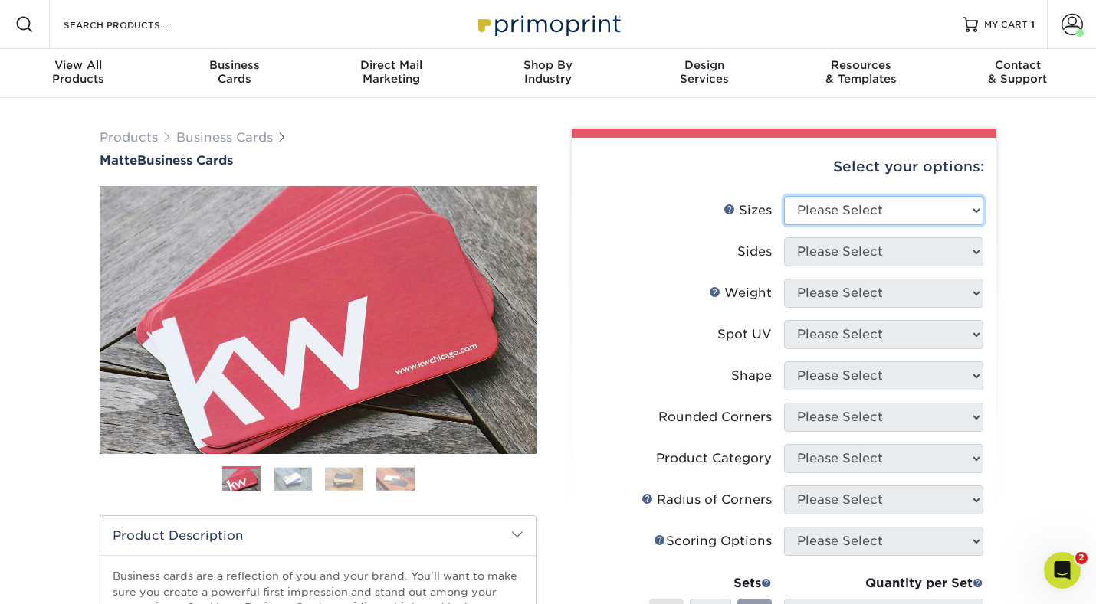
select select "2.00x3.50"
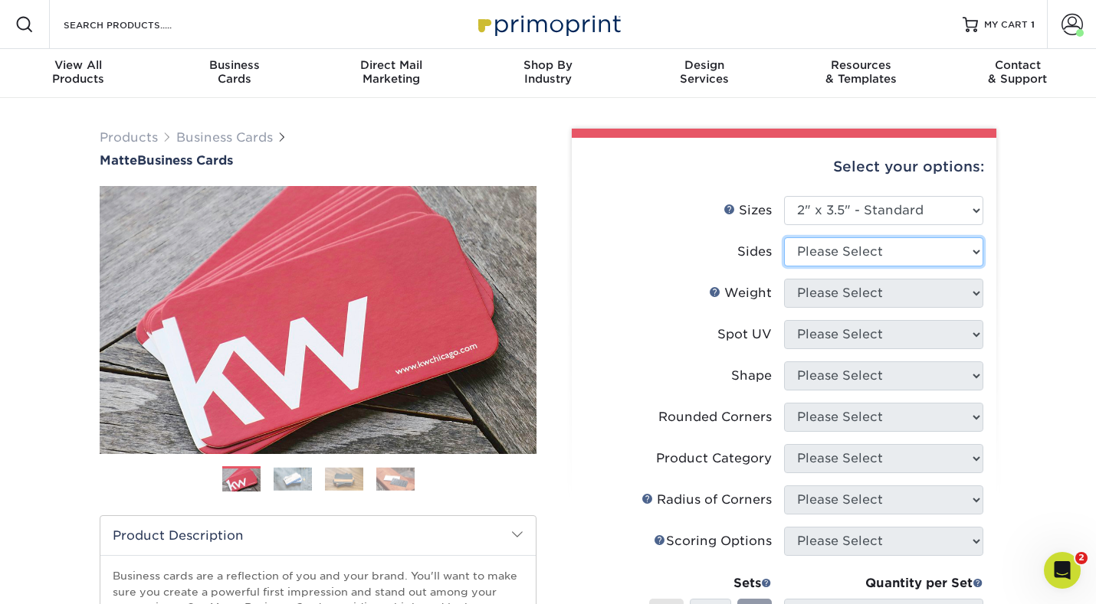
select select "13abbda7-1d64-4f25-8bb2-c179b224825d"
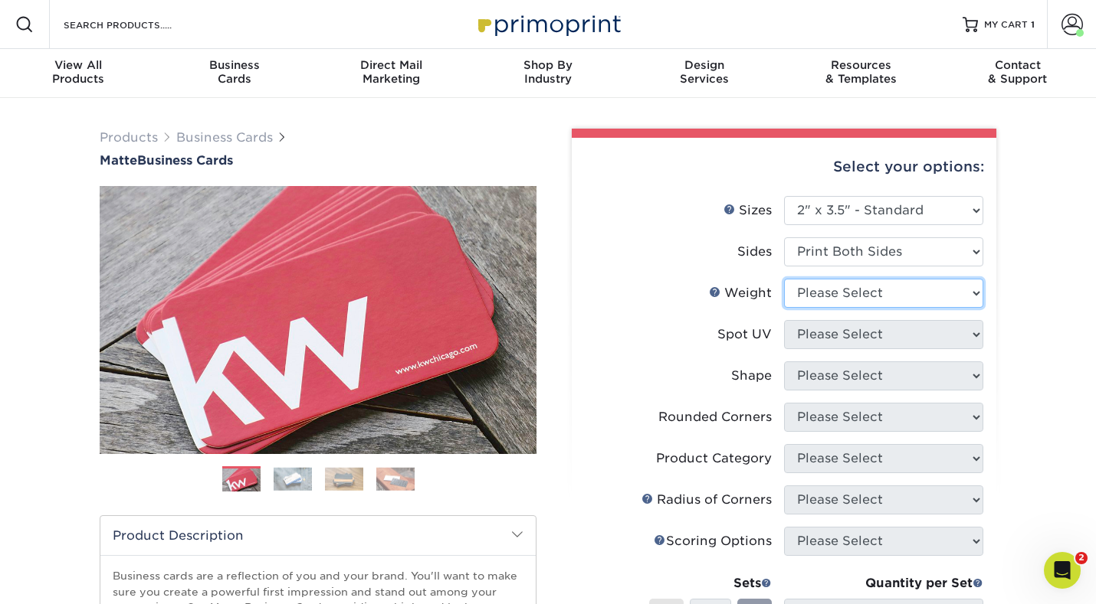
select select "16PT"
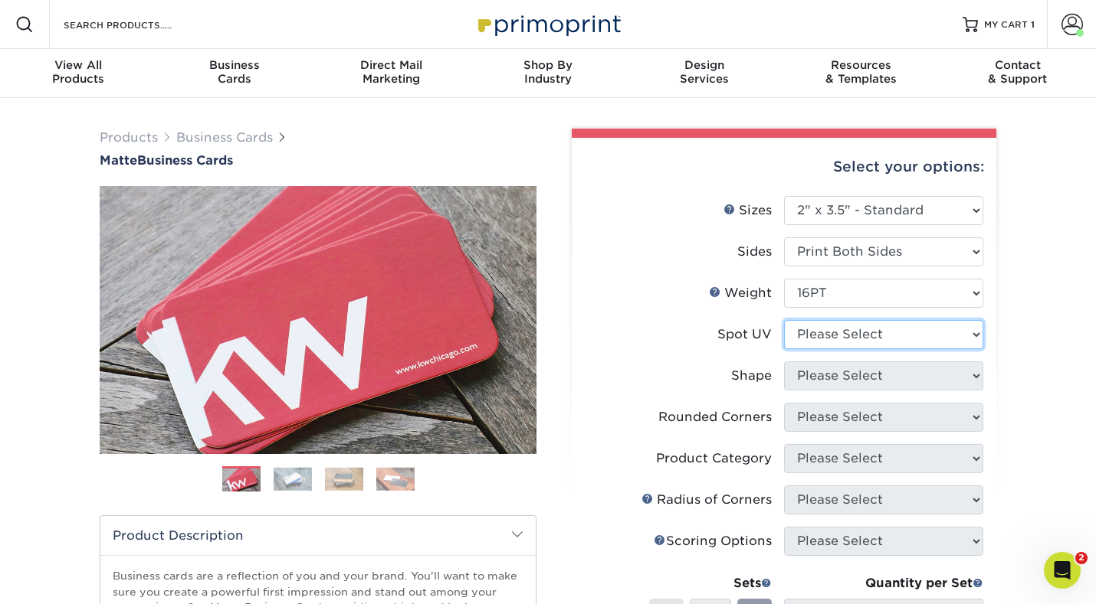
select select "3"
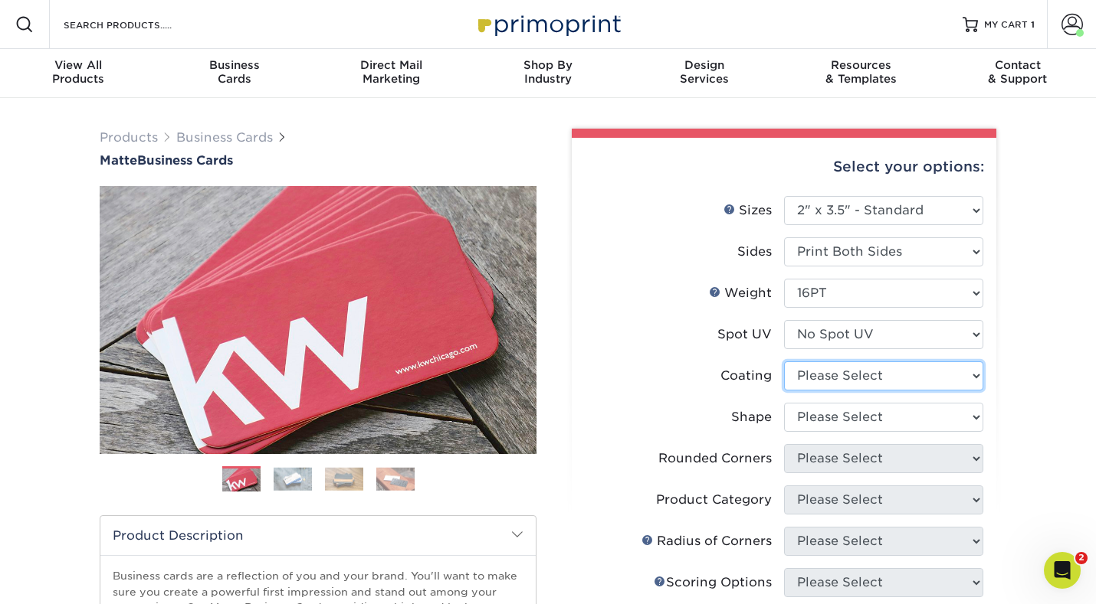
select select "121bb7b5-3b4d-429f-bd8d-bbf80e953313"
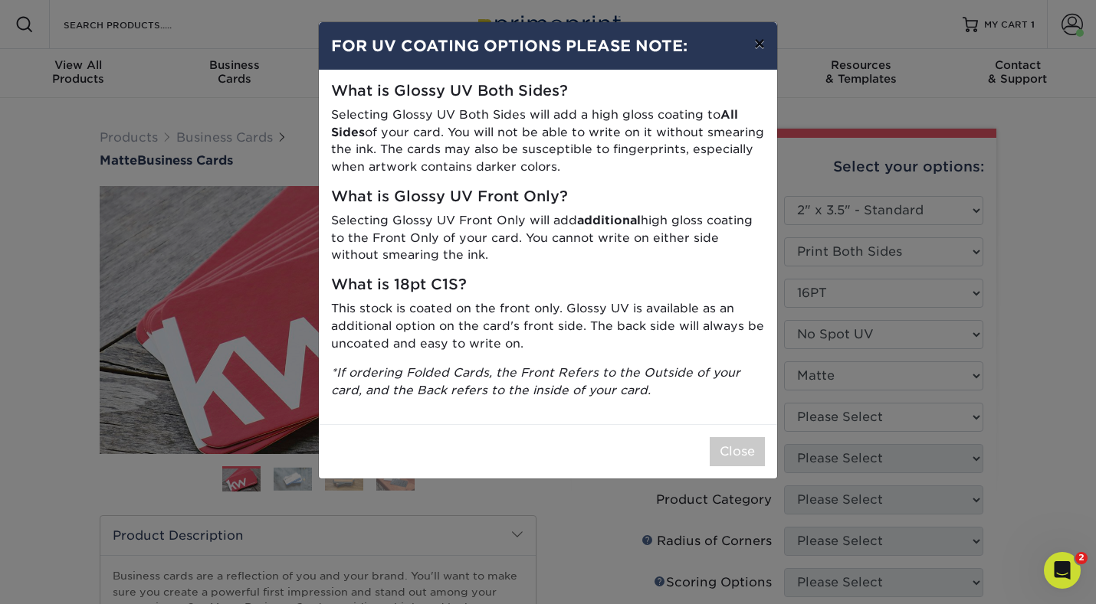
click at [764, 41] on button "×" at bounding box center [759, 43] width 35 height 43
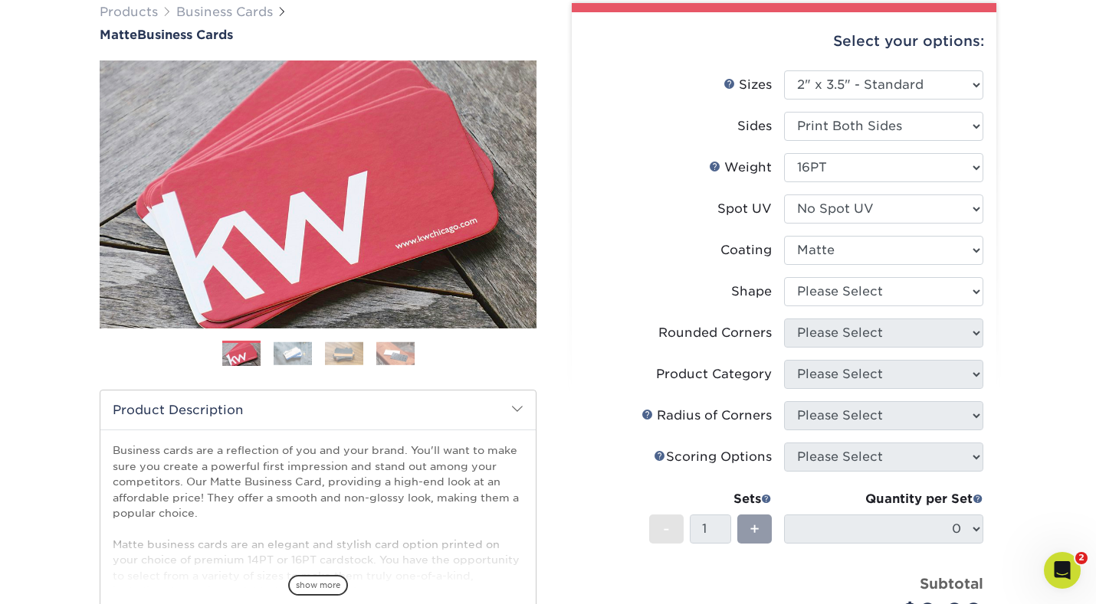
scroll to position [130, 0]
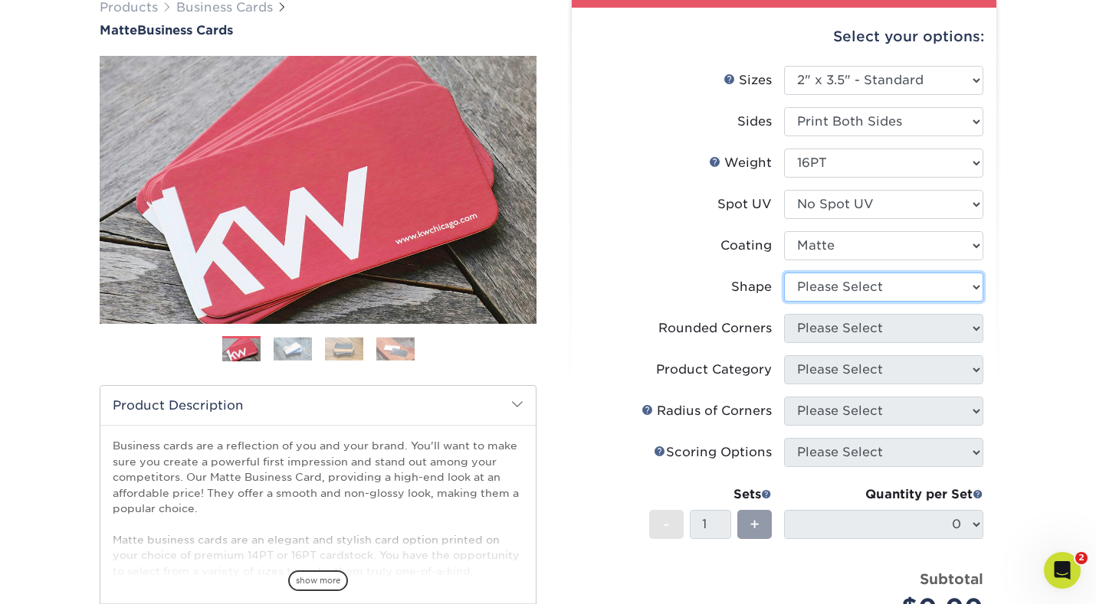
select select "standard"
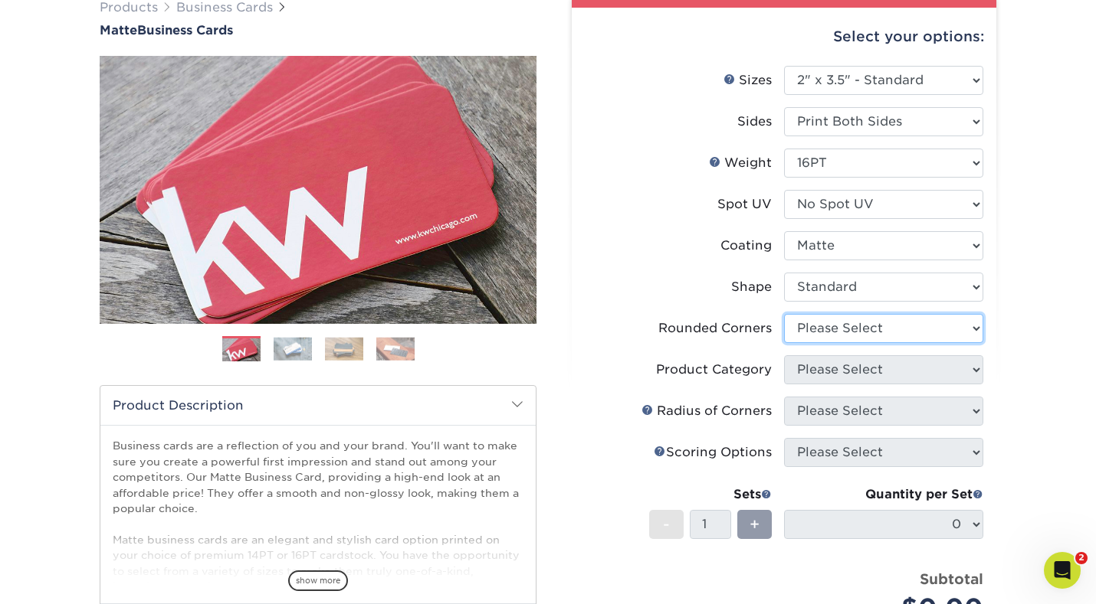
select select "0"
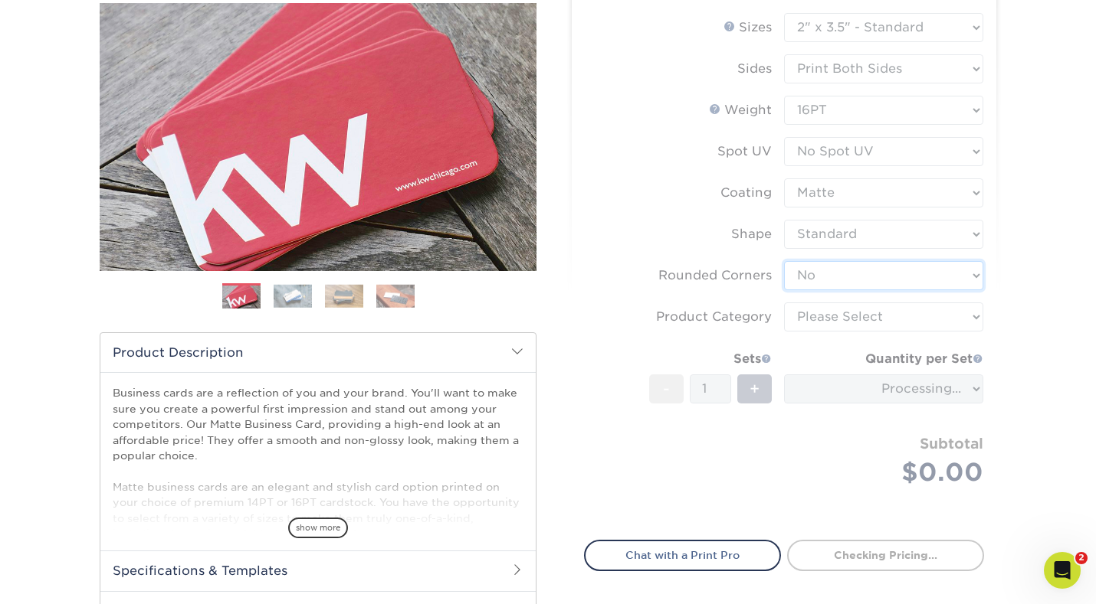
scroll to position [184, 0]
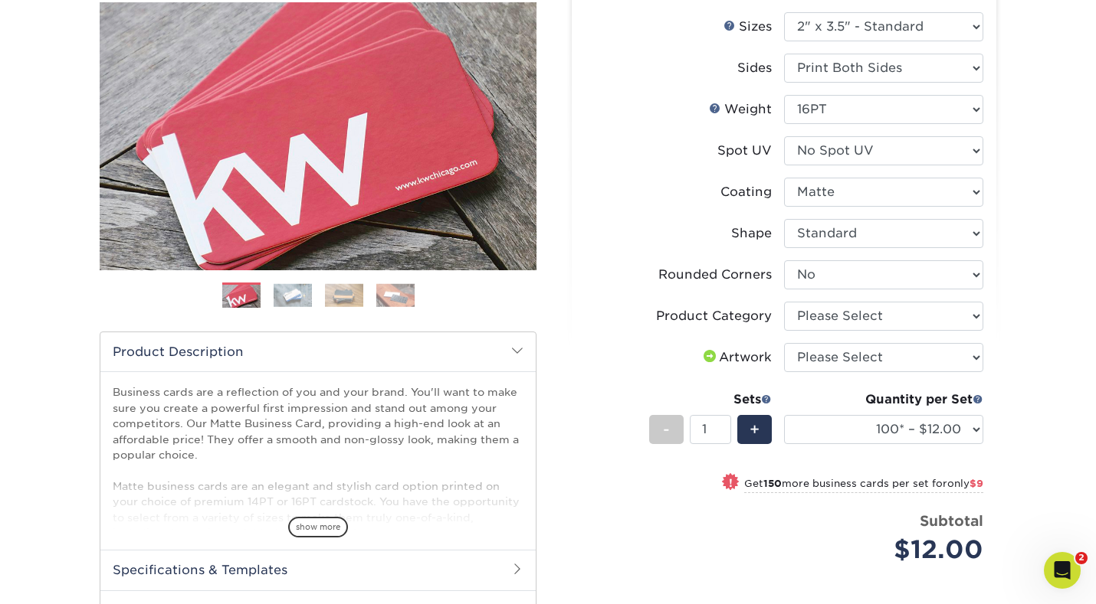
click at [855, 339] on li "Product Category Please Select Business Cards" at bounding box center [784, 322] width 398 height 41
select select "3b5148f1-0588-4f88-a218-97bcfdce65c1"
click at [845, 444] on div "Quantity per Set 100* – $12.00 250* – $21.00 500 – $42.00 1000 – $53.00 2500 – …" at bounding box center [883, 426] width 199 height 71
select select "500 – $42.00"
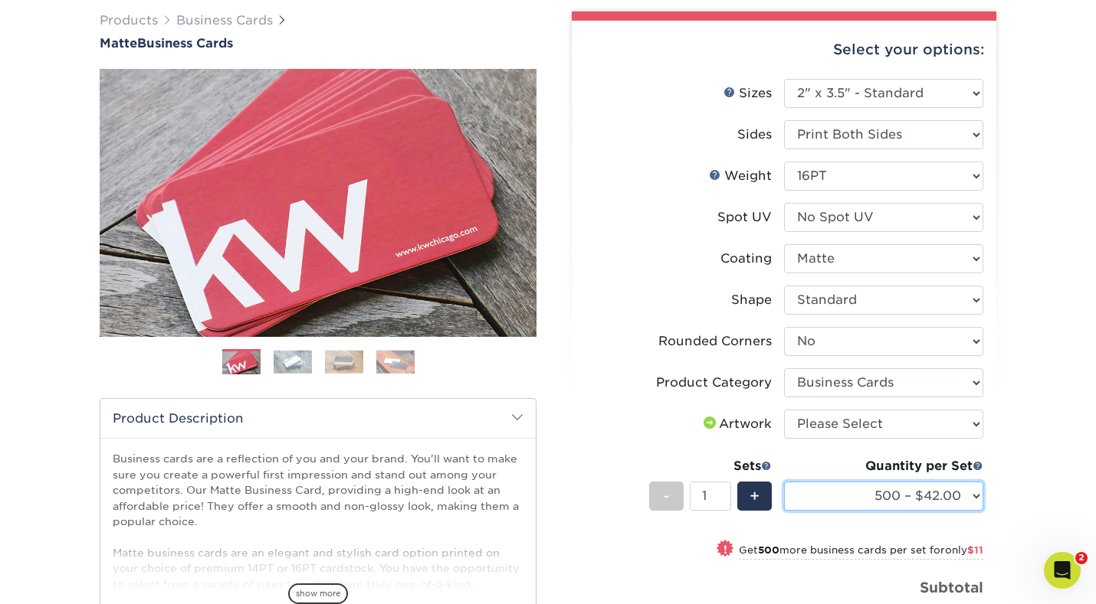
scroll to position [115, 0]
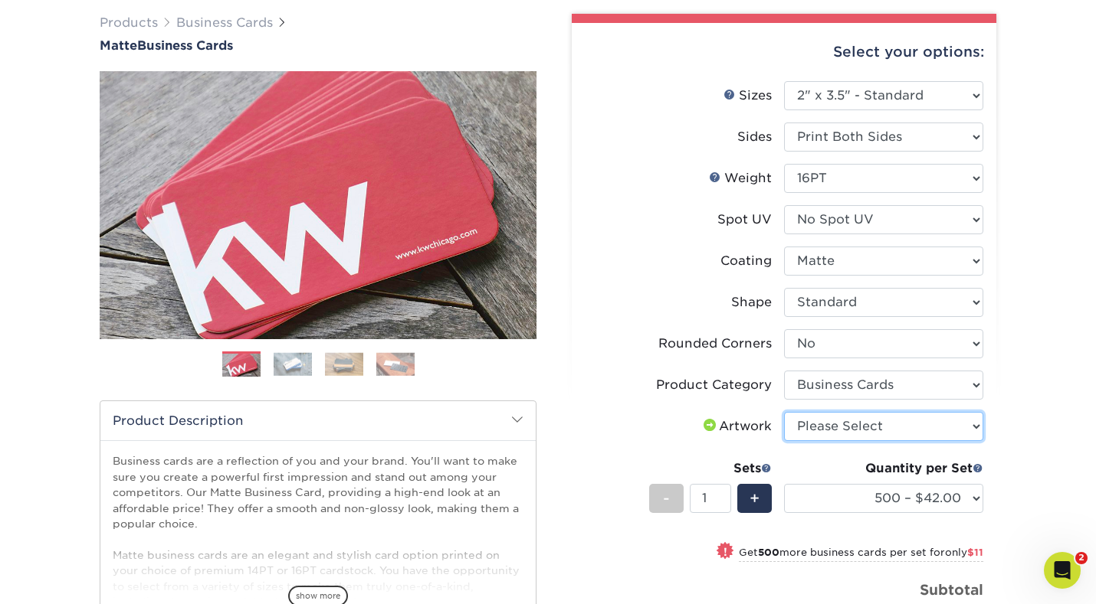
select select "upload"
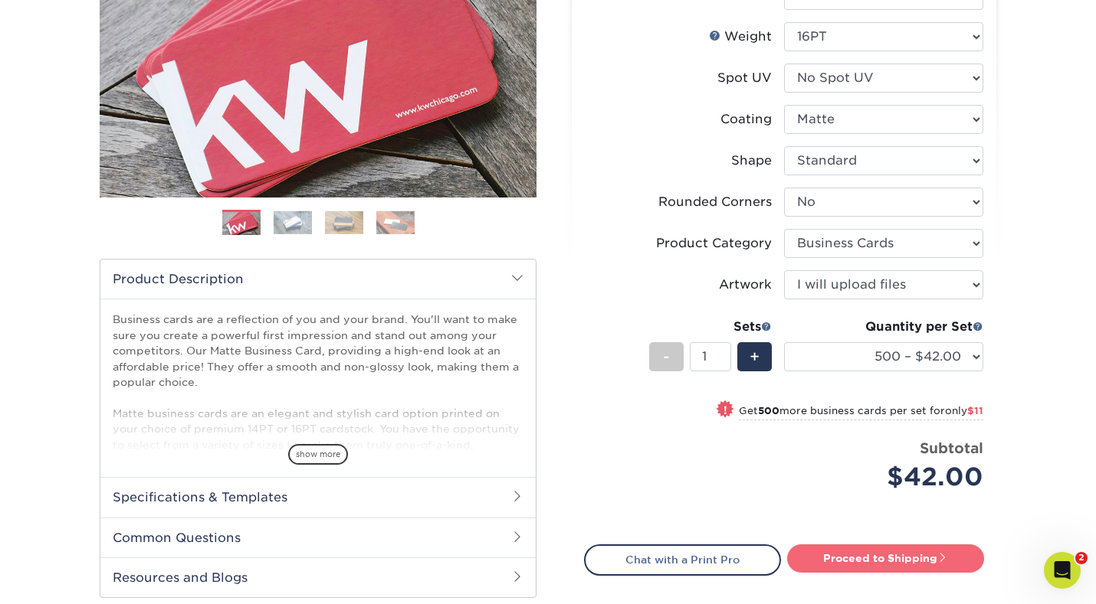
click at [830, 560] on link "Proceed to Shipping" at bounding box center [885, 559] width 197 height 28
type input "Set 1"
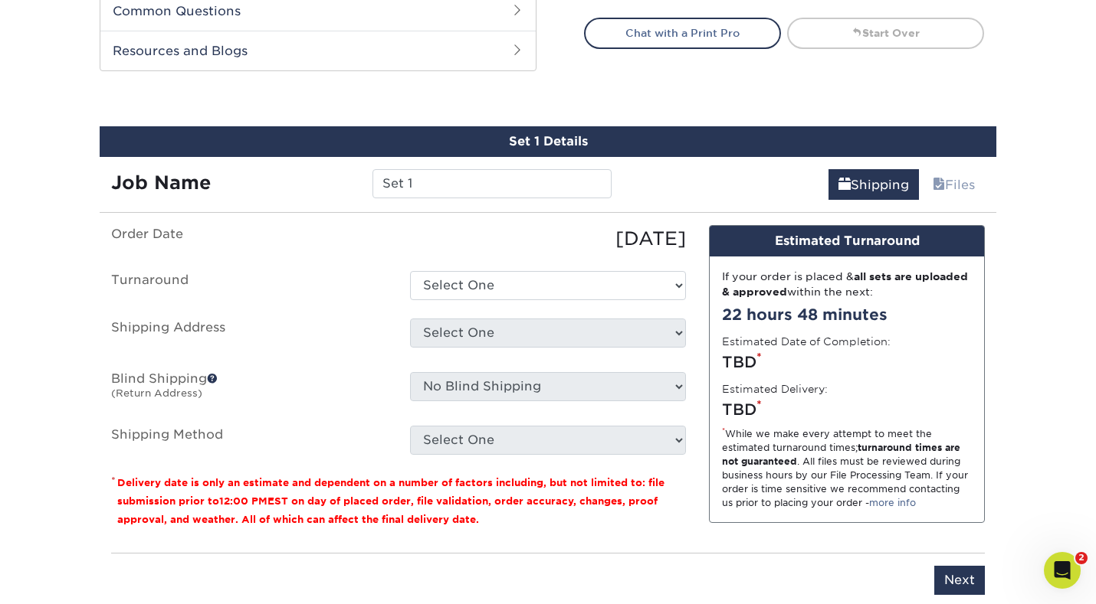
scroll to position [842, 0]
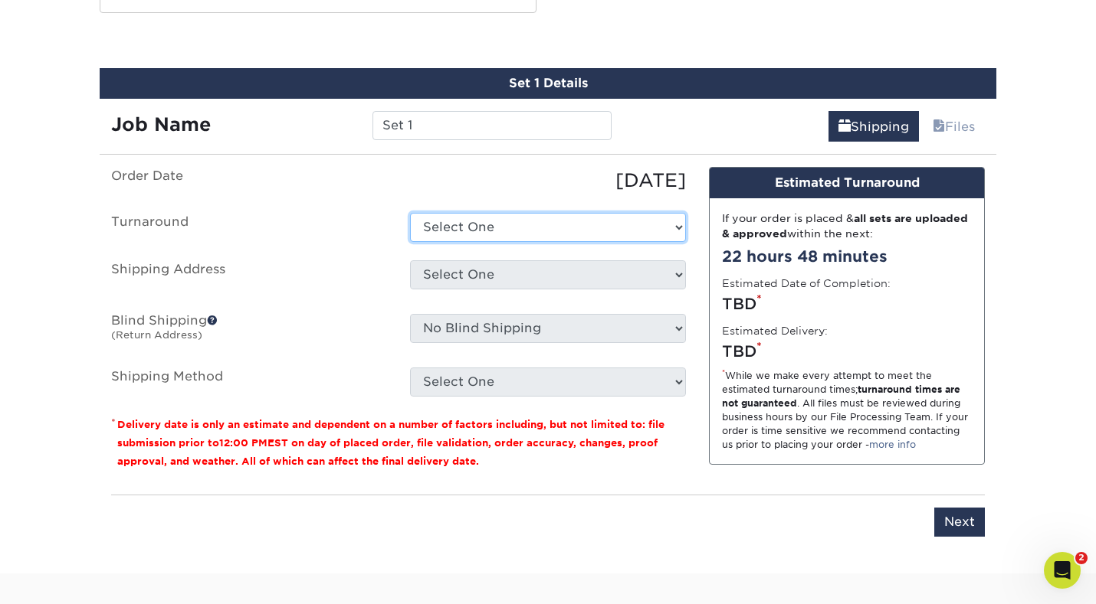
select select "b78ebb40-f3d8-446a-8df3-6de10c612245"
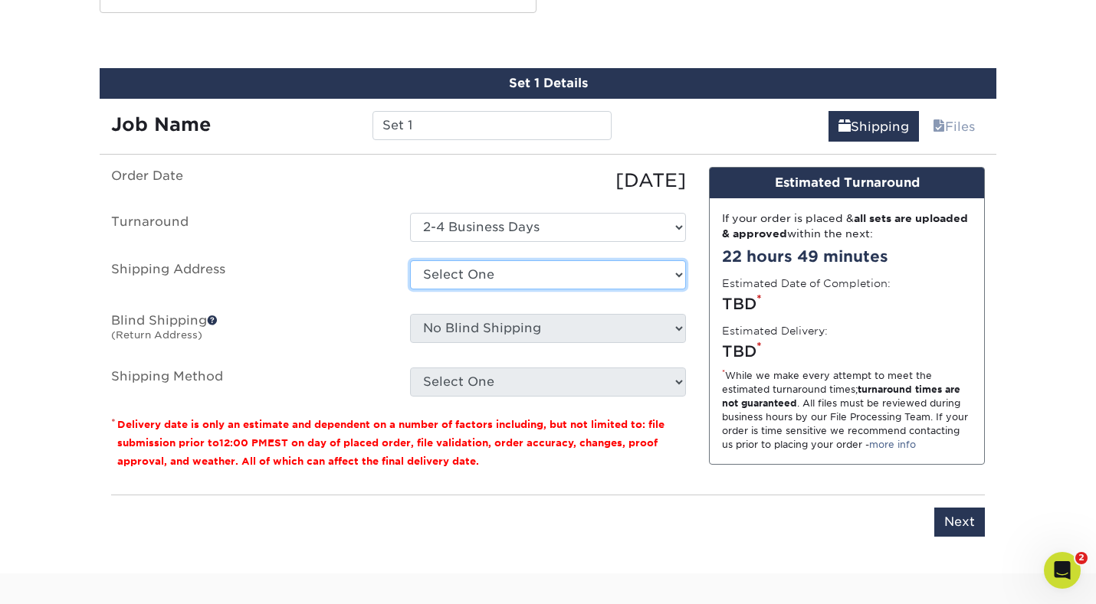
select select "279332"
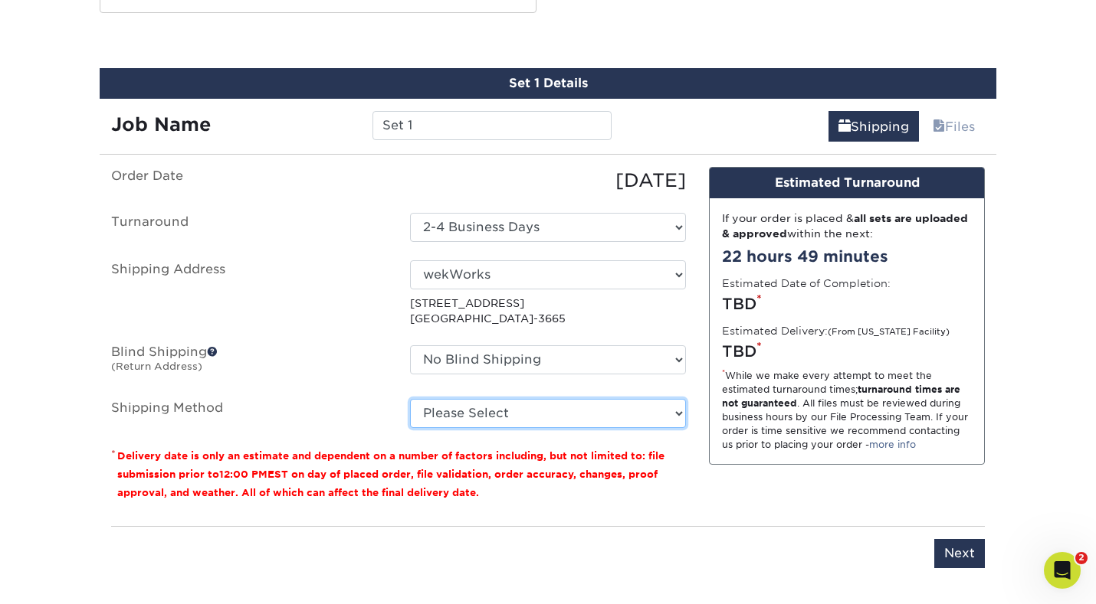
select select "03"
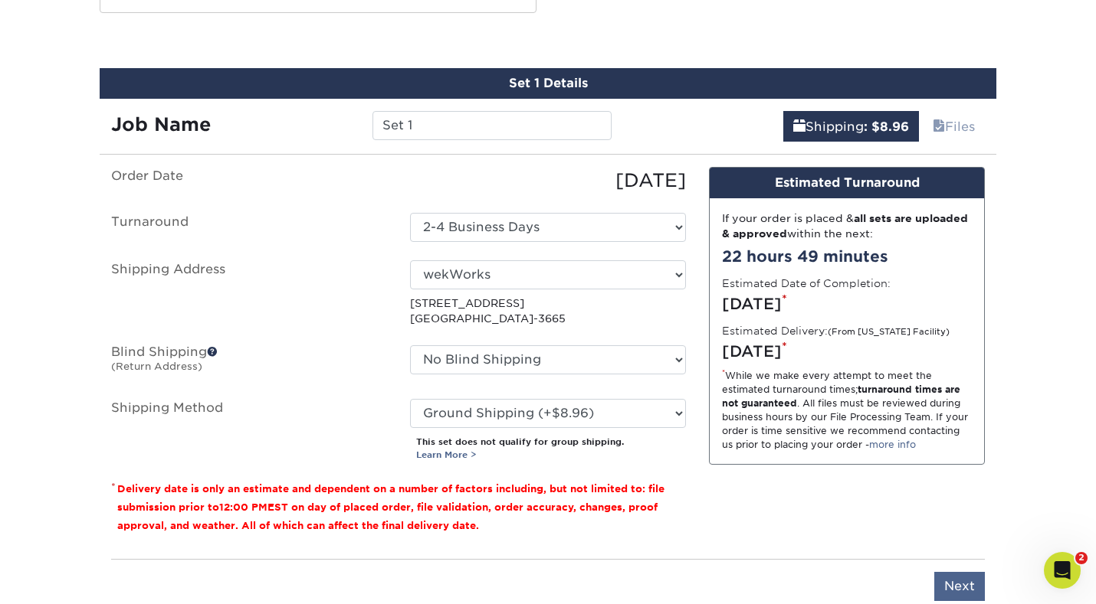
click at [955, 581] on input "Next" at bounding box center [959, 586] width 51 height 29
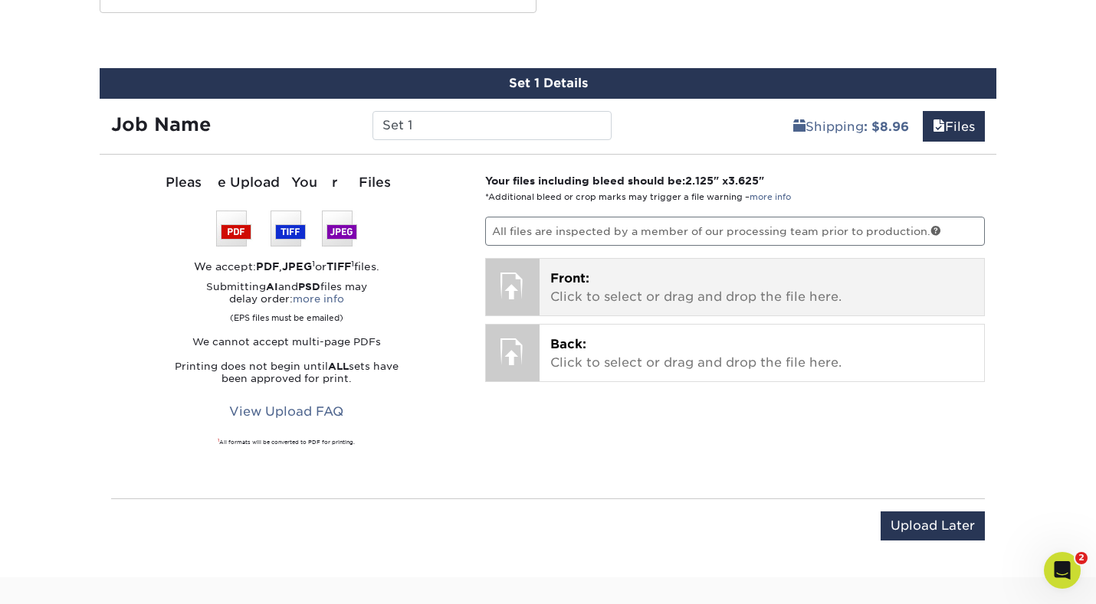
click at [692, 279] on p "Front: Click to select or drag and drop the file here." at bounding box center [762, 288] width 424 height 37
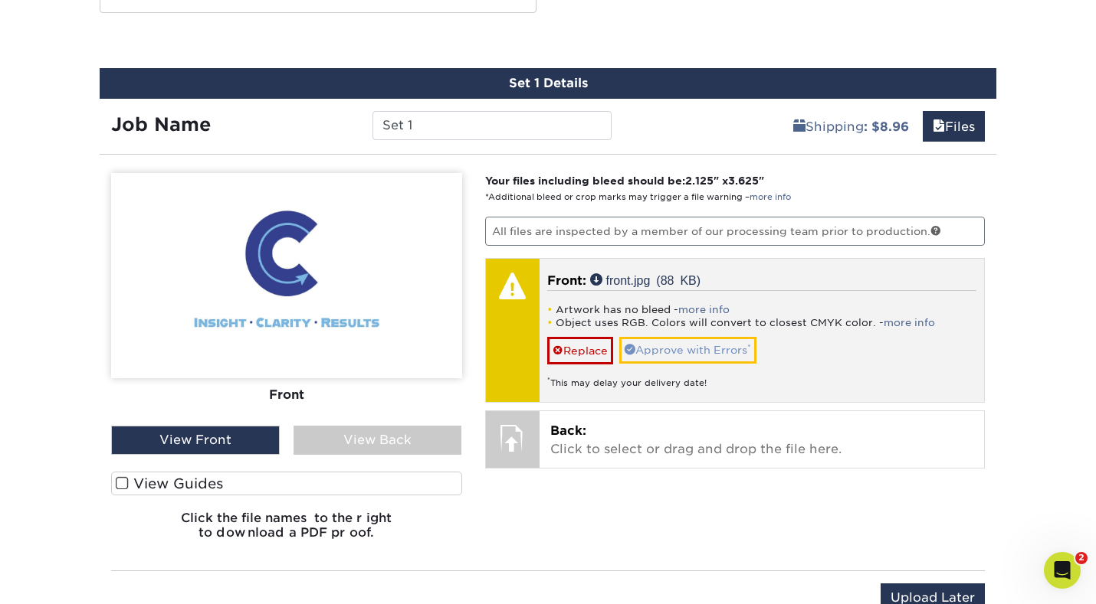
click at [663, 351] on link "Approve with Errors *" at bounding box center [687, 350] width 137 height 26
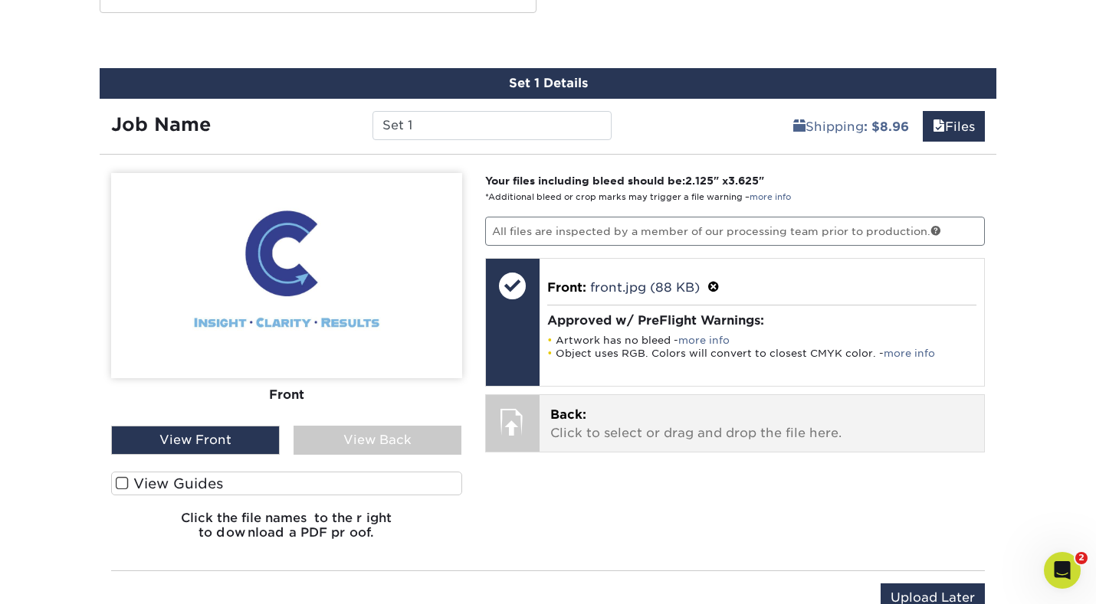
click at [634, 415] on p "Back: Click to select or drag and drop the file here." at bounding box center [762, 424] width 424 height 37
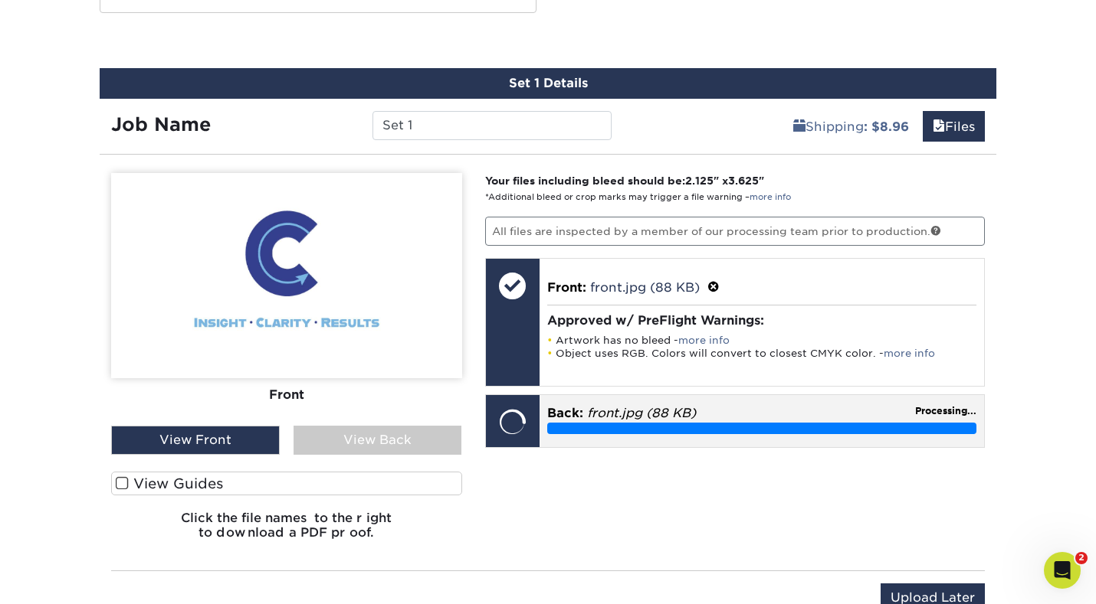
click at [758, 416] on p "Back: front.jpg (88 KB)" at bounding box center [762, 414] width 430 height 18
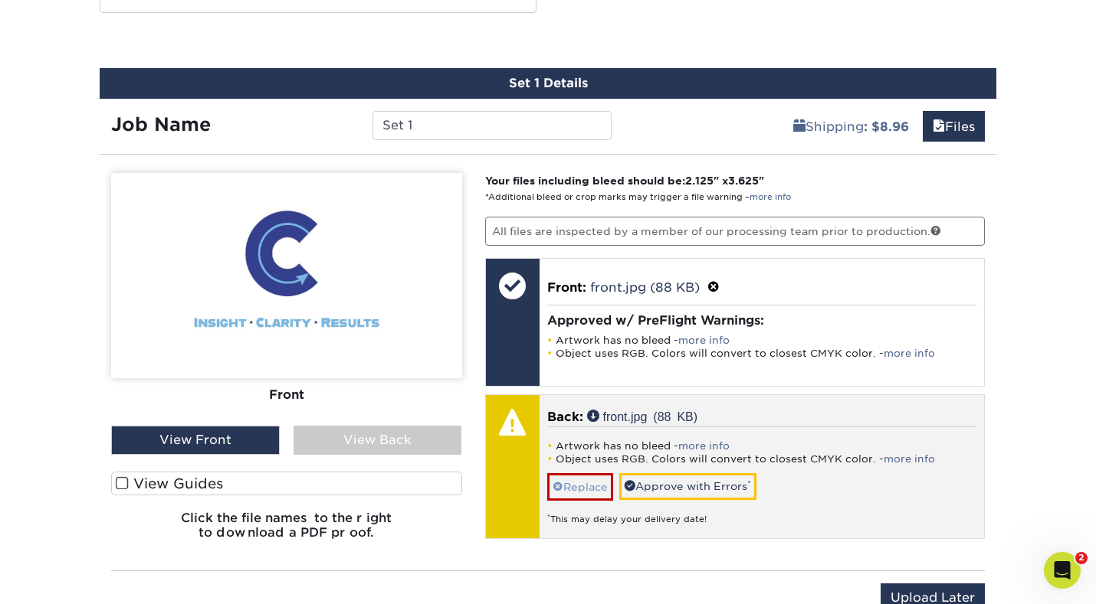
click at [572, 486] on link "Replace" at bounding box center [580, 486] width 66 height 27
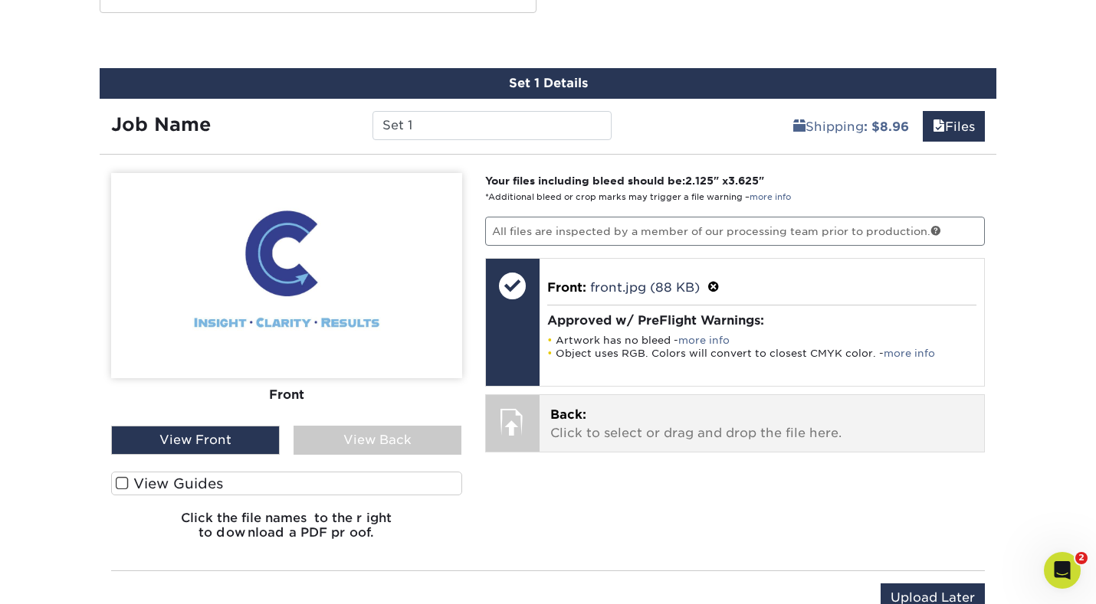
click at [575, 420] on span "Back:" at bounding box center [568, 415] width 36 height 15
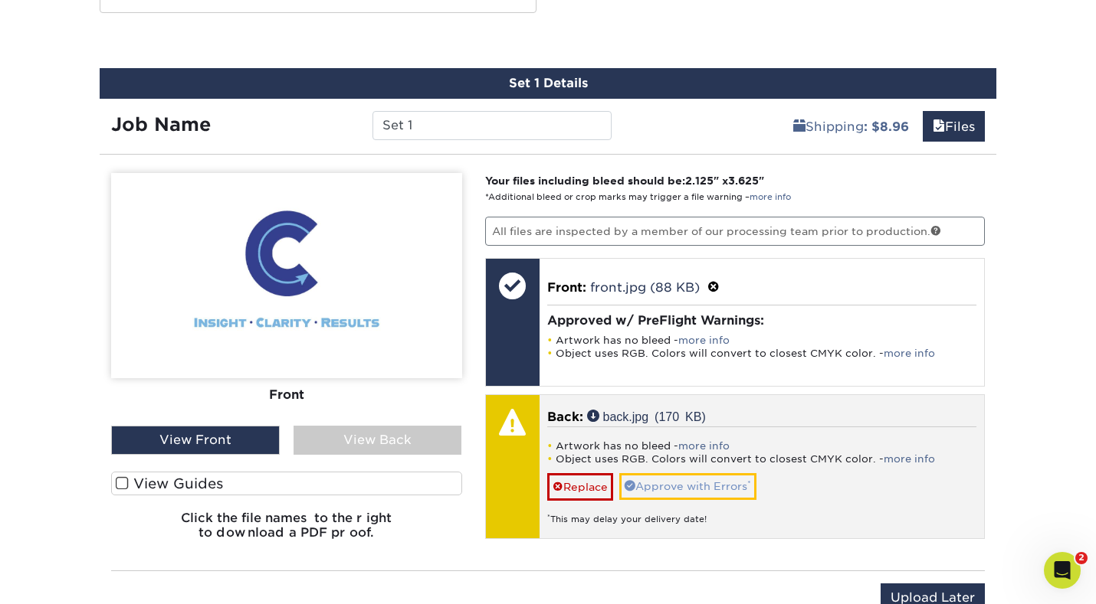
click at [672, 483] on link "Approve with Errors *" at bounding box center [687, 486] width 137 height 26
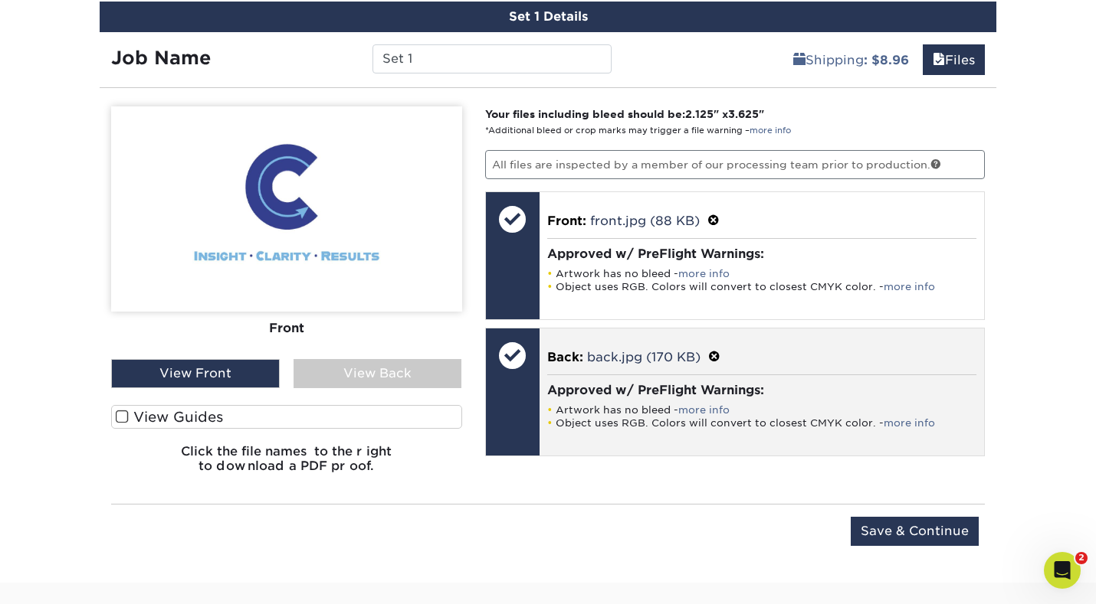
scroll to position [929, 0]
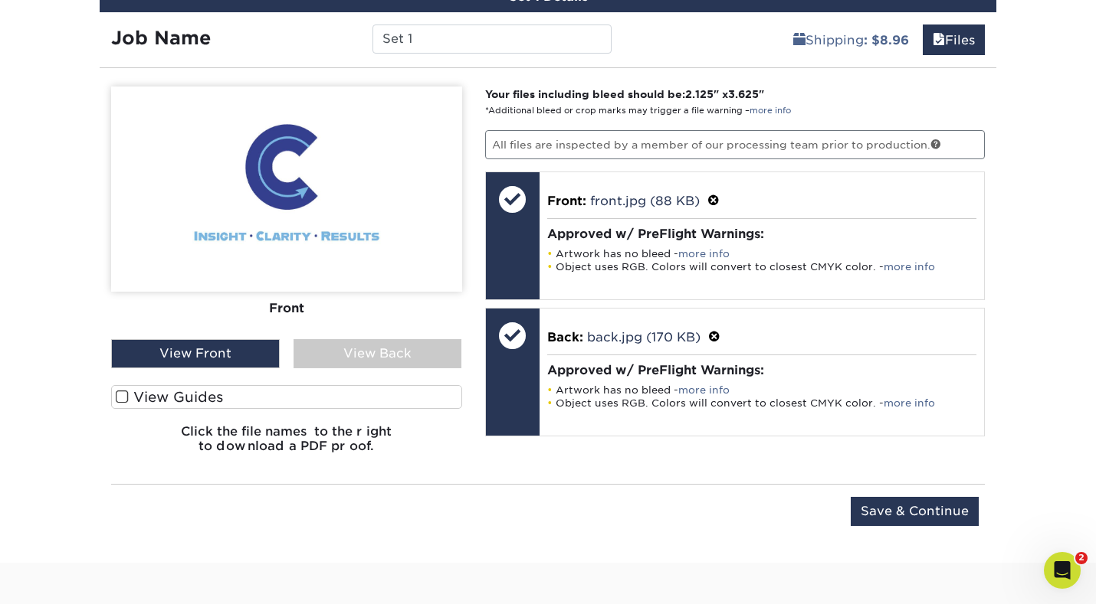
click at [361, 361] on div "View Back" at bounding box center [377, 353] width 169 height 29
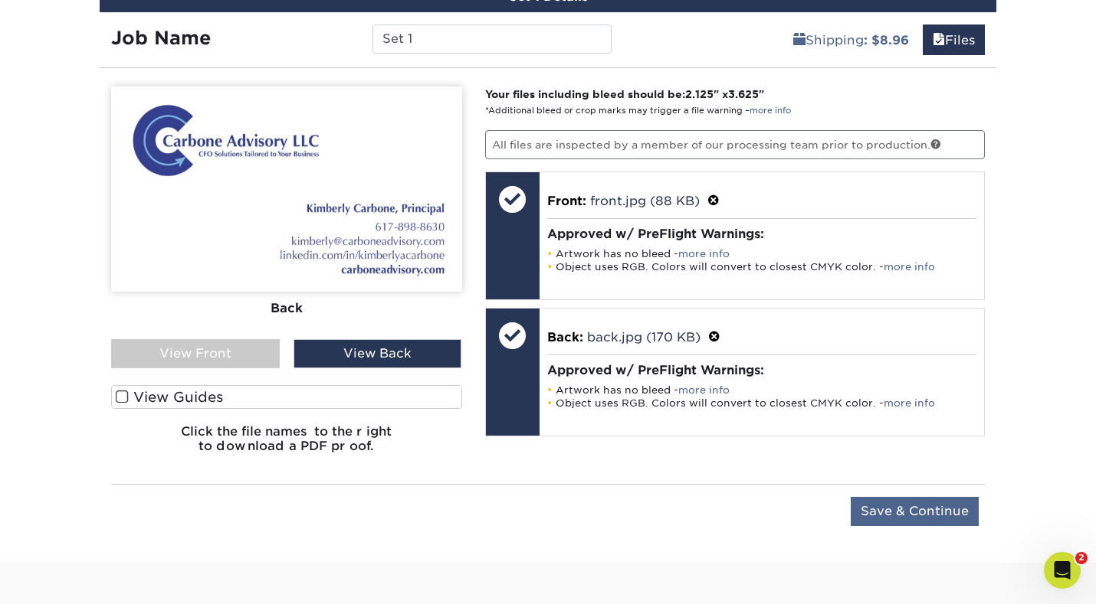
click at [929, 514] on input "Save & Continue" at bounding box center [914, 511] width 128 height 29
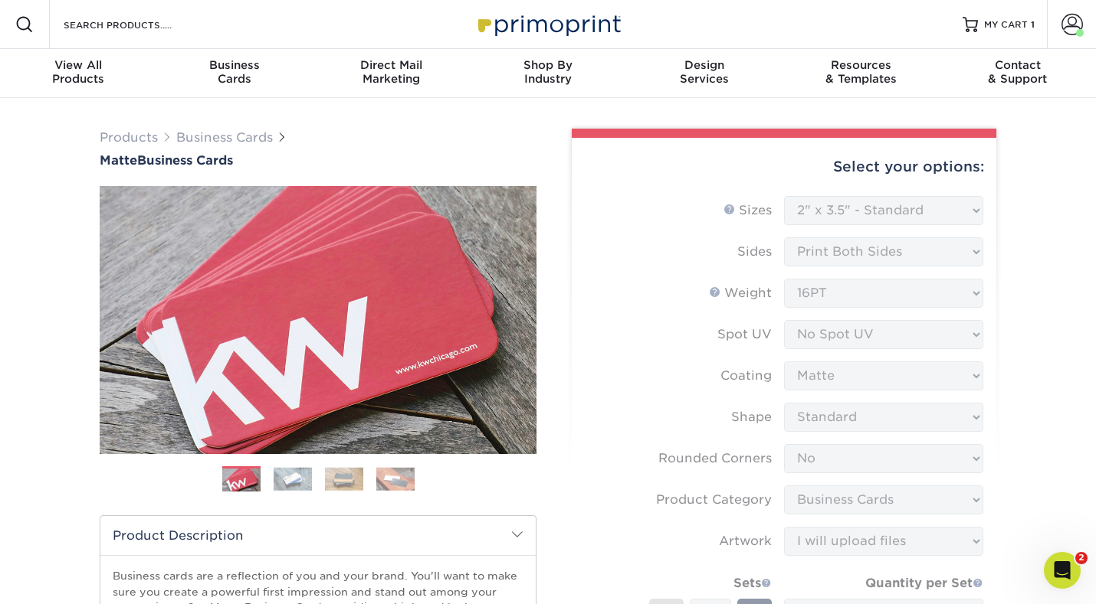
scroll to position [0, 0]
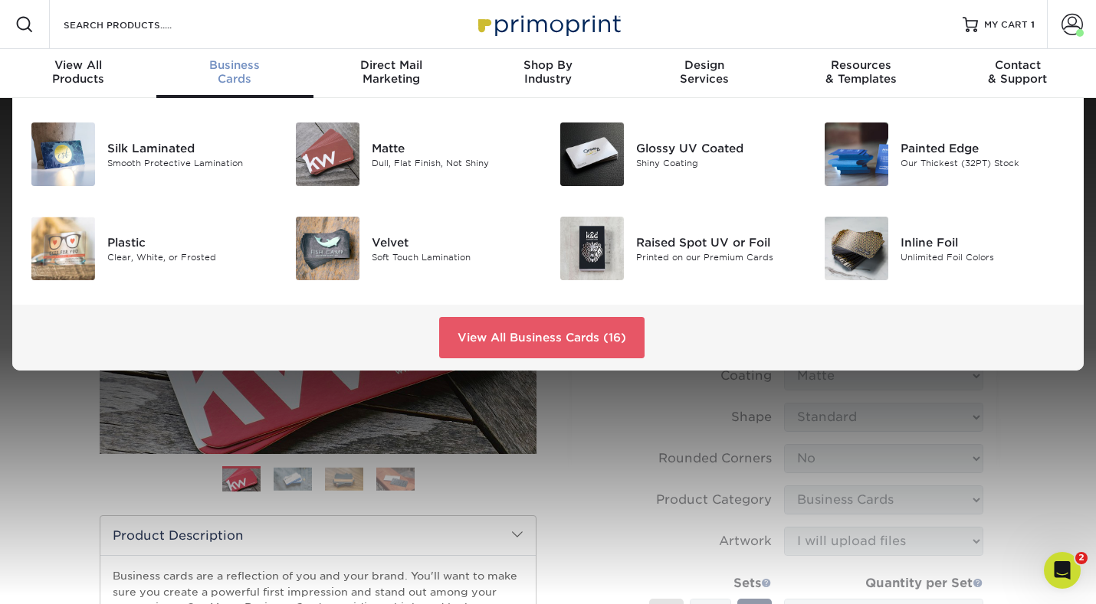
click at [220, 80] on div "Business Cards" at bounding box center [234, 72] width 156 height 28
click at [975, 159] on div "Our Thickest (32PT) Stock" at bounding box center [982, 162] width 165 height 13
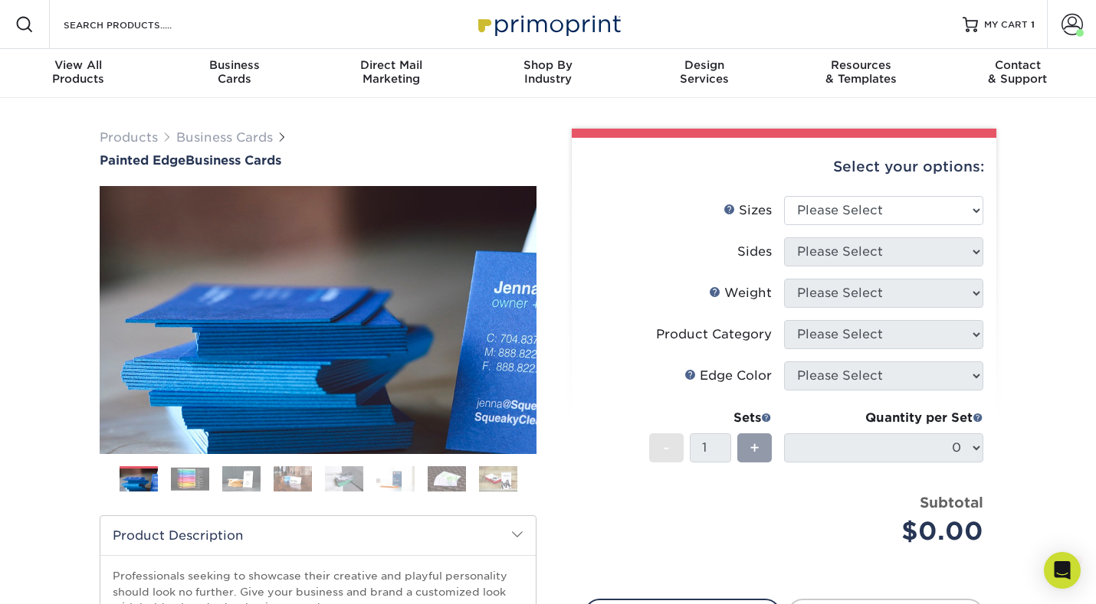
click at [188, 481] on img at bounding box center [190, 479] width 38 height 24
